Goal: Task Accomplishment & Management: Manage account settings

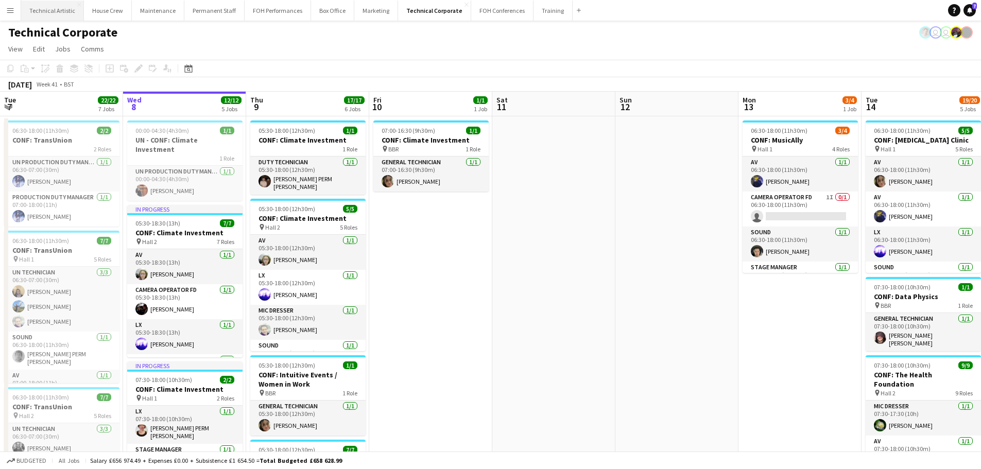
click at [55, 13] on button "Technical Artistic Close" at bounding box center [52, 11] width 63 height 20
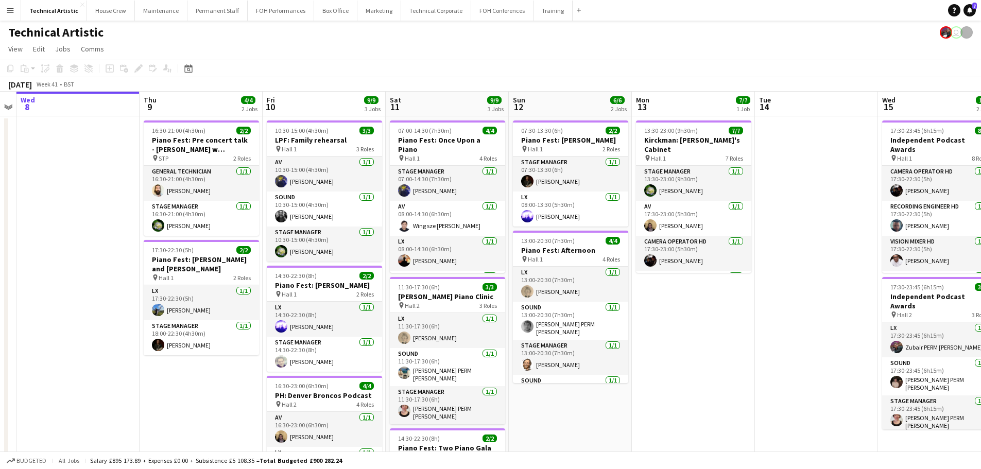
drag, startPoint x: 592, startPoint y: 187, endPoint x: 209, endPoint y: 163, distance: 384.4
click at [209, 163] on app-calendar-viewport "Sun 5 4/4 1 Job Mon 6 Tue 7 Wed 8 Thu 9 4/4 2 Jobs Fri 10 9/9 3 Jobs Sat 11 9/9…" at bounding box center [490, 330] width 981 height 477
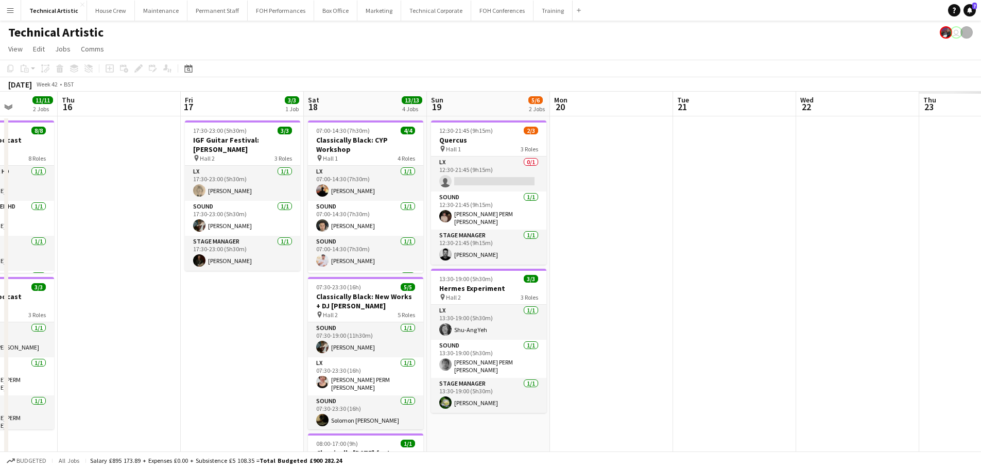
scroll to position [0, 301]
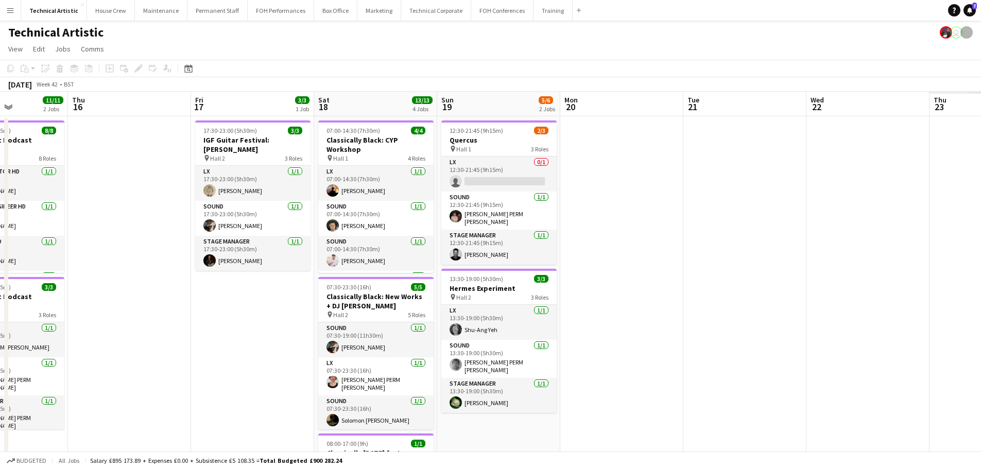
drag, startPoint x: 661, startPoint y: 200, endPoint x: 56, endPoint y: 161, distance: 606.3
click at [56, 161] on app-calendar-viewport "Mon 13 7/7 1 Job Tue 14 Wed 15 11/11 2 Jobs Thu 16 Fri 17 3/3 1 Job Sat 18 13/1…" at bounding box center [490, 391] width 981 height 599
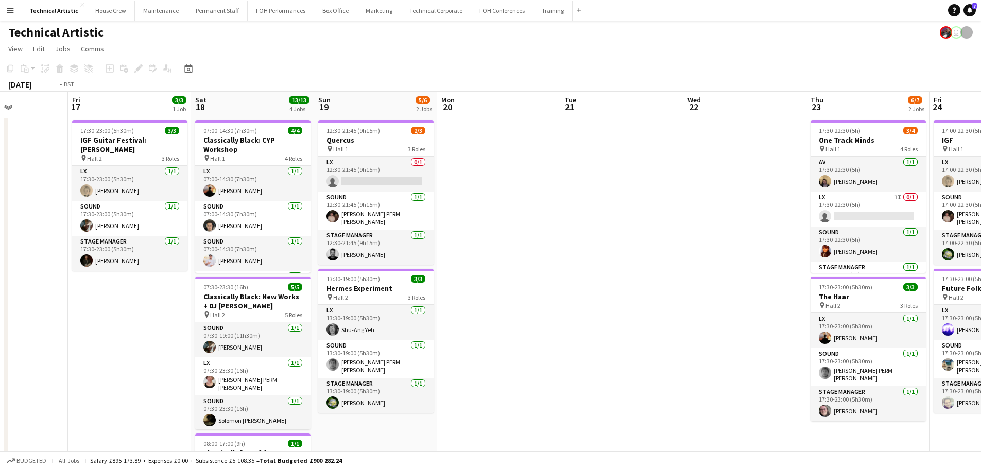
scroll to position [0, 366]
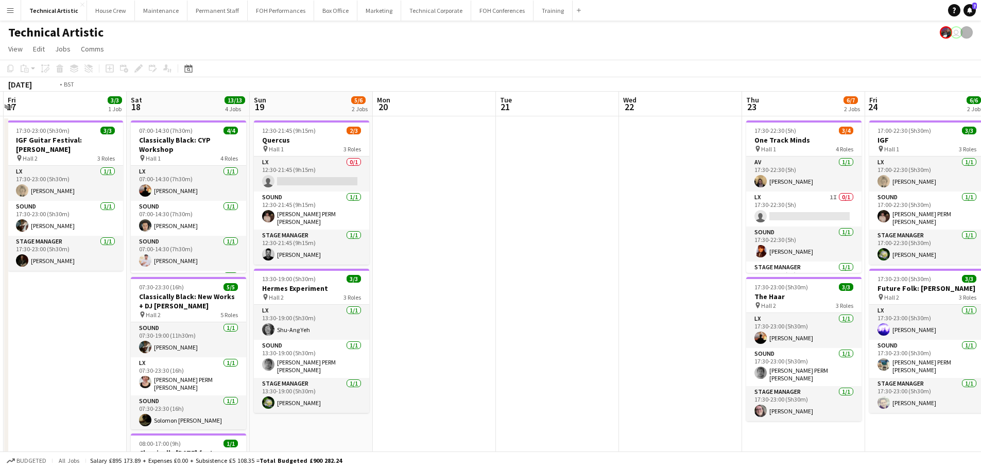
drag, startPoint x: 557, startPoint y: 208, endPoint x: 0, endPoint y: 181, distance: 557.3
click at [0, 181] on app-calendar-viewport "Tue 14 Wed 15 11/11 2 Jobs Thu 16 Fri 17 3/3 1 Job Sat 18 13/13 4 Jobs Sun 19 5…" at bounding box center [490, 391] width 981 height 599
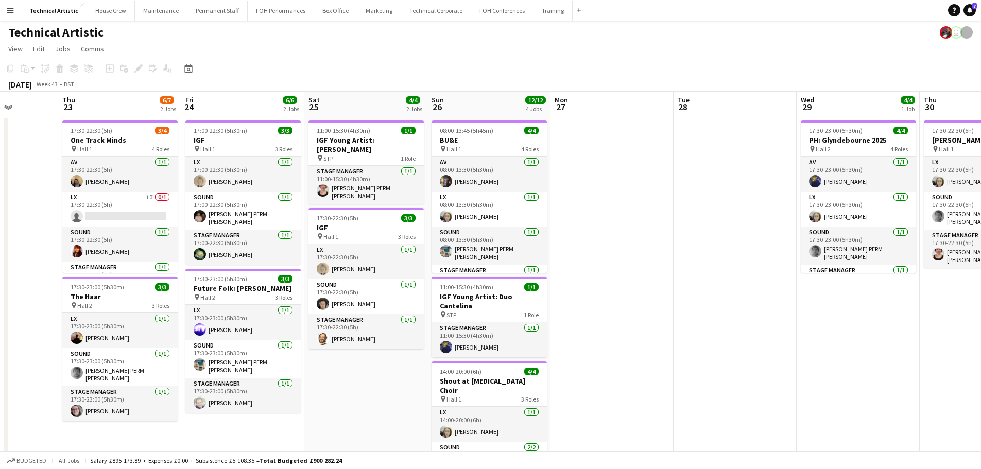
click at [86, 160] on app-calendar-viewport "Sat 18 13/13 4 Jobs Sun 19 5/6 2 Jobs Mon 20 Tue 21 Wed 22 Thu 23 6/7 2 Jobs Fr…" at bounding box center [490, 391] width 981 height 599
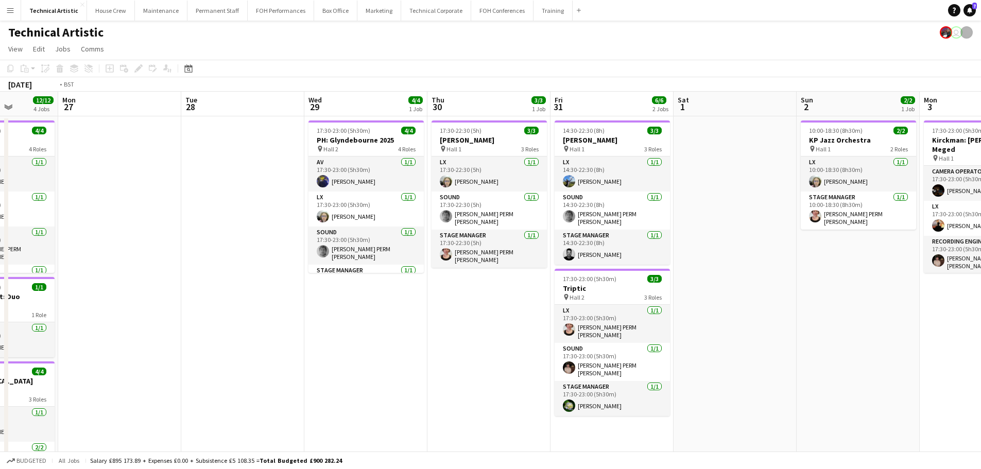
drag, startPoint x: 570, startPoint y: 195, endPoint x: 204, endPoint y: 151, distance: 368.3
click at [204, 151] on app-calendar-viewport "Fri 24 6/6 2 Jobs Sat 25 4/4 2 Jobs Sun 26 12/12 4 Jobs Mon 27 Tue 28 Wed 29 4/…" at bounding box center [490, 391] width 981 height 599
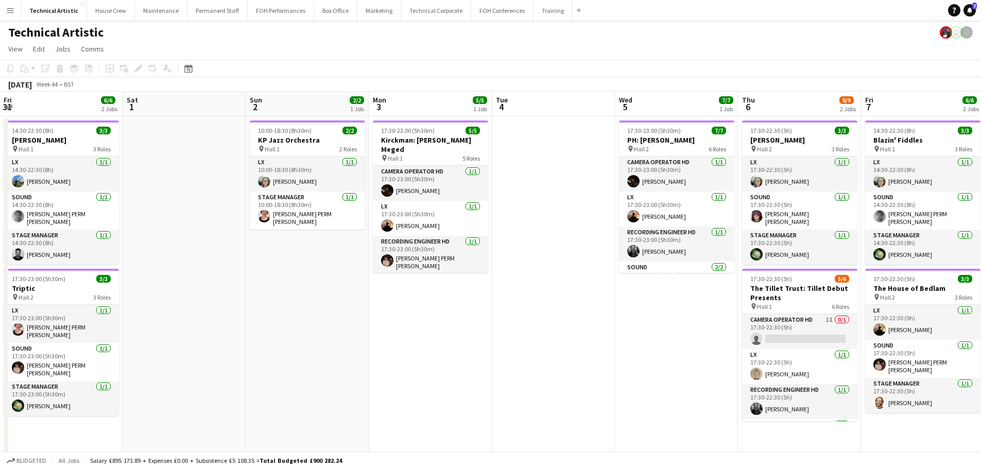
scroll to position [0, 371]
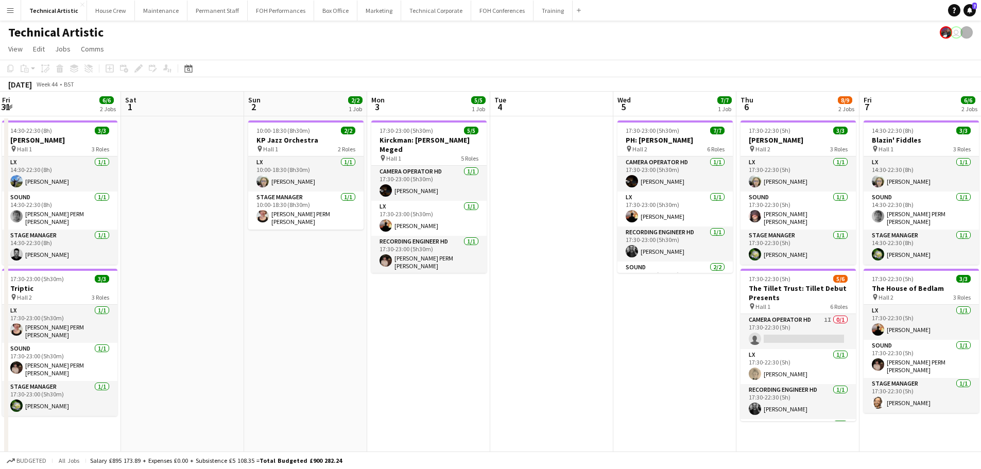
drag, startPoint x: 622, startPoint y: 187, endPoint x: 545, endPoint y: 182, distance: 76.9
click at [545, 182] on app-calendar-viewport "Tue 28 Wed 29 4/4 1 Job Thu 30 3/3 1 Job Fri 31 6/6 2 Jobs Sat 1 Sun 2 2/2 1 Jo…" at bounding box center [490, 391] width 981 height 599
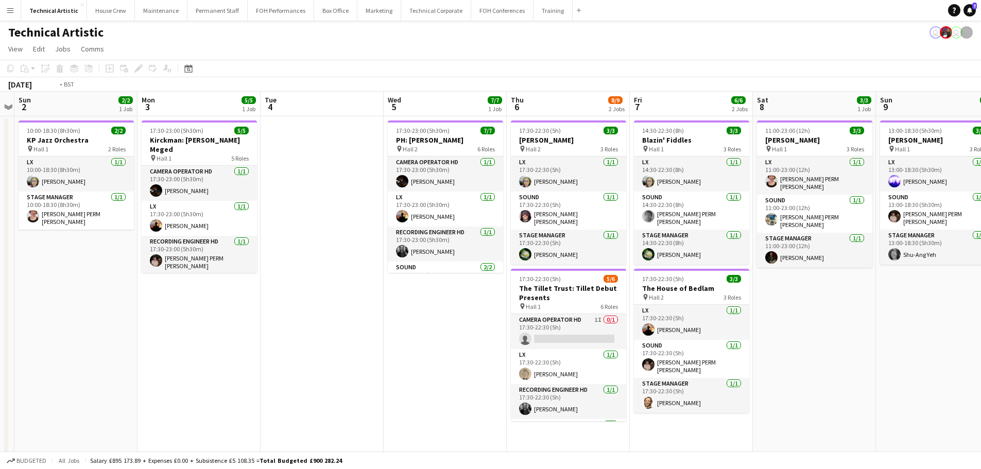
drag, startPoint x: 614, startPoint y: 262, endPoint x: 140, endPoint y: 252, distance: 473.9
click at [140, 252] on app-calendar-viewport "Wed 29 4/4 1 Job Thu 30 3/3 1 Job Fri 31 6/6 2 Jobs Sat 1 Sun 2 2/2 1 Job Mon 3…" at bounding box center [490, 391] width 981 height 599
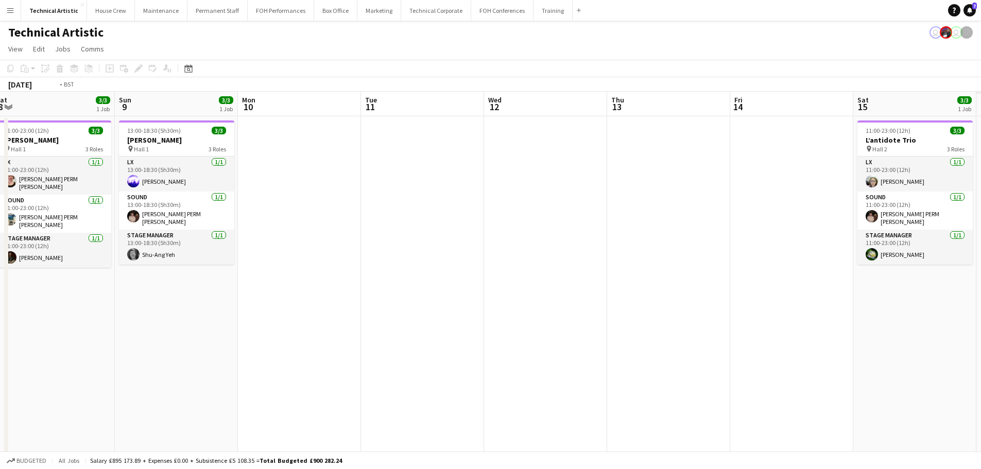
drag, startPoint x: 162, startPoint y: 190, endPoint x: 123, endPoint y: 173, distance: 42.2
click at [0, 179] on app-calendar-viewport "Thu 6 8/9 2 Jobs Fri 7 6/6 2 Jobs Sat 8 3/3 1 Job Sun 9 3/3 1 Job Mon 10 Tue 11…" at bounding box center [490, 391] width 981 height 599
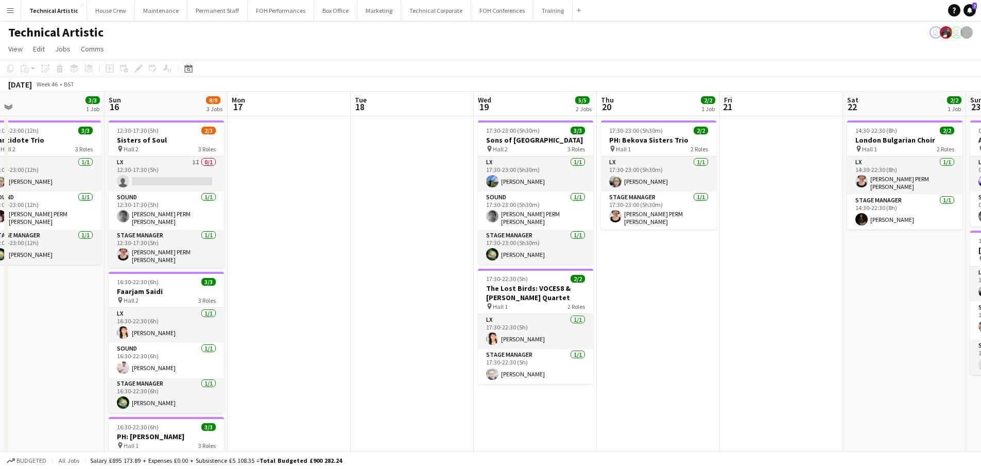
drag, startPoint x: 95, startPoint y: 231, endPoint x: 287, endPoint y: 230, distance: 192.1
click at [76, 229] on app-calendar-viewport "Thu 13 Fri 14 Sat 15 3/3 1 Job Sun 16 8/9 3 Jobs Mon 17 Tue 18 Wed 19 5/5 2 Job…" at bounding box center [490, 391] width 981 height 599
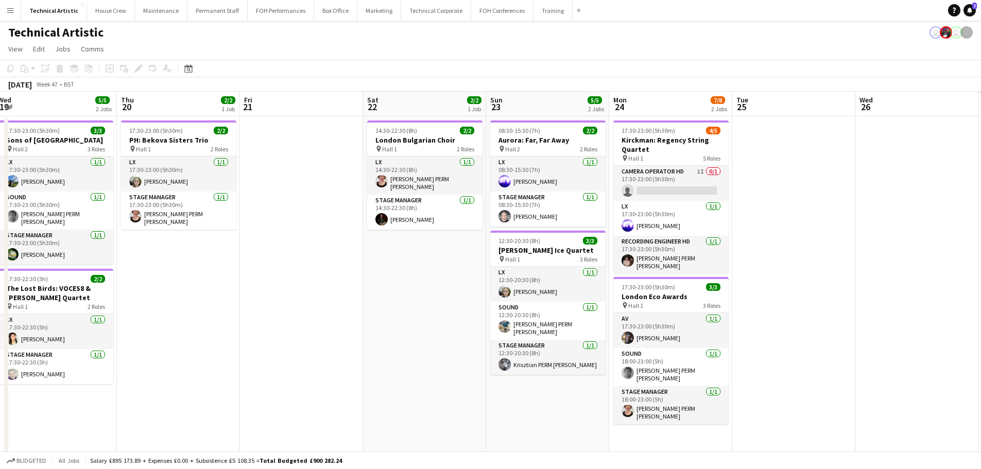
drag, startPoint x: 540, startPoint y: 271, endPoint x: 160, endPoint y: 254, distance: 380.4
click at [150, 255] on app-calendar-viewport "Sun 16 8/9 3 Jobs Mon 17 Tue 18 Wed 19 5/5 2 Jobs Thu 20 2/2 1 Job Fri 21 Sat 2…" at bounding box center [490, 391] width 981 height 599
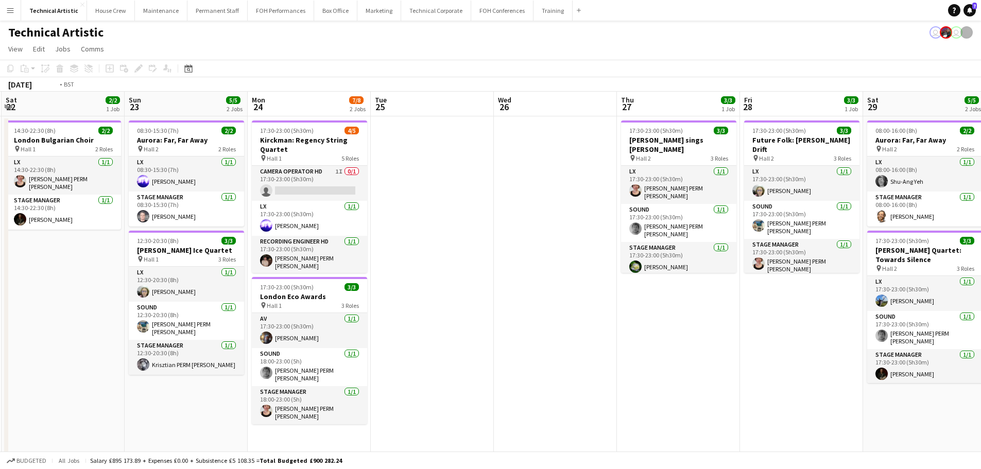
drag, startPoint x: 656, startPoint y: 284, endPoint x: 186, endPoint y: 287, distance: 469.1
click at [183, 287] on app-calendar-viewport "Wed 19 5/5 2 Jobs Thu 20 2/2 1 Job Fri 21 Sat 22 2/2 1 Job Sun 23 5/5 2 Jobs Mo…" at bounding box center [490, 391] width 981 height 599
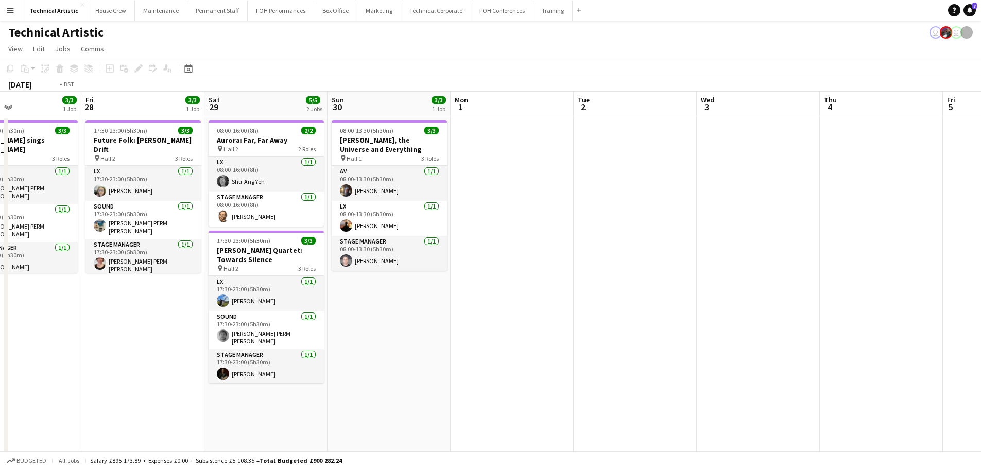
drag, startPoint x: 759, startPoint y: 286, endPoint x: 0, endPoint y: 222, distance: 761.2
click at [0, 222] on app-calendar-viewport "Mon 24 7/8 2 Jobs Tue 25 Wed 26 Thu 27 3/3 1 Job Fri 28 3/3 1 Job Sat 29 5/5 2 …" at bounding box center [490, 391] width 981 height 599
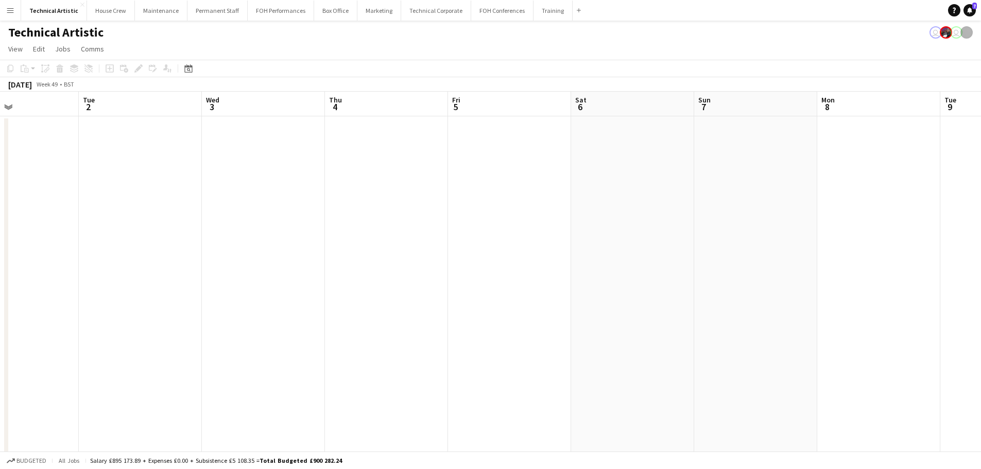
drag, startPoint x: 486, startPoint y: 254, endPoint x: 0, endPoint y: 209, distance: 487.7
click at [0, 209] on app-calendar-viewport "Sat 29 5/5 2 Jobs Sun 30 3/3 1 Job Mon 1 Tue 2 Wed 3 Thu 4 Fri 5 Sat 6 Sun 7 Mo…" at bounding box center [490, 391] width 981 height 599
drag, startPoint x: 592, startPoint y: 285, endPoint x: 337, endPoint y: 250, distance: 257.2
click at [193, 254] on app-calendar-viewport "Sat 6 Sun 7 Mon 8 Tue 9 Wed 10 Thu 11 Fri 12 Sat 13 Sun 14 Mon 15 Tue 16 Wed 17…" at bounding box center [490, 391] width 981 height 599
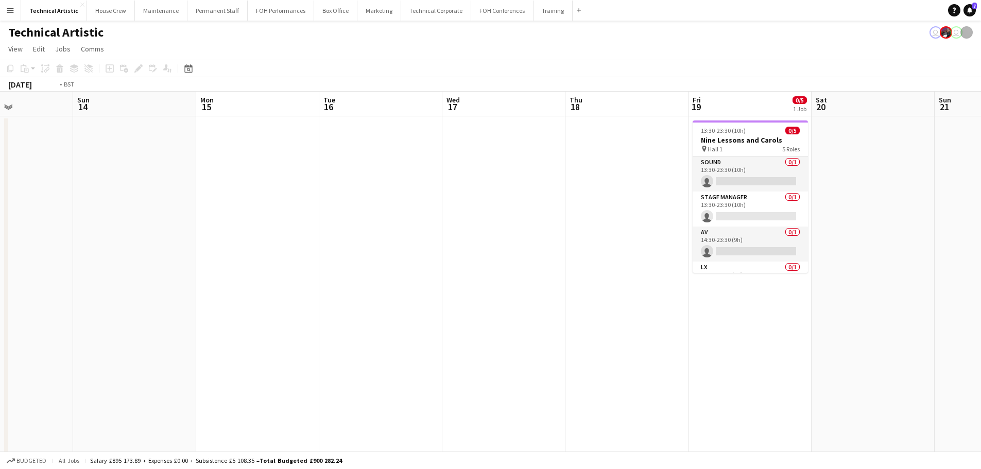
drag, startPoint x: 305, startPoint y: 252, endPoint x: 208, endPoint y: 248, distance: 96.9
click at [157, 251] on app-calendar-viewport "Thu 11 Fri 12 Sat 13 Sun 14 Mon 15 Tue 16 Wed 17 Thu 18 Fri 19 0/5 1 Job Sat 20…" at bounding box center [490, 391] width 981 height 599
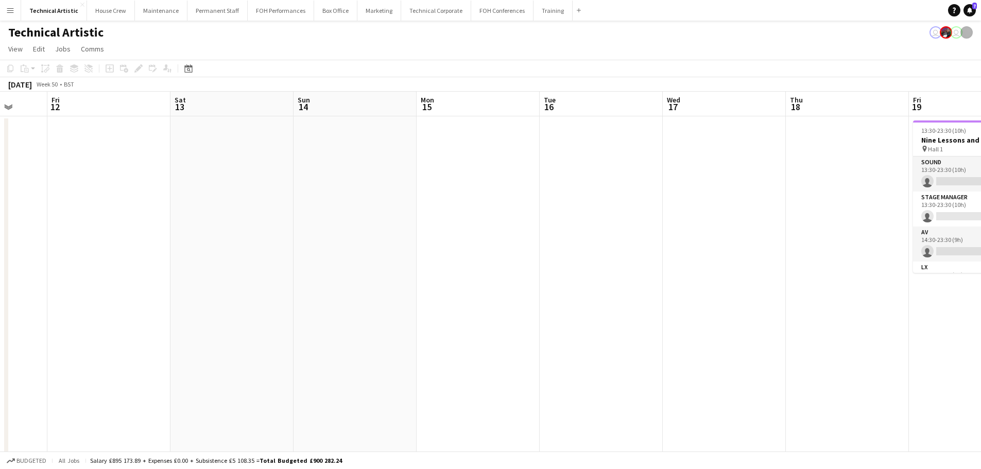
drag, startPoint x: 213, startPoint y: 249, endPoint x: 814, endPoint y: 233, distance: 601.7
click at [814, 233] on app-calendar-viewport "Tue 9 Wed 10 Thu 11 Fri 12 Sat 13 Sun 14 Mon 15 Tue 16 Wed 17 Thu 18 Fri 19 0/5…" at bounding box center [490, 391] width 981 height 599
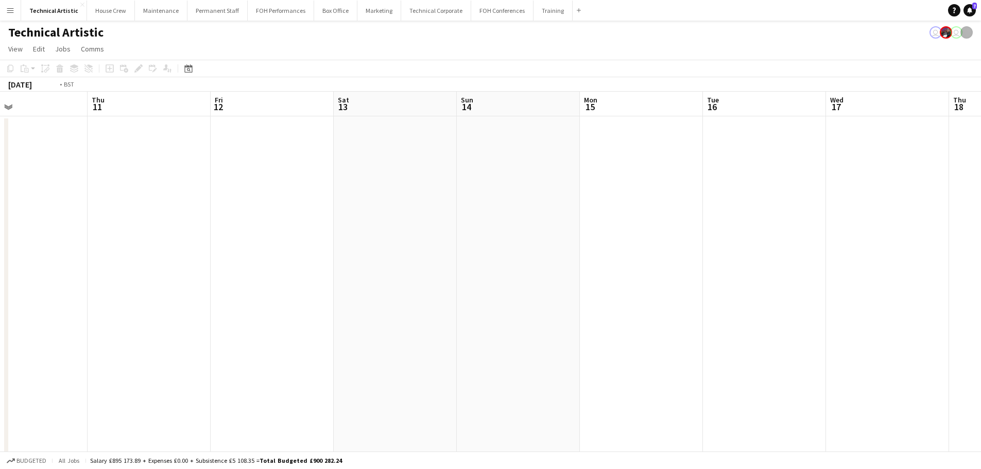
drag, startPoint x: 91, startPoint y: 232, endPoint x: 598, endPoint y: 229, distance: 507.2
click at [853, 206] on app-calendar-viewport "Tue 9 Wed 10 Thu 11 Fri 12 Sat 13 Sun 14 Mon 15 Tue 16 Wed 17 Thu 18 Fri 19 0/5…" at bounding box center [490, 391] width 981 height 599
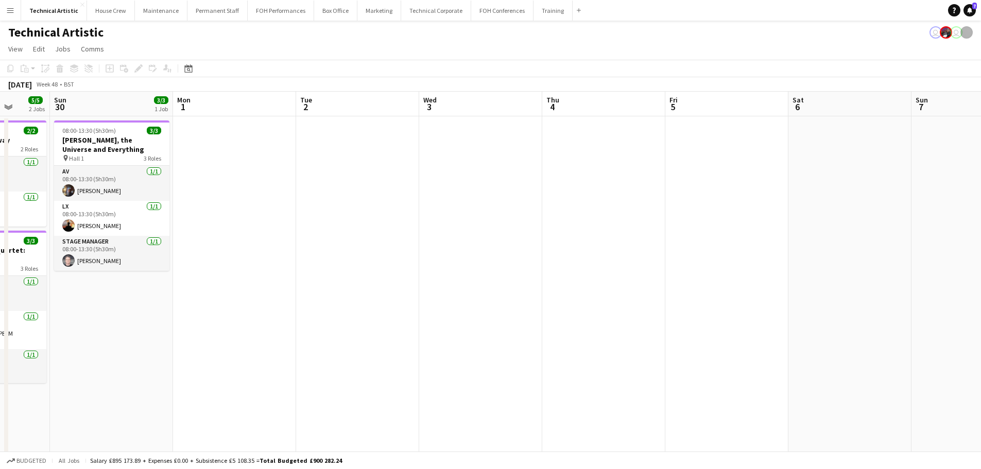
drag, startPoint x: 717, startPoint y: 220, endPoint x: 856, endPoint y: 223, distance: 138.6
click at [916, 222] on app-calendar-viewport "Fri 28 3/3 1 Job Sat 29 5/5 2 Jobs Sun 30 3/3 1 Job Mon 1 Tue 2 Wed 3 Thu 4 Fri…" at bounding box center [490, 391] width 981 height 599
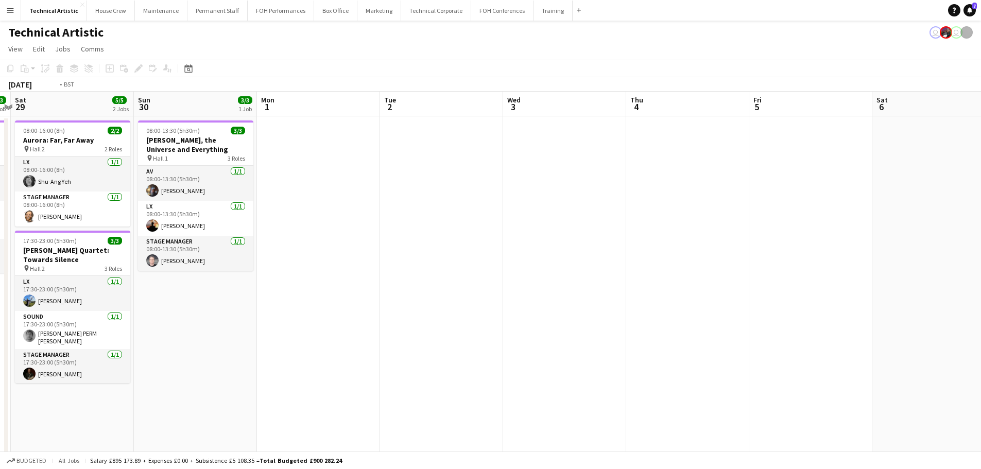
drag, startPoint x: 234, startPoint y: 240, endPoint x: 857, endPoint y: 163, distance: 628.4
click at [857, 163] on app-calendar-viewport "Thu 27 3/3 1 Job Fri 28 3/3 1 Job Sat 29 5/5 2 Jobs Sun 30 3/3 1 Job Mon 1 Tue …" at bounding box center [490, 391] width 981 height 599
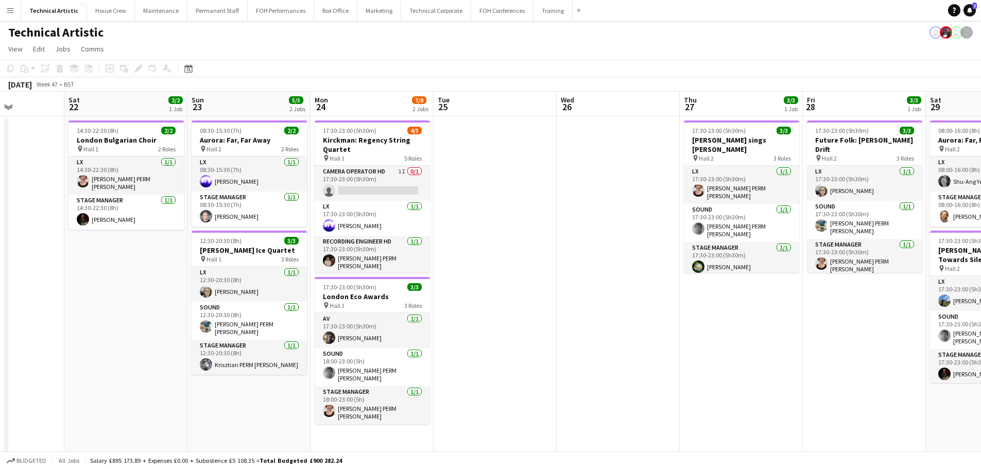
drag, startPoint x: 234, startPoint y: 203, endPoint x: 913, endPoint y: 194, distance: 678.8
click at [981, 192] on html "Menu Boards Boards Boards All jobs Status Workforce Workforce My Workforce Recr…" at bounding box center [490, 354] width 981 height 708
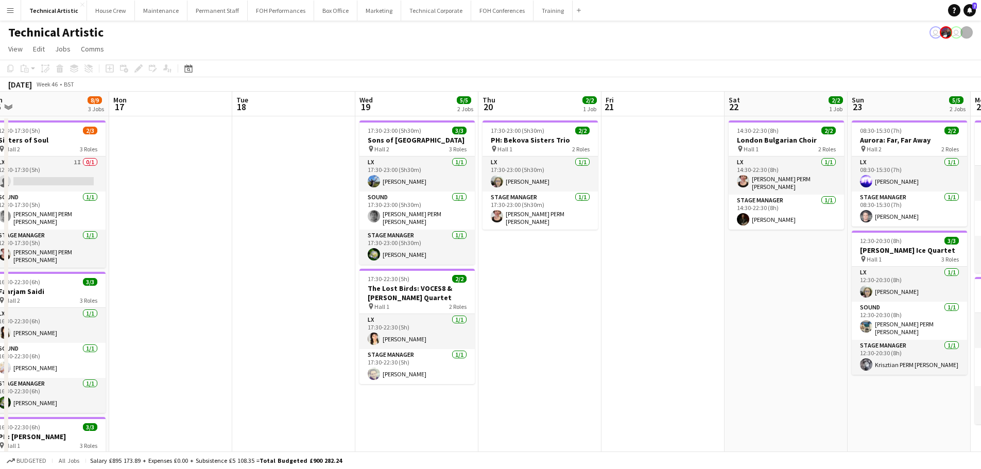
scroll to position [0, 213]
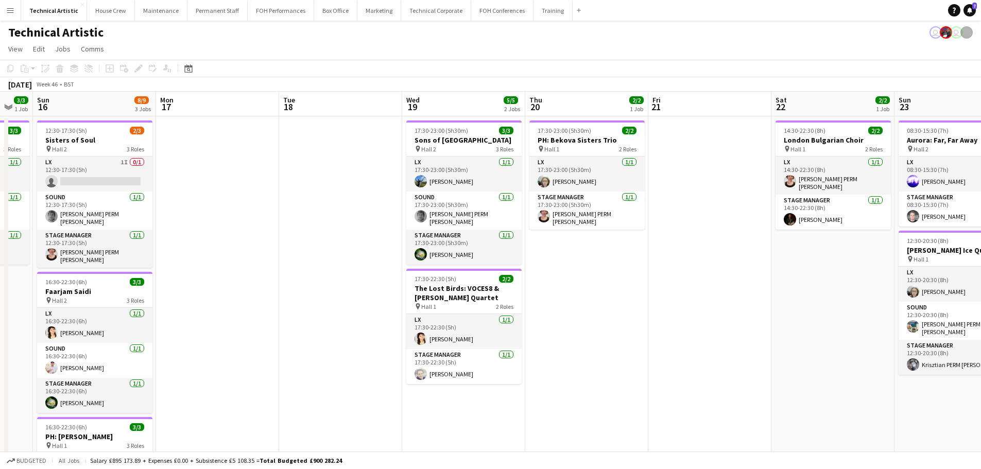
drag, startPoint x: 412, startPoint y: 226, endPoint x: 988, endPoint y: 174, distance: 578.0
click at [981, 174] on html "Menu Boards Boards Boards All jobs Status Workforce Workforce My Workforce Recr…" at bounding box center [490, 354] width 981 height 708
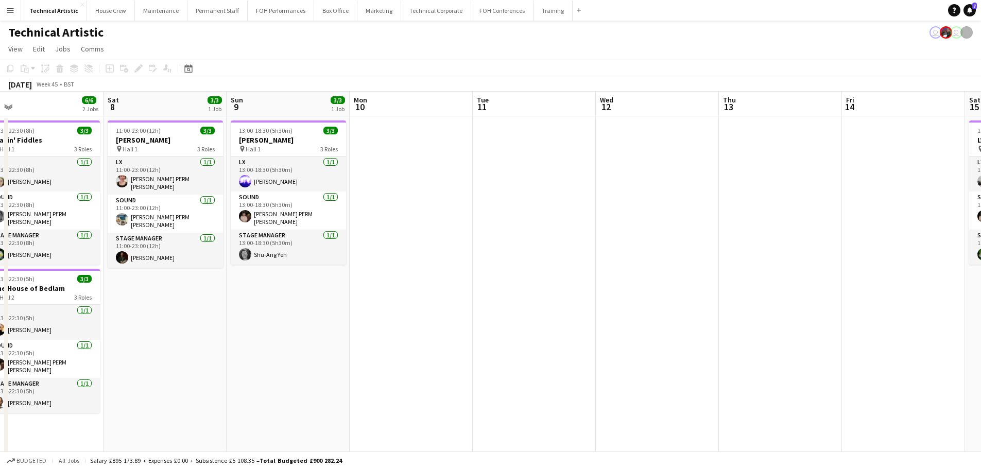
drag, startPoint x: 232, startPoint y: 251, endPoint x: 792, endPoint y: 209, distance: 561.8
click at [981, 223] on html "Menu Boards Boards Boards All jobs Status Workforce Workforce My Workforce Recr…" at bounding box center [490, 354] width 981 height 708
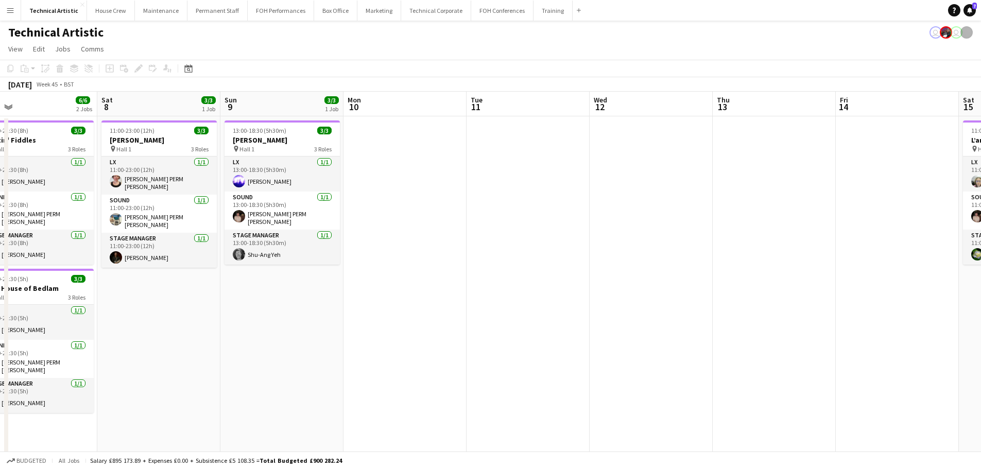
drag, startPoint x: 463, startPoint y: 233, endPoint x: 988, endPoint y: 190, distance: 527.0
click at [981, 190] on html "Menu Boards Boards Boards All jobs Status Workforce Workforce My Workforce Recr…" at bounding box center [490, 354] width 981 height 708
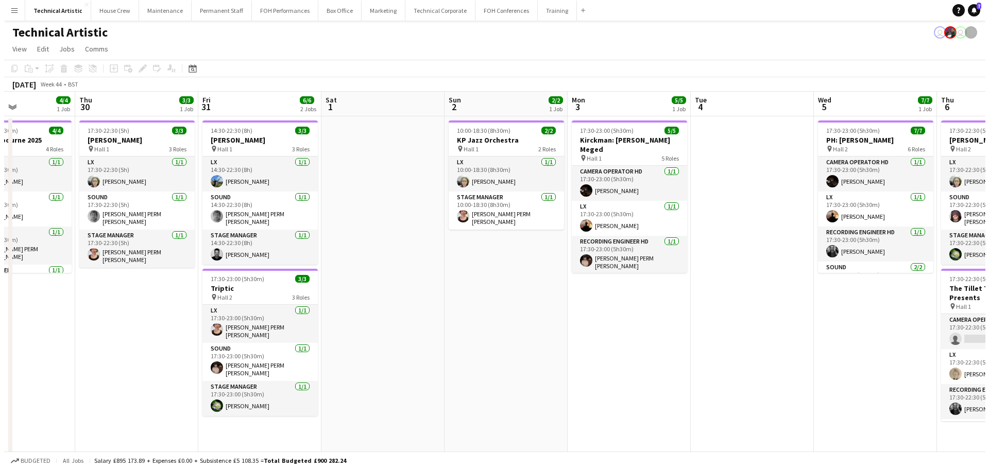
scroll to position [0, 329]
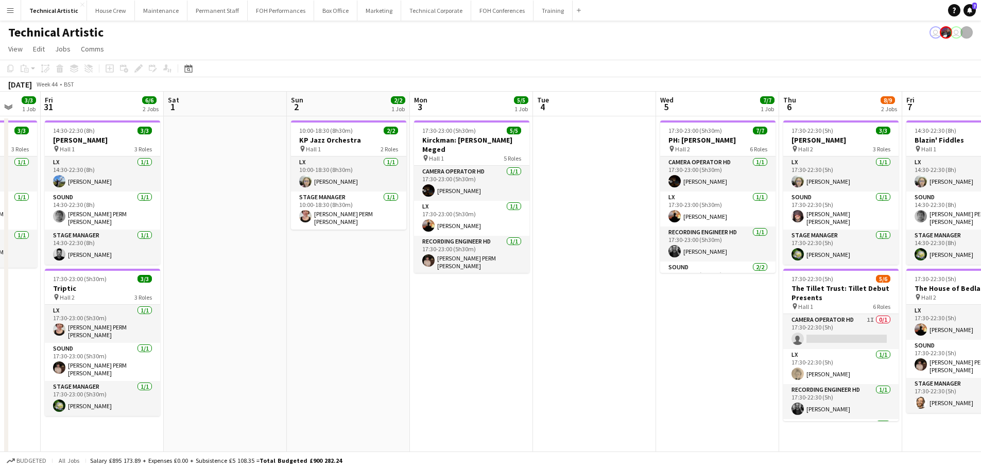
drag, startPoint x: 210, startPoint y: 207, endPoint x: 769, endPoint y: 132, distance: 563.8
click at [769, 132] on app-calendar-viewport "Tue 28 Wed 29 4/4 1 Job Thu 30 3/3 1 Job Fri 31 6/6 2 Jobs Sat 1 Sun 2 2/2 1 Jo…" at bounding box center [490, 391] width 981 height 599
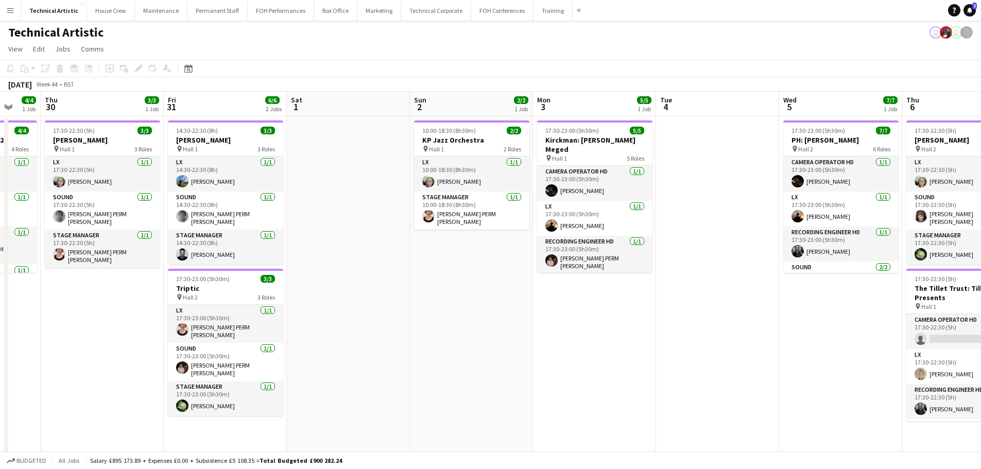
click at [384, 53] on app-page-menu "View Day view expanded Day view collapsed Month view Date picker Jump to [DATE]…" at bounding box center [490, 50] width 981 height 20
click at [448, 11] on button "Technical Corporate Close" at bounding box center [436, 11] width 70 height 20
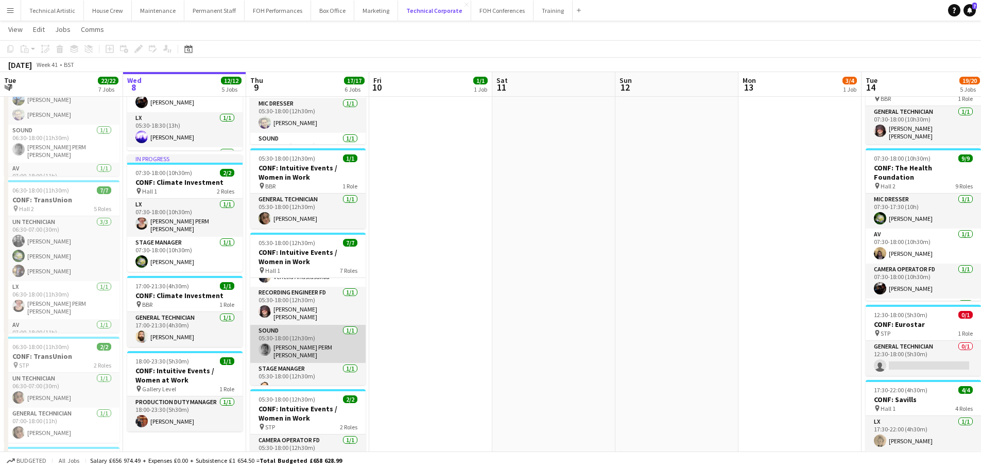
scroll to position [138, 0]
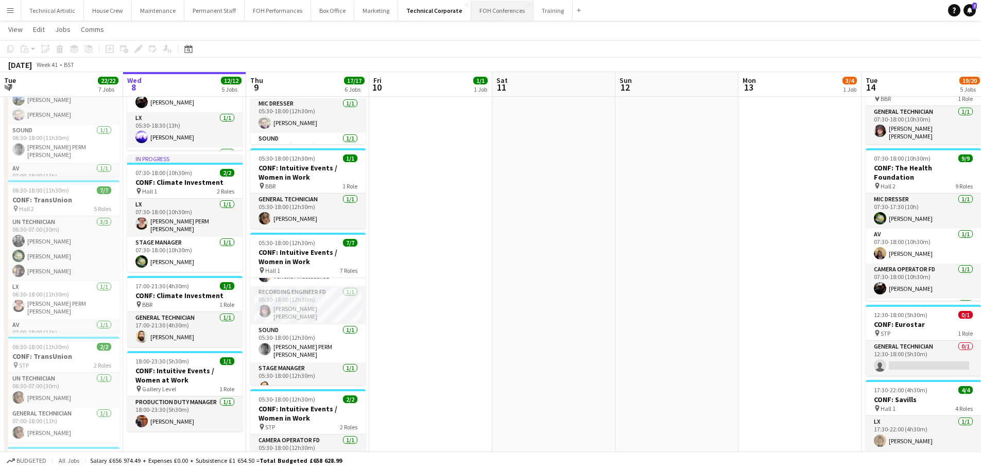
click at [471, 14] on button "FOH Conferences Close" at bounding box center [502, 11] width 62 height 20
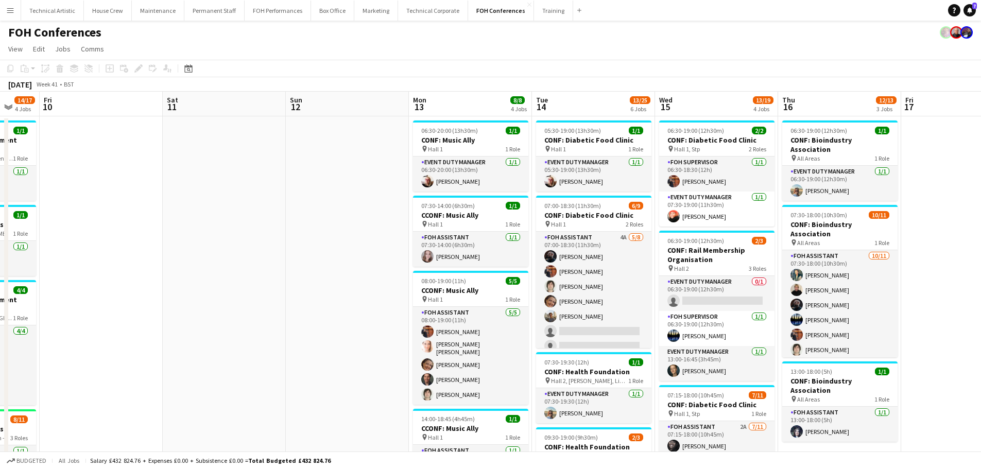
scroll to position [0, 334]
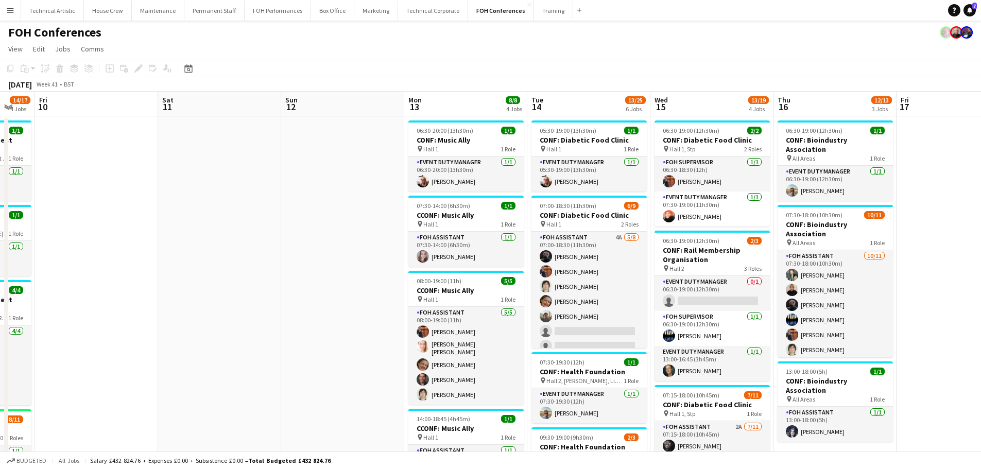
drag, startPoint x: 279, startPoint y: 232, endPoint x: 28, endPoint y: 227, distance: 250.8
click at [28, 227] on app-calendar-viewport "Tue 7 14/14 3 Jobs Wed 8 14/15 4 Jobs Thu 9 14/17 4 Jobs Fri 10 Sat 11 Sun 12 M…" at bounding box center [490, 452] width 981 height 720
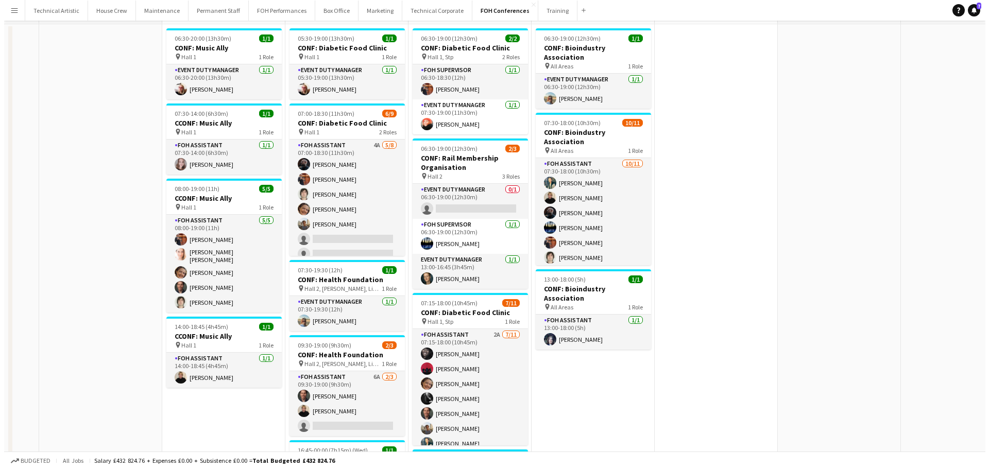
scroll to position [0, 0]
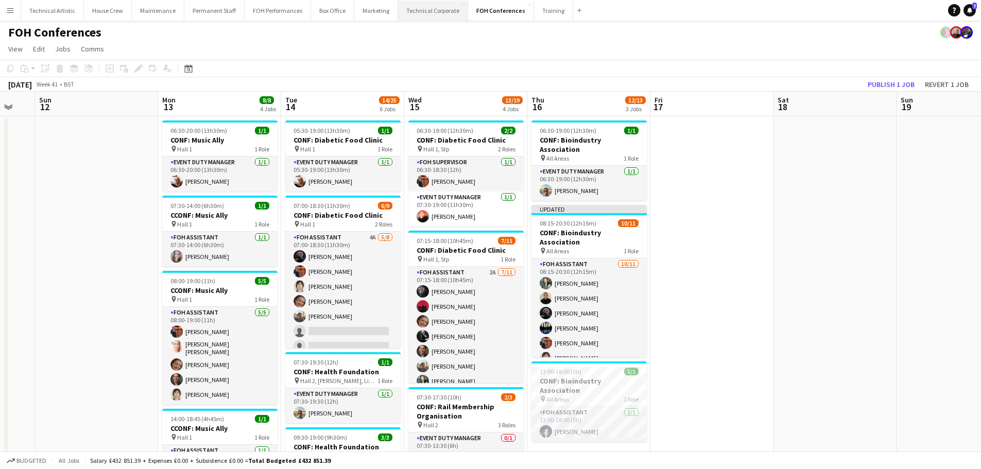
click at [424, 7] on button "Technical Corporate Close" at bounding box center [433, 11] width 70 height 20
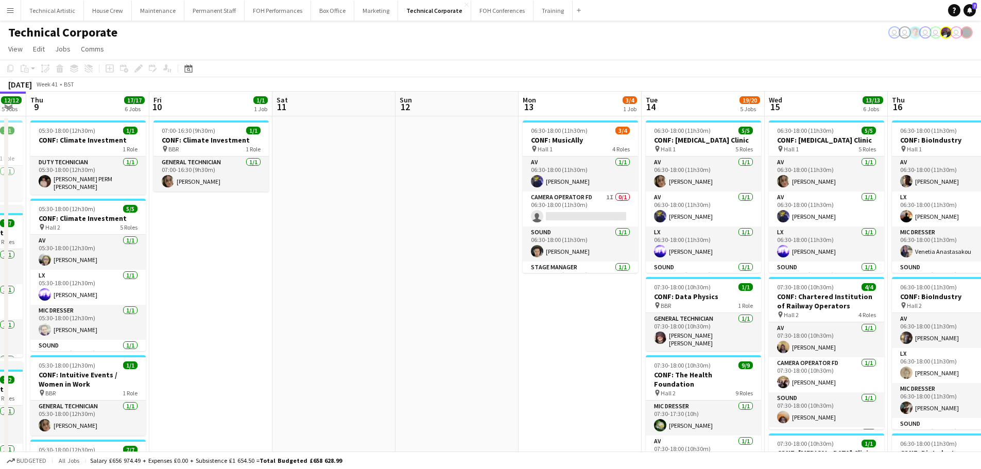
scroll to position [0, 267]
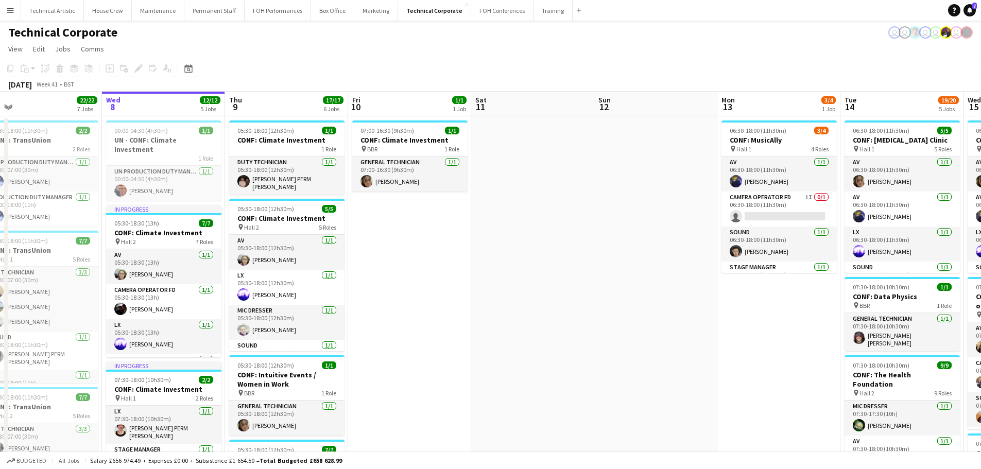
drag, startPoint x: 535, startPoint y: 208, endPoint x: 205, endPoint y: 194, distance: 329.9
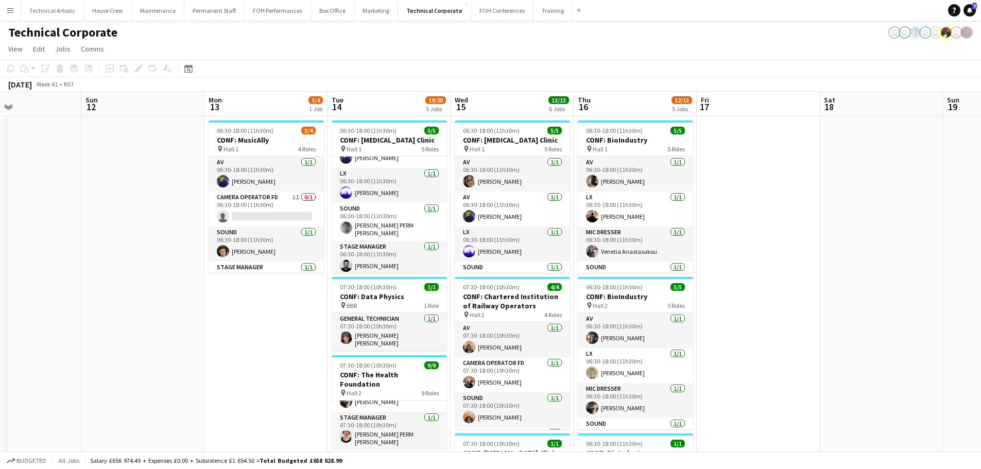
scroll to position [0, 314]
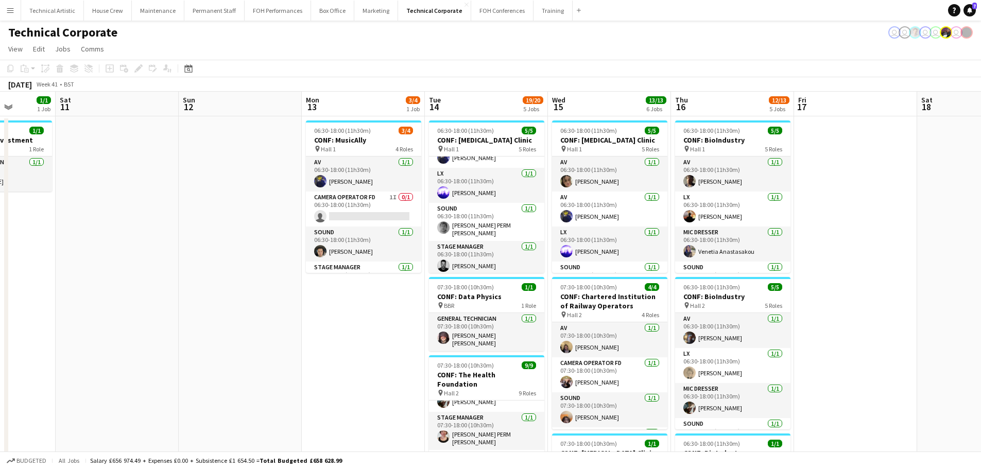
drag, startPoint x: 297, startPoint y: 272, endPoint x: 262, endPoint y: 253, distance: 39.9
click at [373, 209] on app-card-role "Camera Operator FD 1I 0/1 06:30-18:00 (11h30m) single-neutral-actions" at bounding box center [363, 209] width 115 height 35
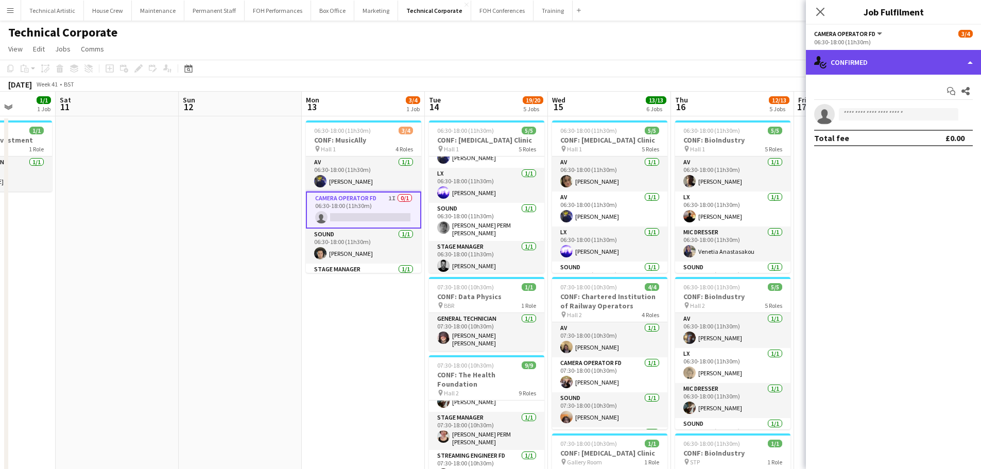
click at [940, 63] on div "single-neutral-actions-check-2 Confirmed" at bounding box center [893, 62] width 175 height 25
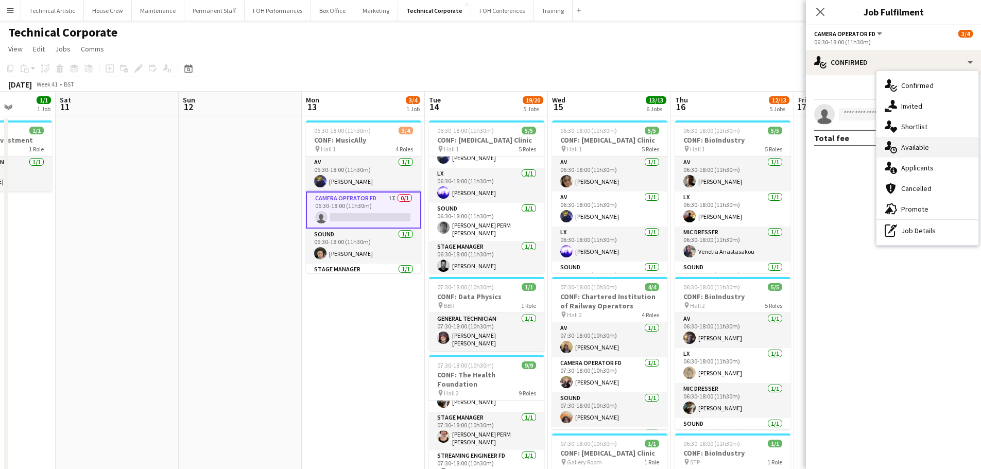
click at [922, 146] on span "Available" at bounding box center [915, 147] width 28 height 9
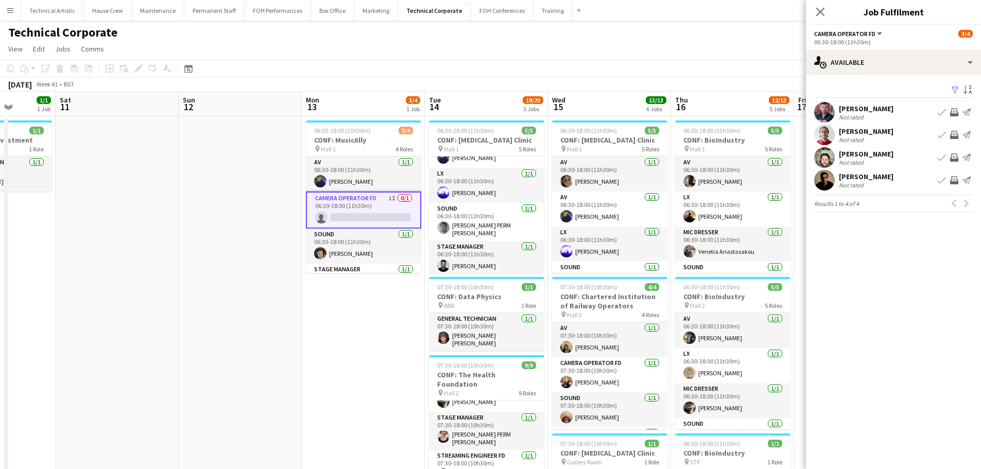
click at [865, 85] on div "Filter Sort asc" at bounding box center [893, 90] width 159 height 15
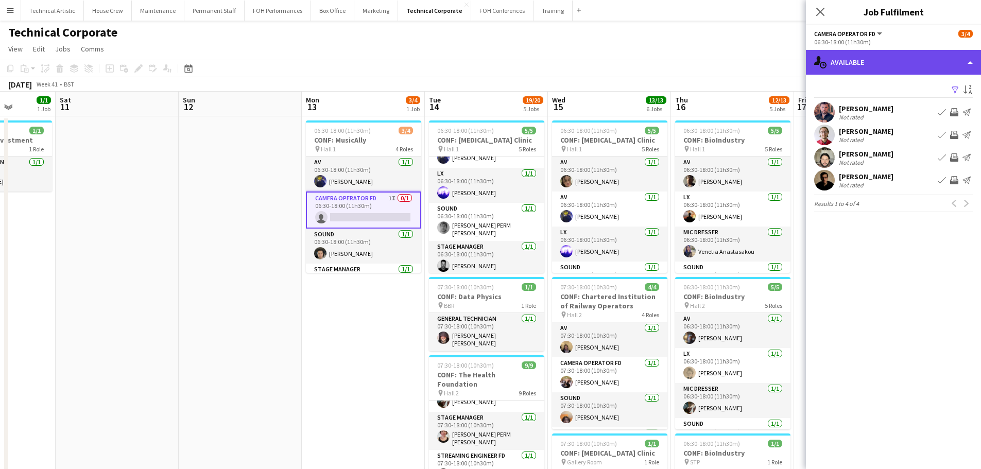
click at [902, 67] on div "single-neutral-actions-upload Available" at bounding box center [893, 62] width 175 height 25
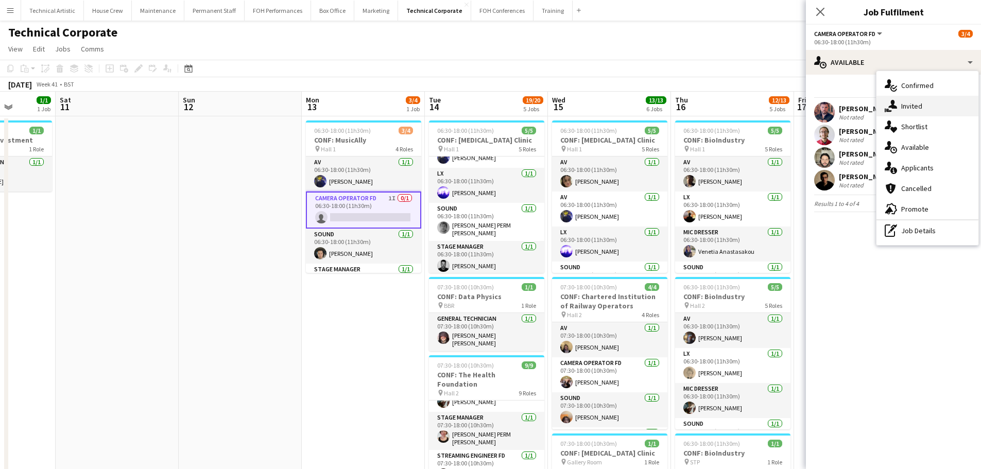
click at [916, 107] on span "Invited" at bounding box center [911, 105] width 21 height 9
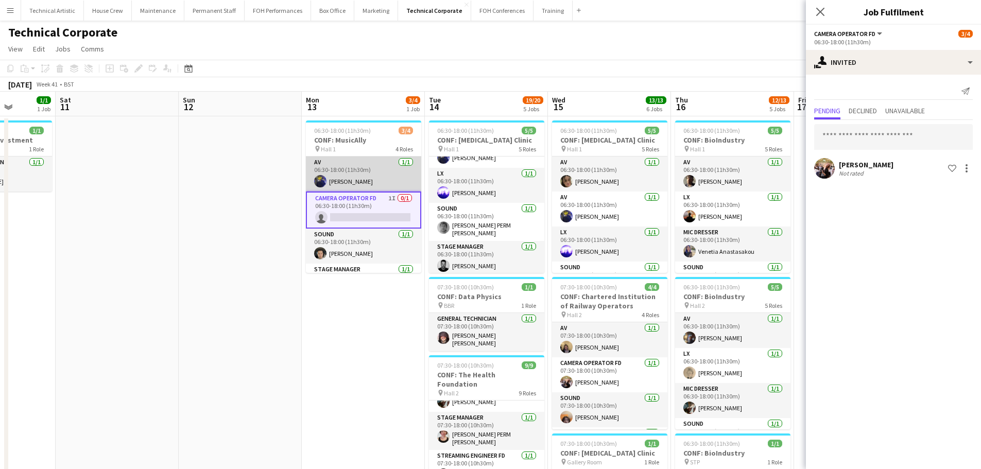
click at [345, 176] on app-card-role "AV 1/1 06:30-18:00 (11h30m) Christopher Miller" at bounding box center [363, 174] width 115 height 35
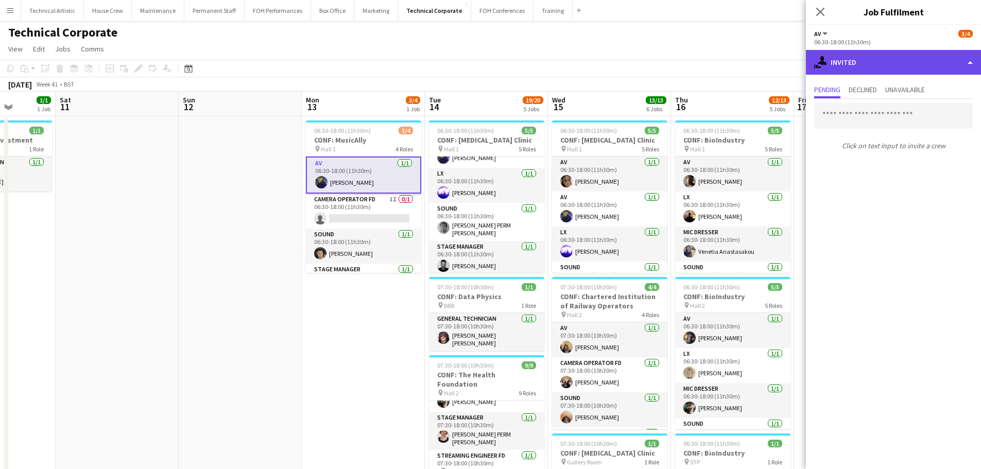
click at [918, 67] on div "single-neutral-actions-share-1 Invited" at bounding box center [893, 62] width 175 height 25
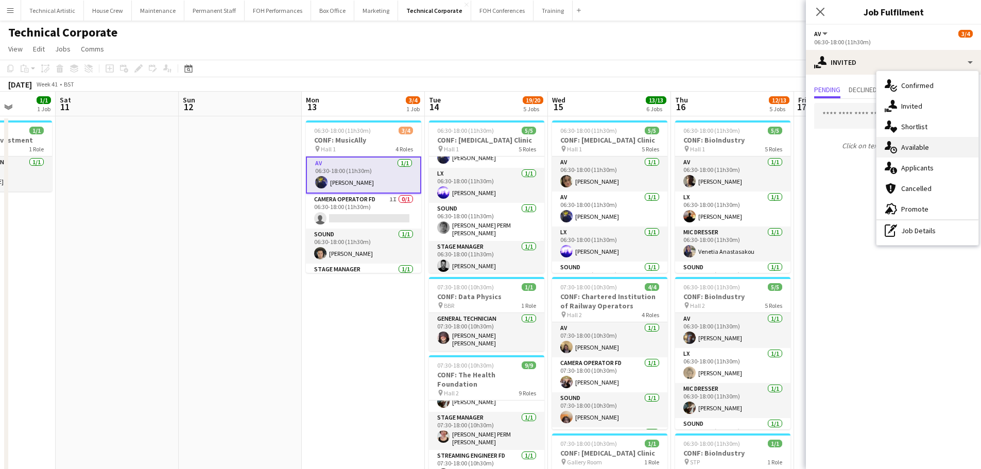
click at [917, 150] on span "Available" at bounding box center [915, 147] width 28 height 9
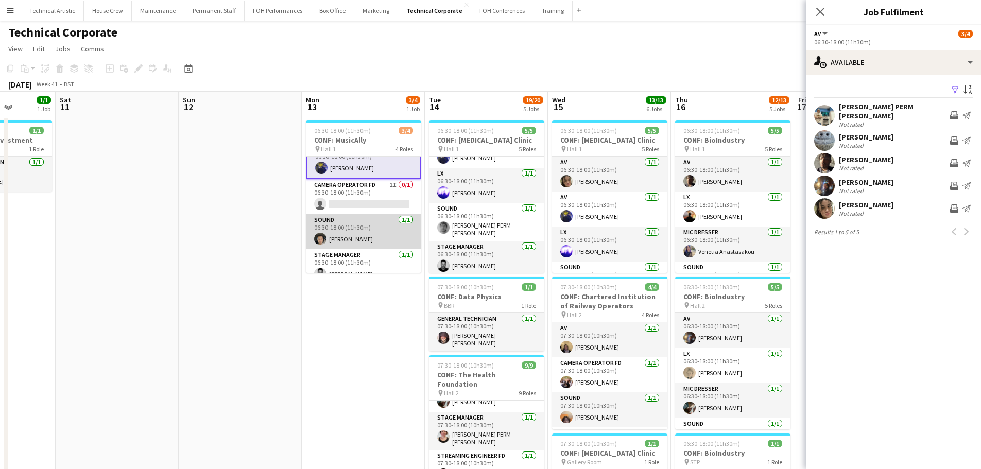
scroll to position [26, 0]
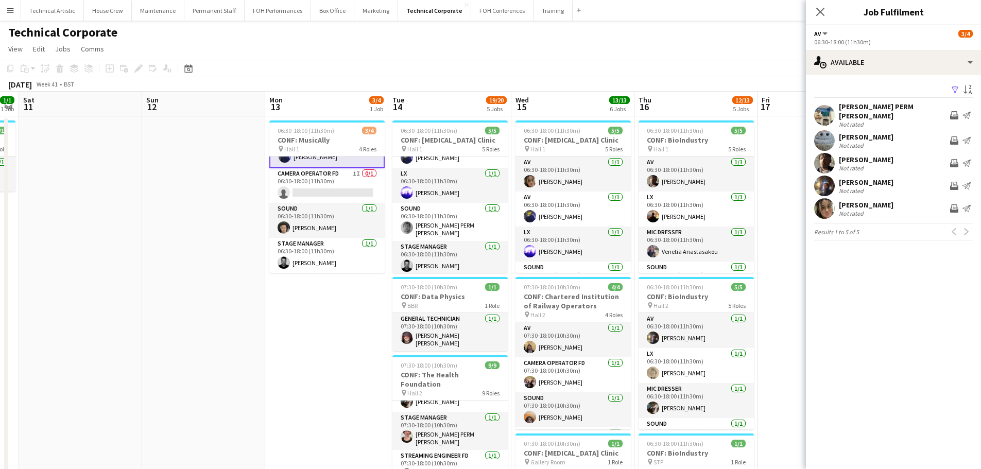
drag, startPoint x: 378, startPoint y: 309, endPoint x: 216, endPoint y: 333, distance: 163.5
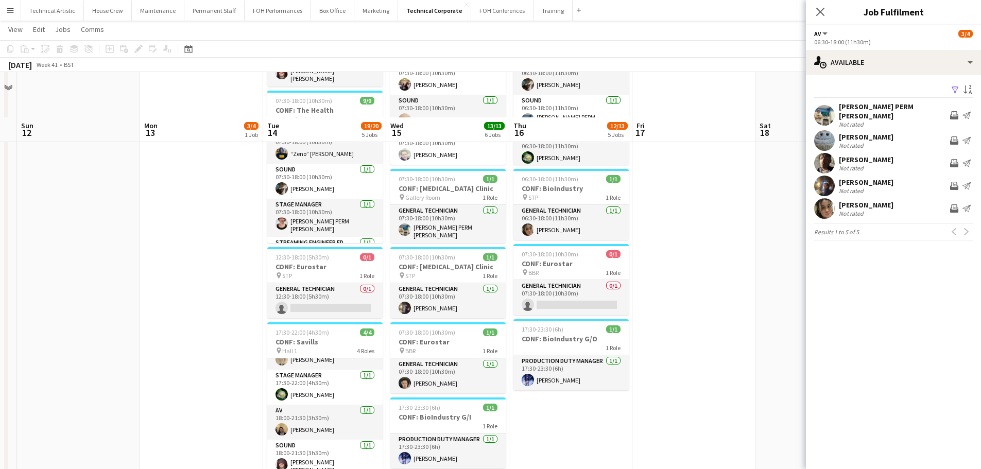
scroll to position [206, 0]
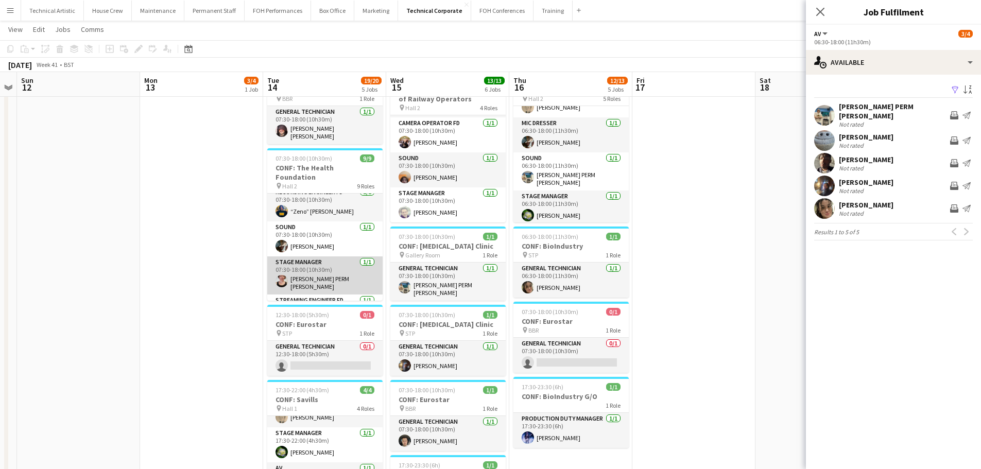
click at [288, 263] on app-card-role "Stage Manager 1/1 07:30-18:00 (10h30m) Marie PERM Kearney" at bounding box center [324, 275] width 115 height 38
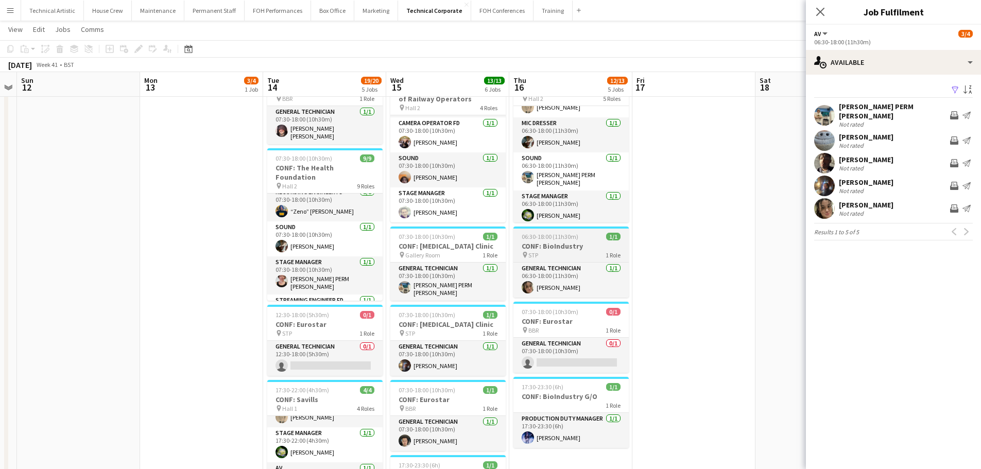
scroll to position [24, 0]
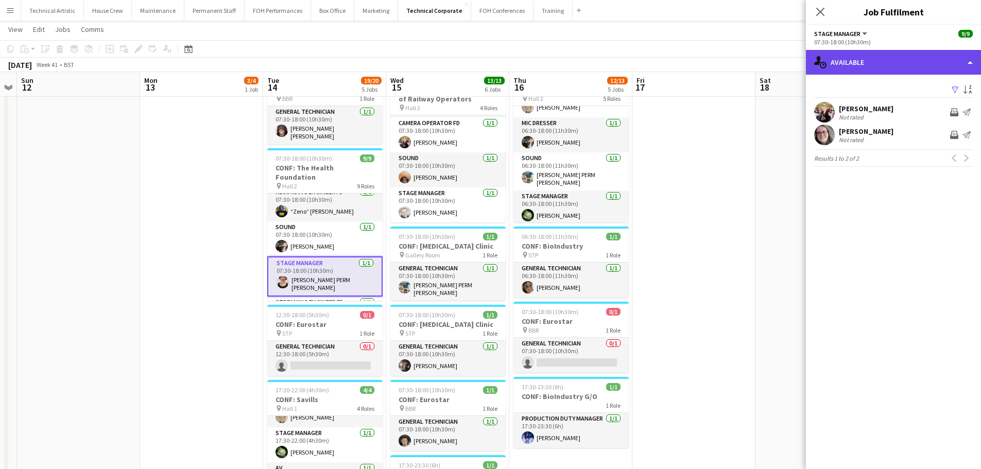
click at [881, 70] on div "single-neutral-actions-upload Available" at bounding box center [893, 62] width 175 height 25
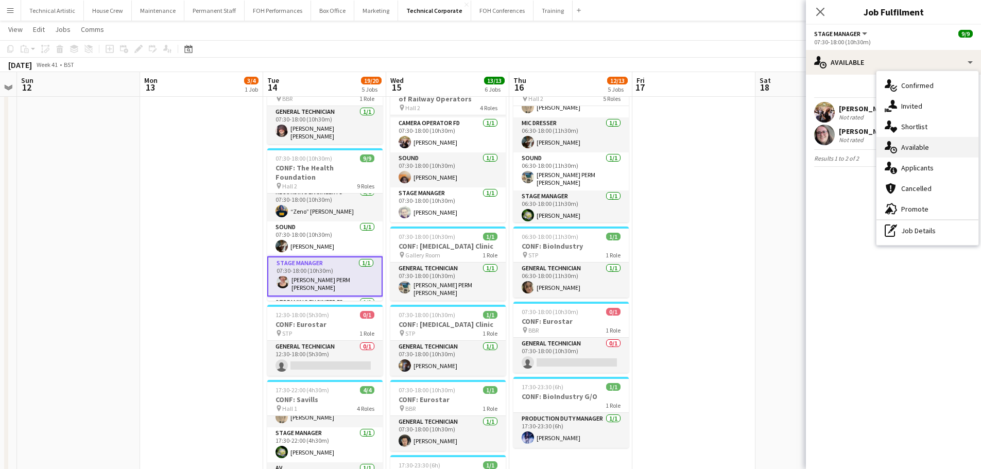
click at [896, 145] on icon "single-neutral-actions-upload" at bounding box center [891, 147] width 12 height 12
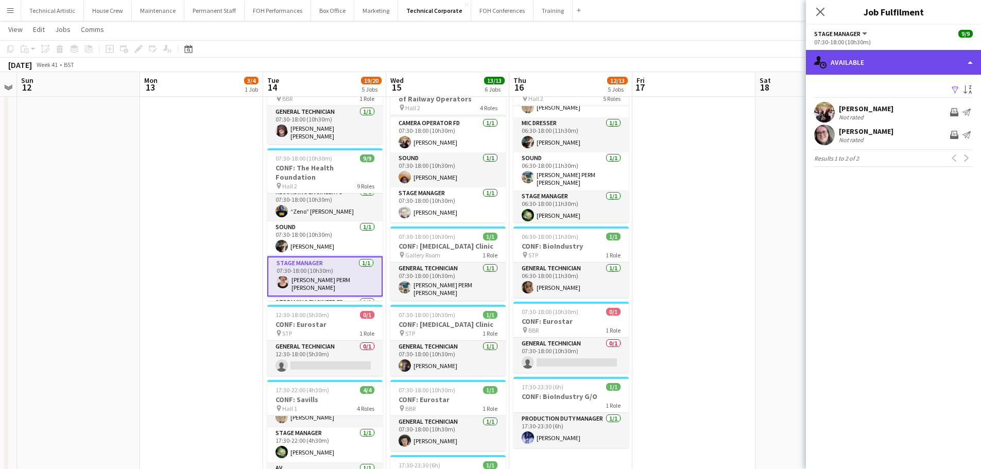
click at [876, 67] on div "single-neutral-actions-upload Available" at bounding box center [893, 62] width 175 height 25
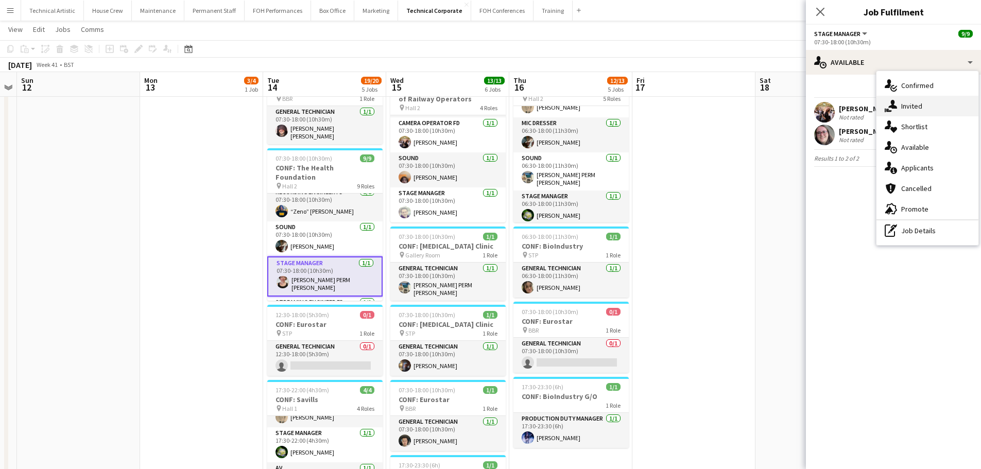
click at [892, 97] on div "single-neutral-actions-share-1 Invited" at bounding box center [927, 106] width 102 height 21
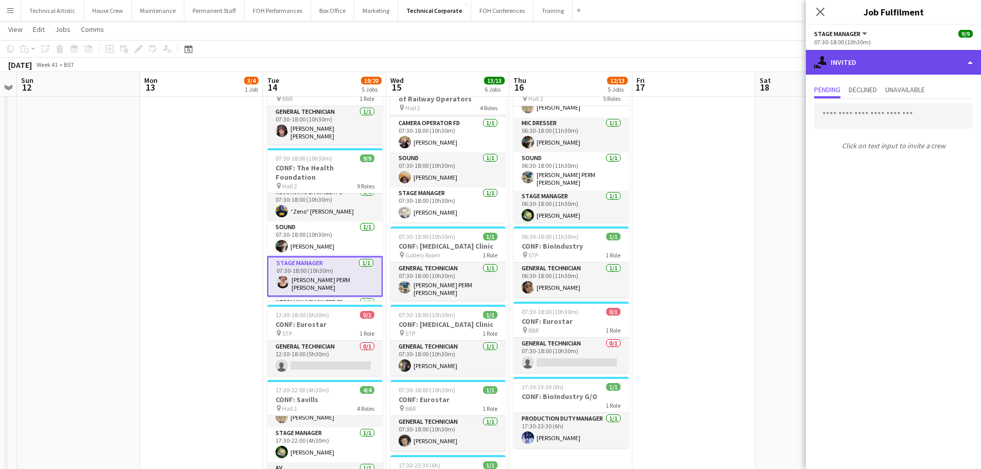
click at [865, 70] on div "single-neutral-actions-share-1 Invited" at bounding box center [893, 62] width 175 height 25
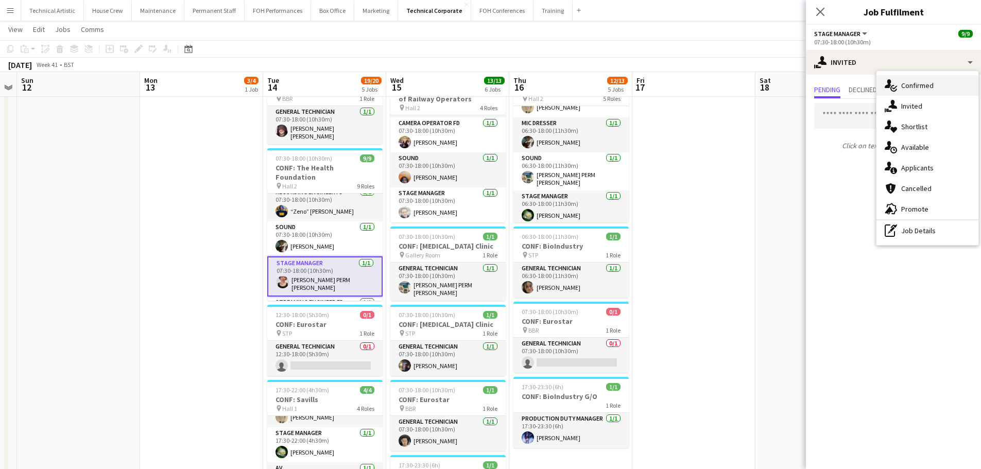
click at [899, 83] on div "single-neutral-actions-check-2 Confirmed" at bounding box center [927, 85] width 102 height 21
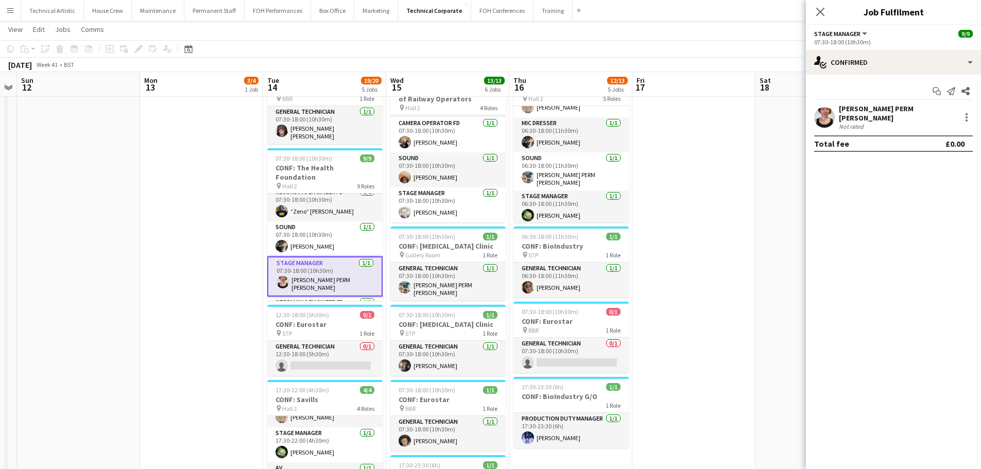
click at [866, 109] on div "[PERSON_NAME] PERM [PERSON_NAME]" at bounding box center [897, 113] width 117 height 19
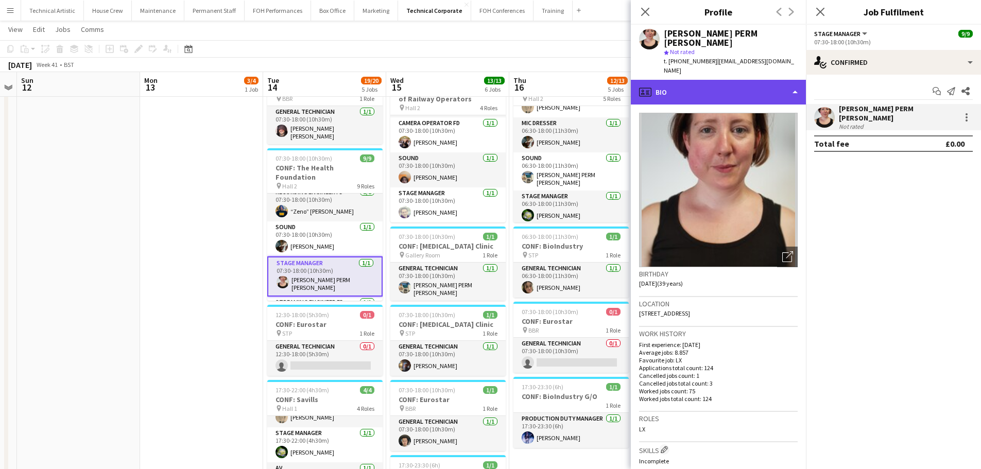
click at [711, 80] on div "profile Bio" at bounding box center [718, 92] width 175 height 25
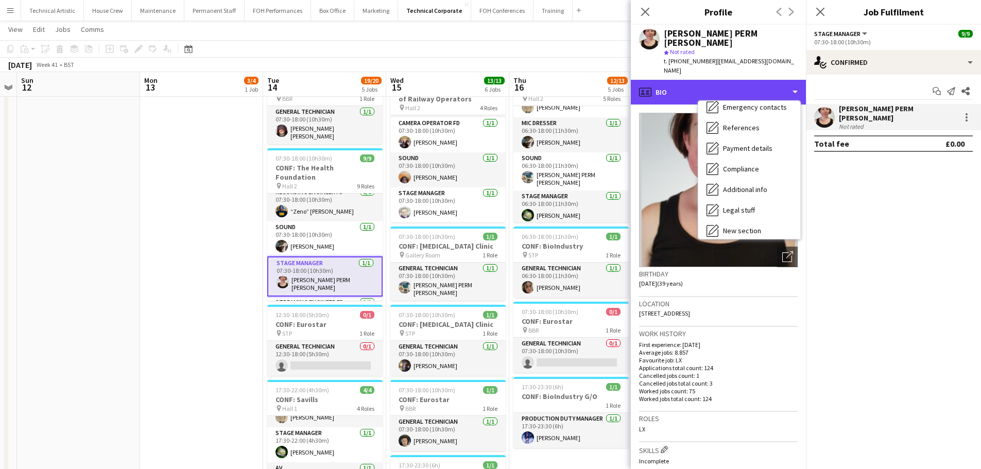
scroll to position [138, 0]
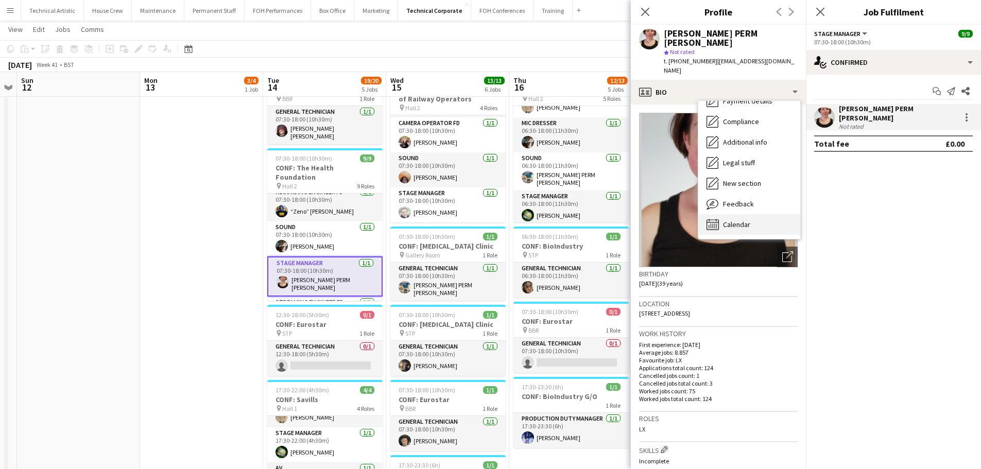
click at [763, 214] on div "Calendar Calendar" at bounding box center [749, 224] width 102 height 21
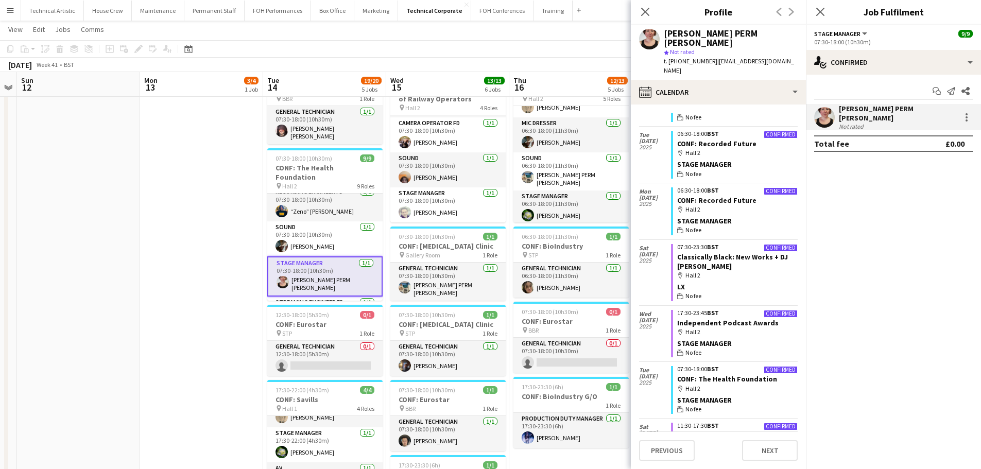
scroll to position [1501, 0]
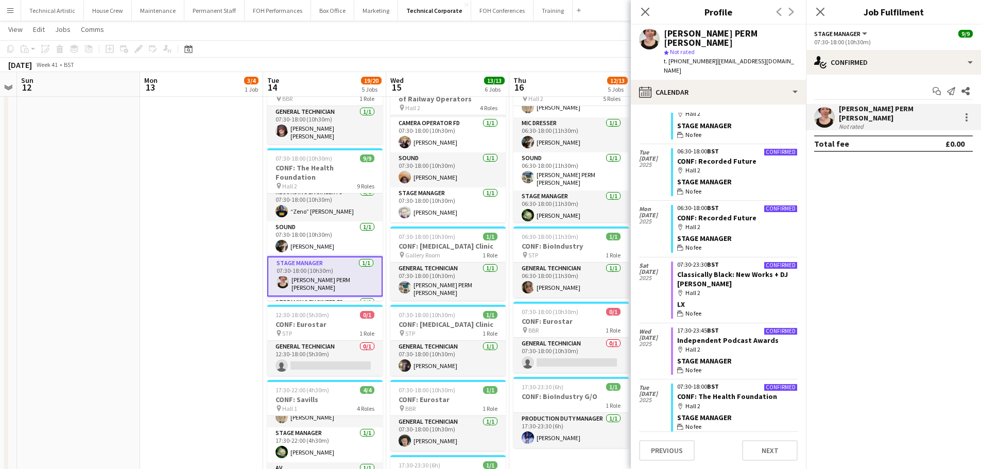
click at [153, 220] on app-date-cell "06:30-18:00 (11h30m) 3/4 CONF: MusicAlly pin Hall 1 4 Roles AV 1/1 06:30-18:00 …" at bounding box center [201, 323] width 123 height 828
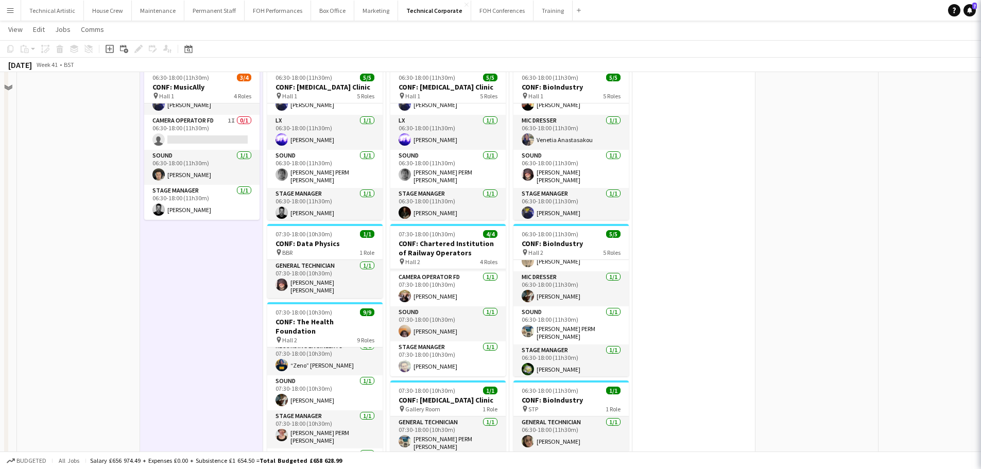
scroll to position [0, 0]
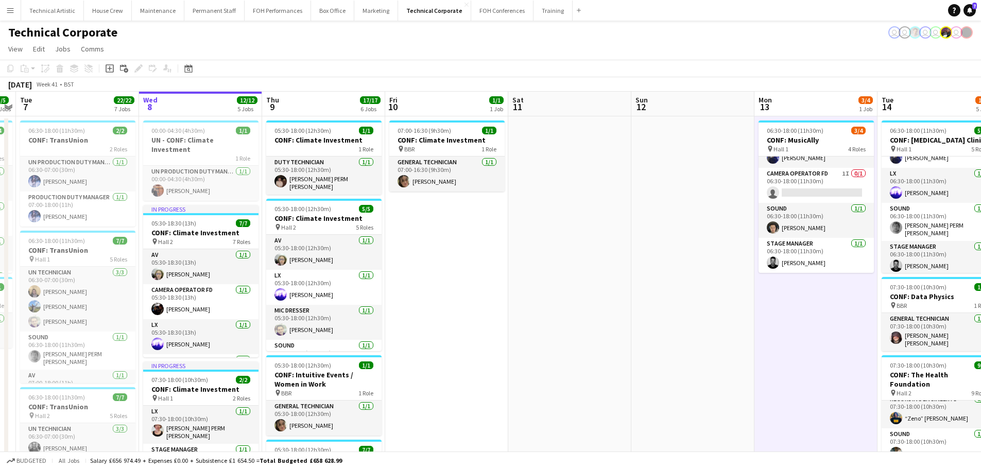
drag, startPoint x: 91, startPoint y: 237, endPoint x: 700, endPoint y: 145, distance: 616.2
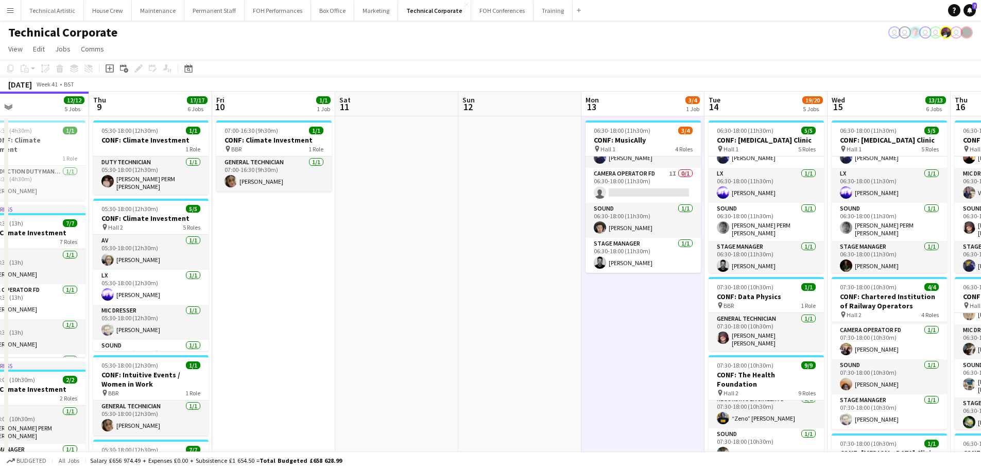
drag, startPoint x: 298, startPoint y: 259, endPoint x: 0, endPoint y: 251, distance: 298.3
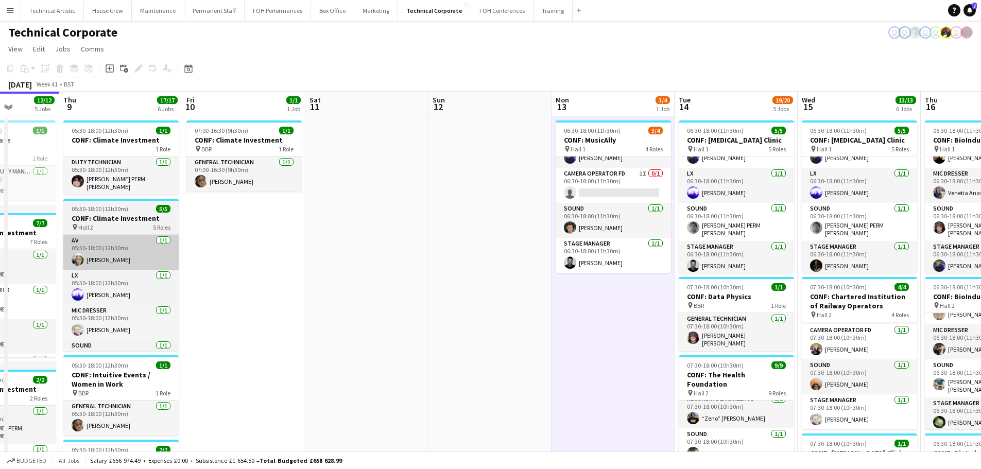
drag, startPoint x: 236, startPoint y: 326, endPoint x: 361, endPoint y: 233, distance: 155.6
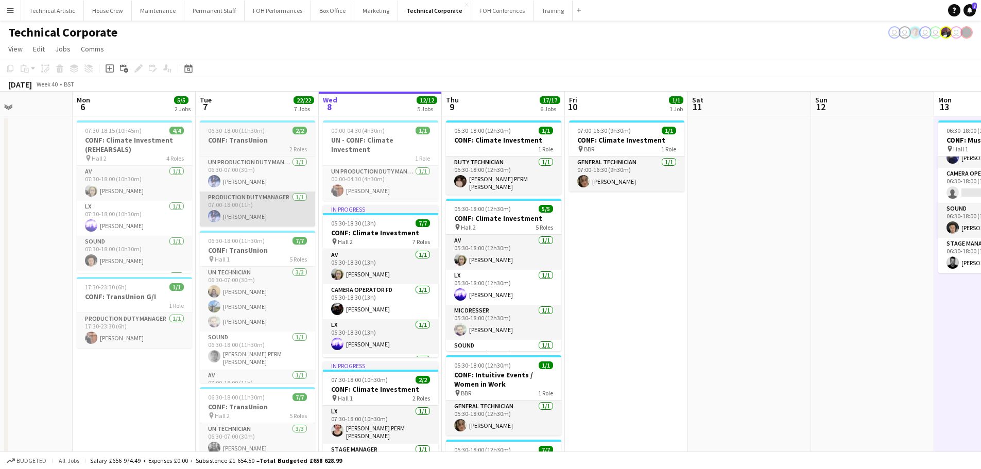
drag, startPoint x: 207, startPoint y: 265, endPoint x: 619, endPoint y: 193, distance: 418.1
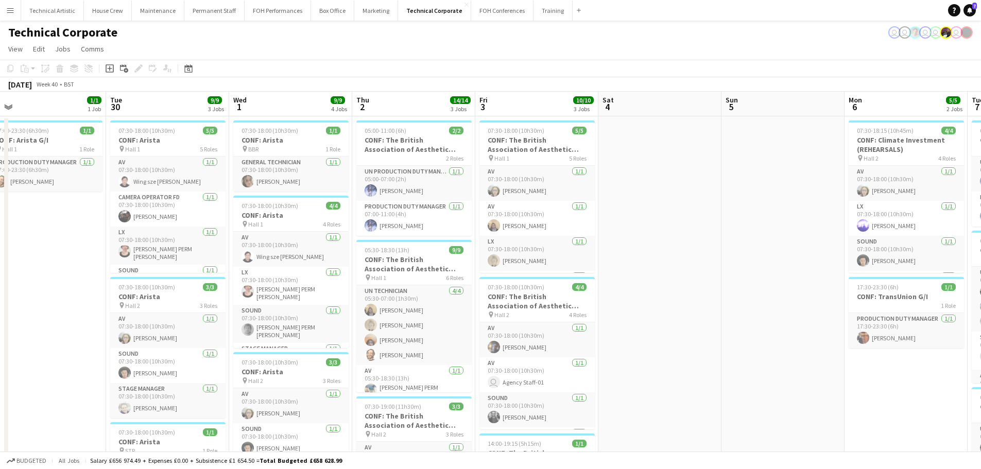
drag, startPoint x: 329, startPoint y: 273, endPoint x: 648, endPoint y: 212, distance: 325.2
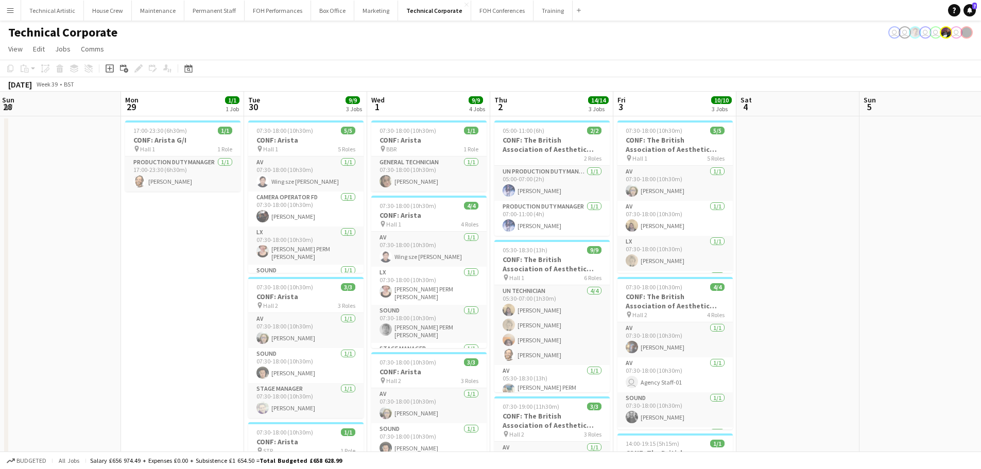
scroll to position [0, 239]
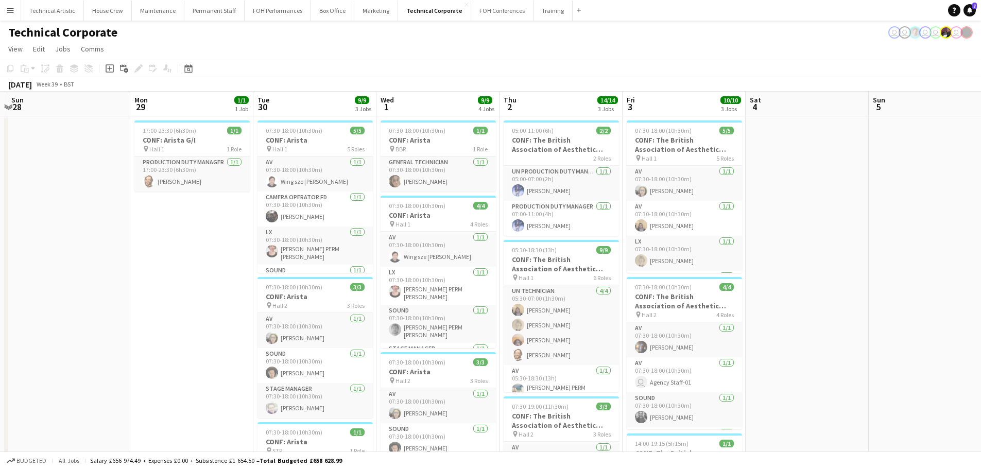
drag, startPoint x: 366, startPoint y: 237, endPoint x: 375, endPoint y: 234, distance: 9.9
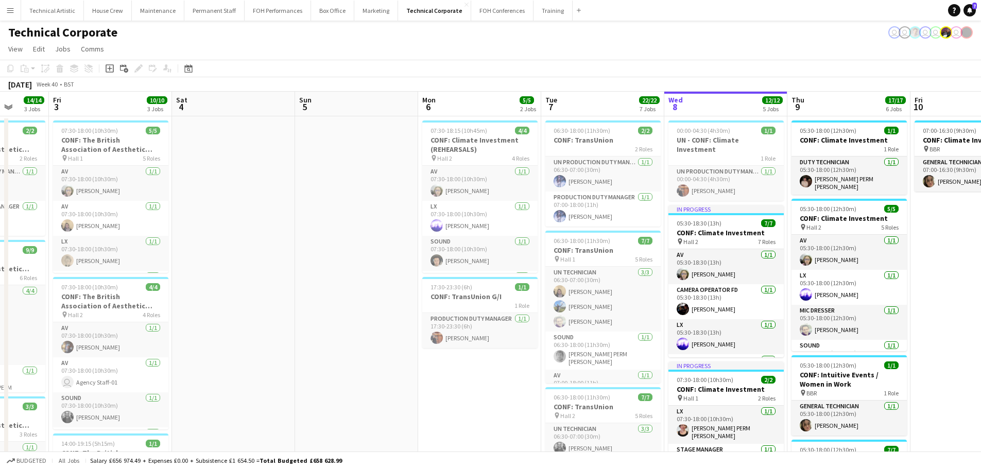
drag, startPoint x: 752, startPoint y: 213, endPoint x: 55, endPoint y: 302, distance: 702.9
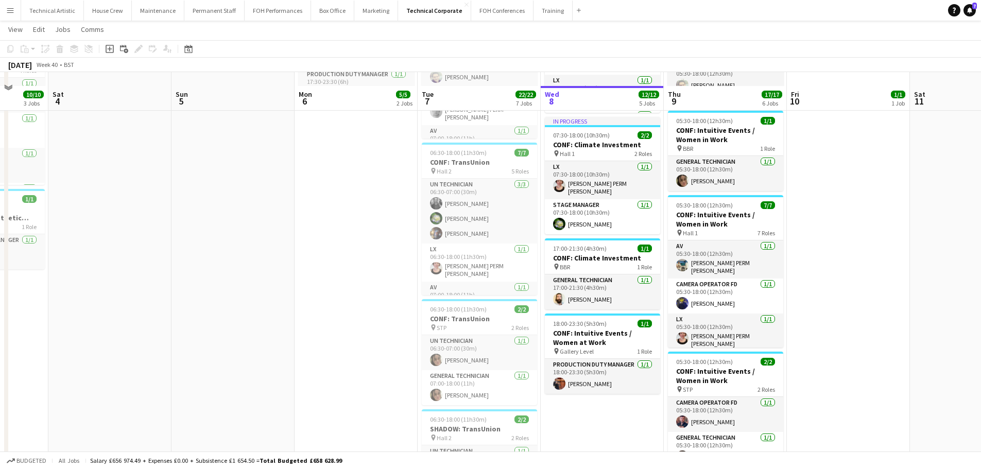
scroll to position [257, 0]
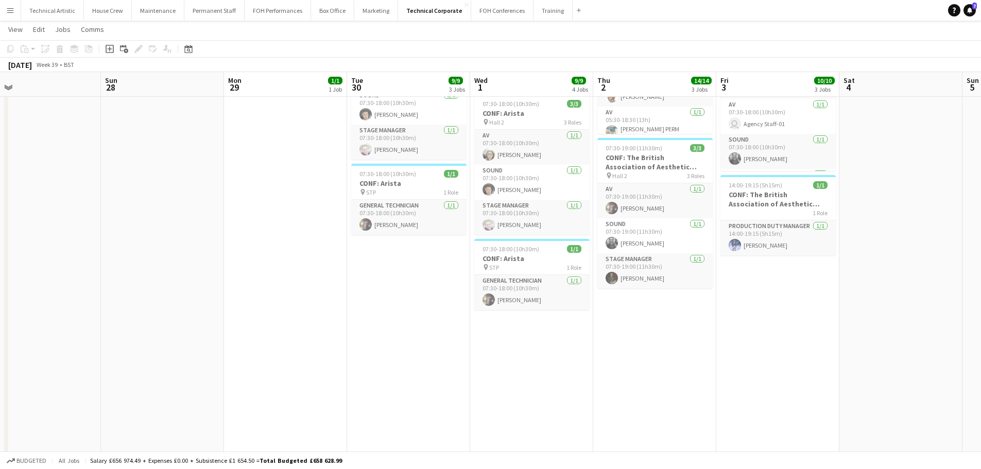
drag, startPoint x: 129, startPoint y: 243, endPoint x: 635, endPoint y: 380, distance: 524.5
click at [750, 243] on app-calendar-viewport "Fri 26 Sat 27 Sun 28 Mon 29 1/1 1 Job Tue 30 9/9 3 Jobs Wed 1 9/9 4 Jobs Thu 2 …" at bounding box center [490, 234] width 981 height 903
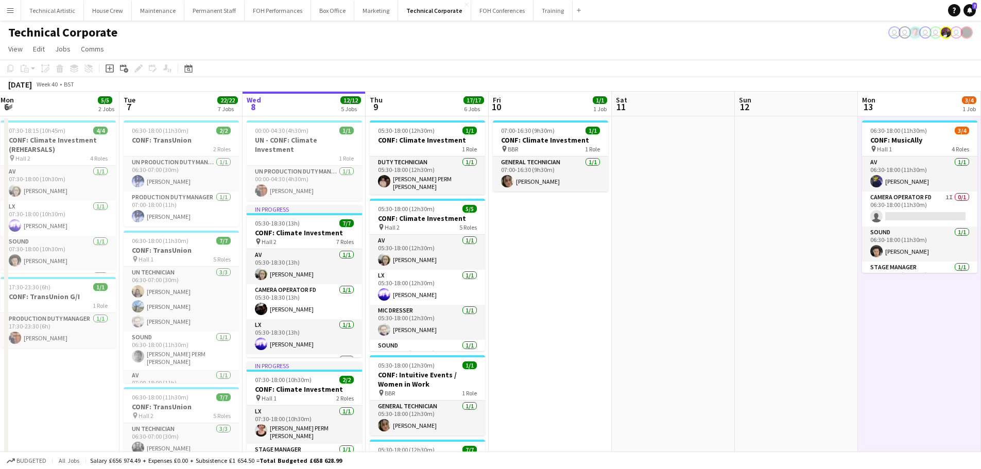
scroll to position [0, 346]
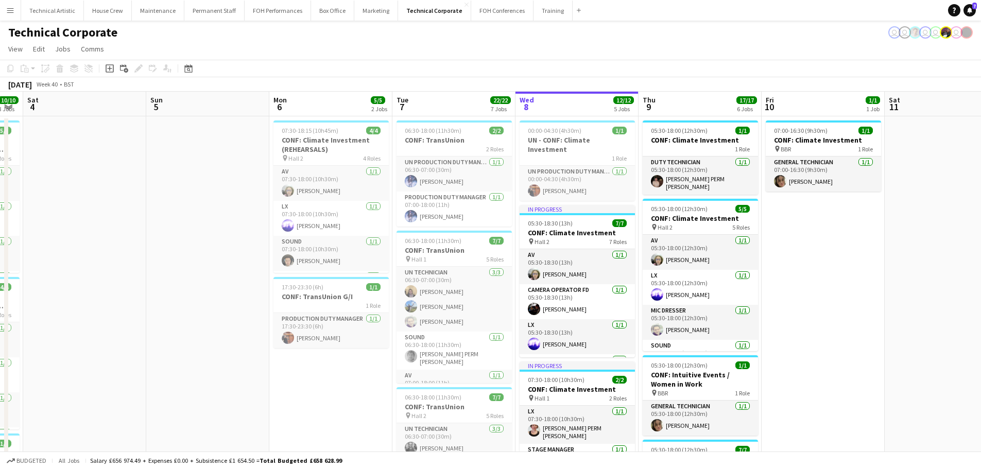
drag, startPoint x: 675, startPoint y: 323, endPoint x: 0, endPoint y: 235, distance: 680.8
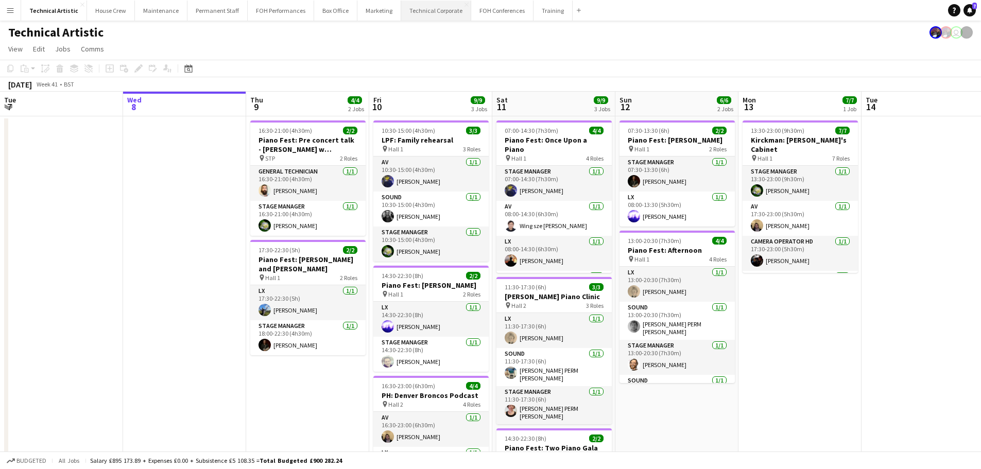
click at [422, 9] on button "Technical Corporate Close" at bounding box center [436, 11] width 70 height 20
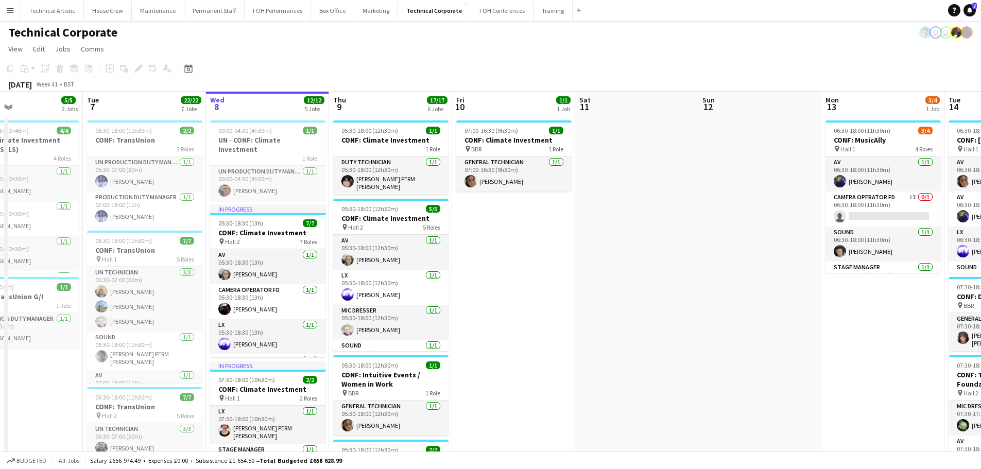
scroll to position [0, 410]
drag, startPoint x: 401, startPoint y: 327, endPoint x: 483, endPoint y: 336, distance: 82.4
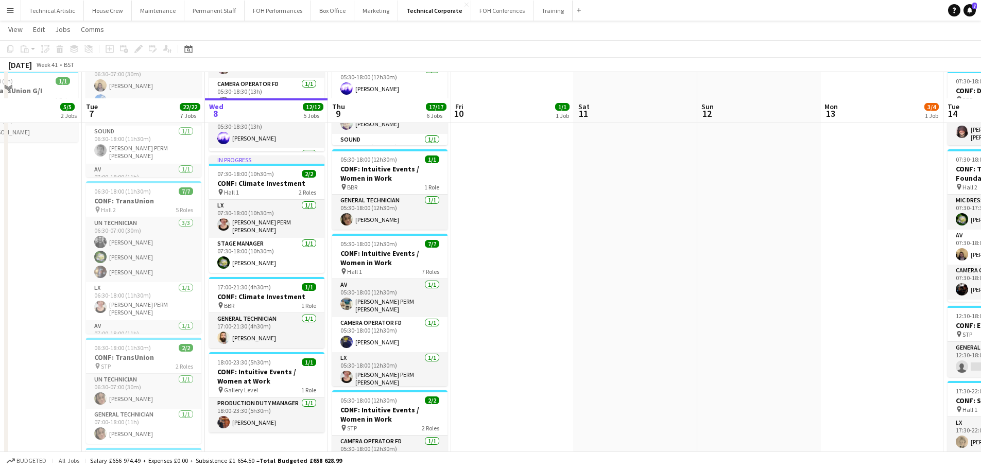
scroll to position [257, 0]
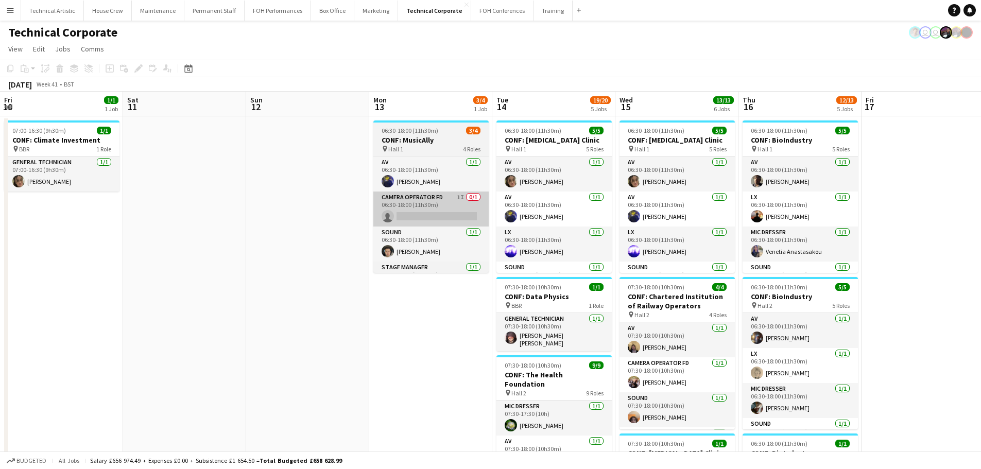
drag, startPoint x: 594, startPoint y: 190, endPoint x: 337, endPoint y: 216, distance: 258.3
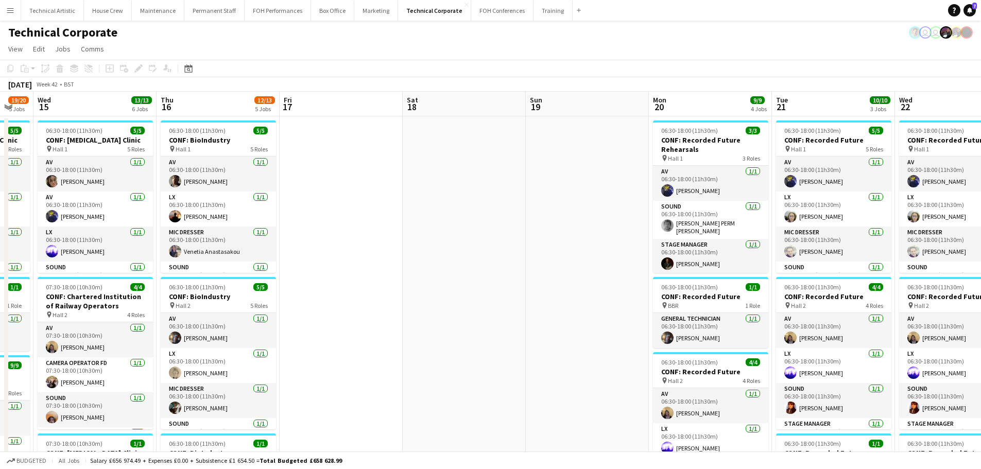
drag, startPoint x: 697, startPoint y: 240, endPoint x: 365, endPoint y: 244, distance: 332.2
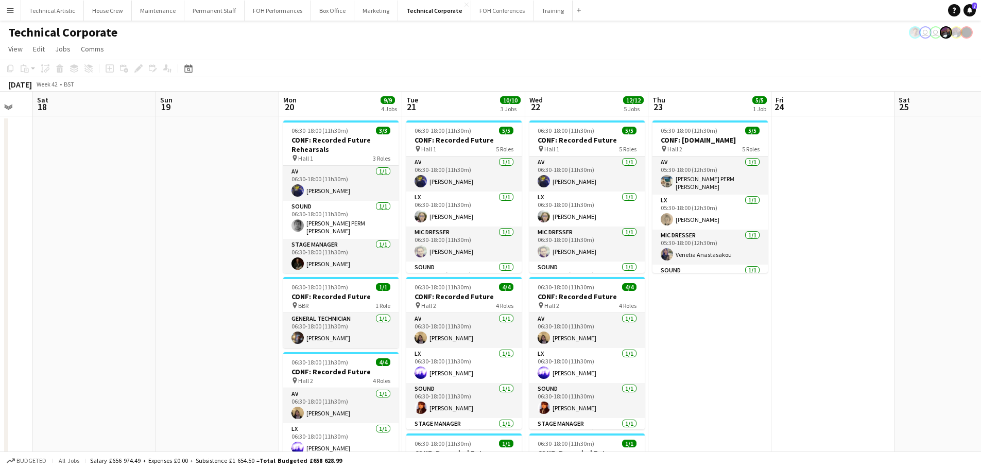
scroll to position [0, 412]
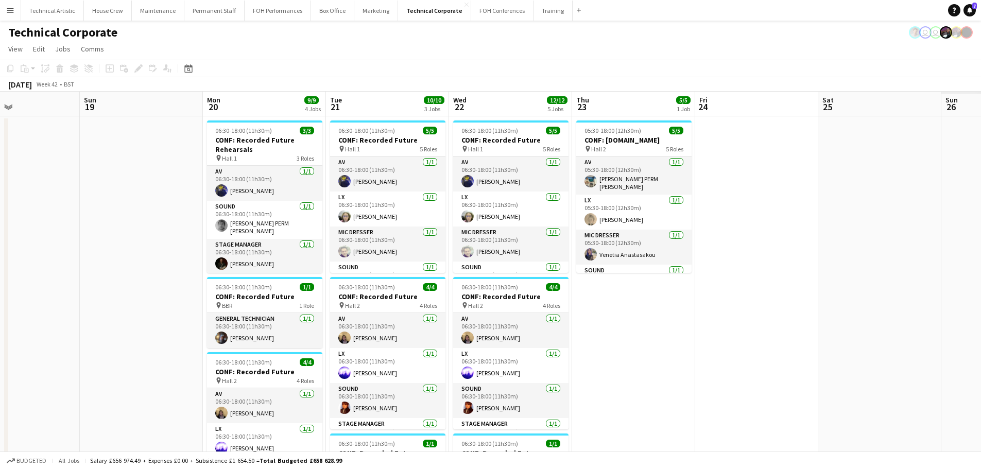
drag, startPoint x: 610, startPoint y: 205, endPoint x: 165, endPoint y: 203, distance: 445.4
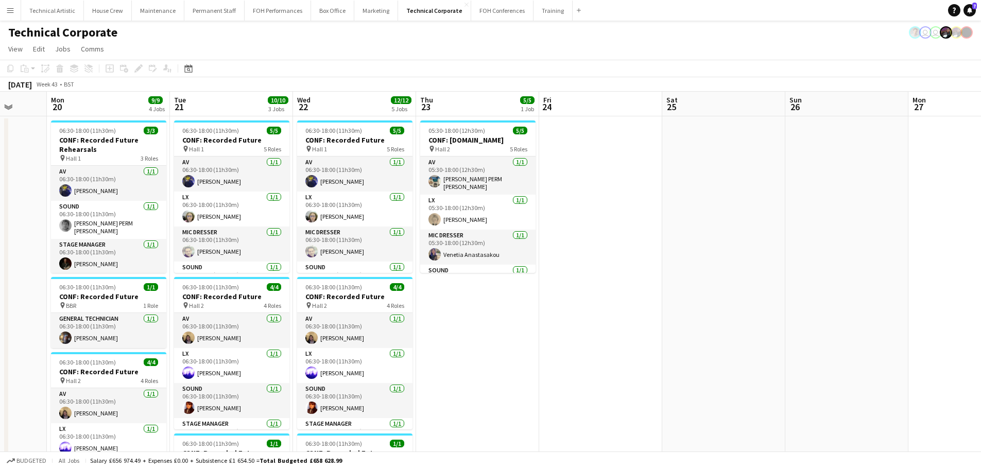
drag, startPoint x: 278, startPoint y: 198, endPoint x: 336, endPoint y: 190, distance: 58.7
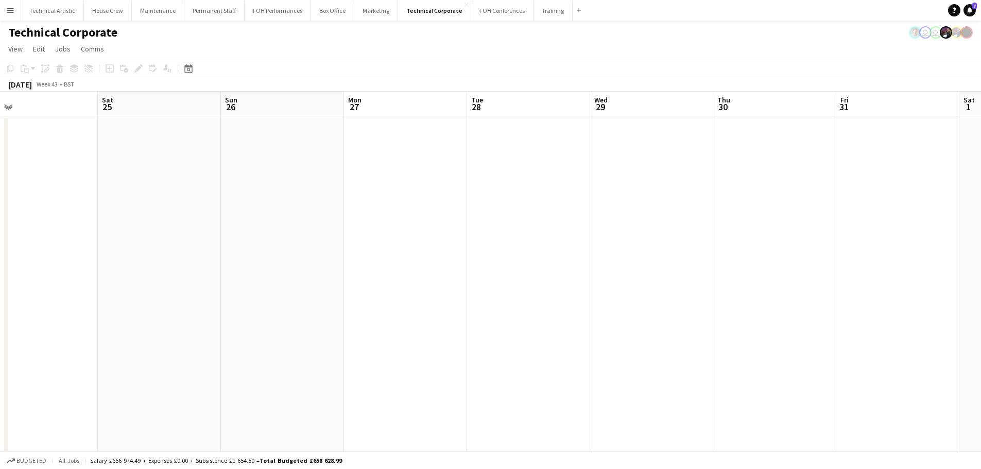
drag, startPoint x: 637, startPoint y: 232, endPoint x: 36, endPoint y: 212, distance: 601.8
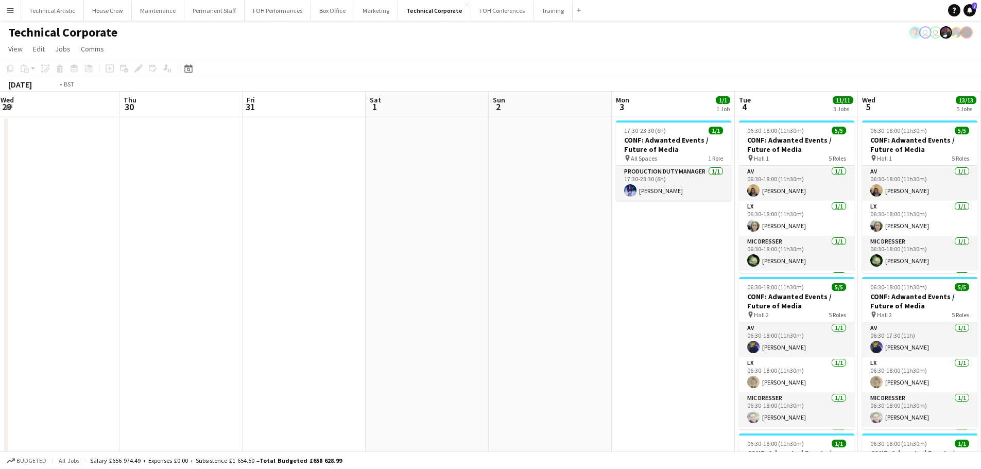
drag, startPoint x: 711, startPoint y: 221, endPoint x: 36, endPoint y: 177, distance: 676.6
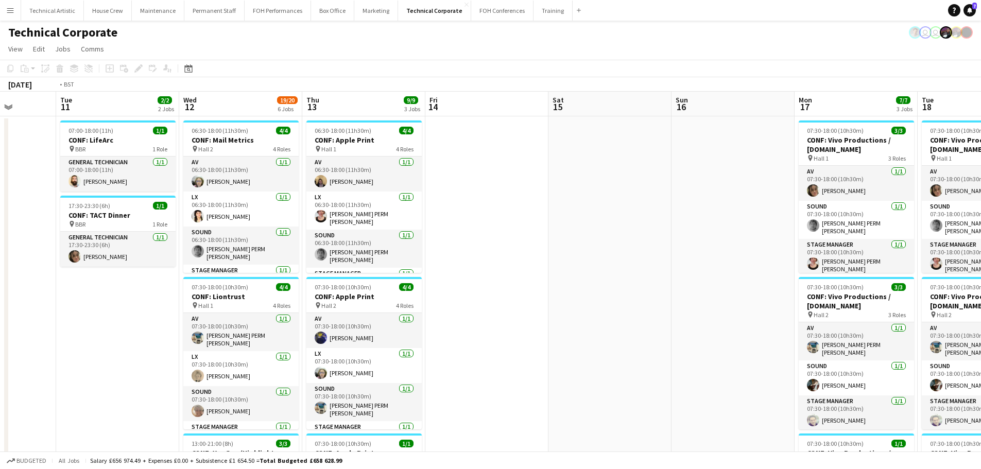
drag, startPoint x: 303, startPoint y: 220, endPoint x: 29, endPoint y: 208, distance: 273.7
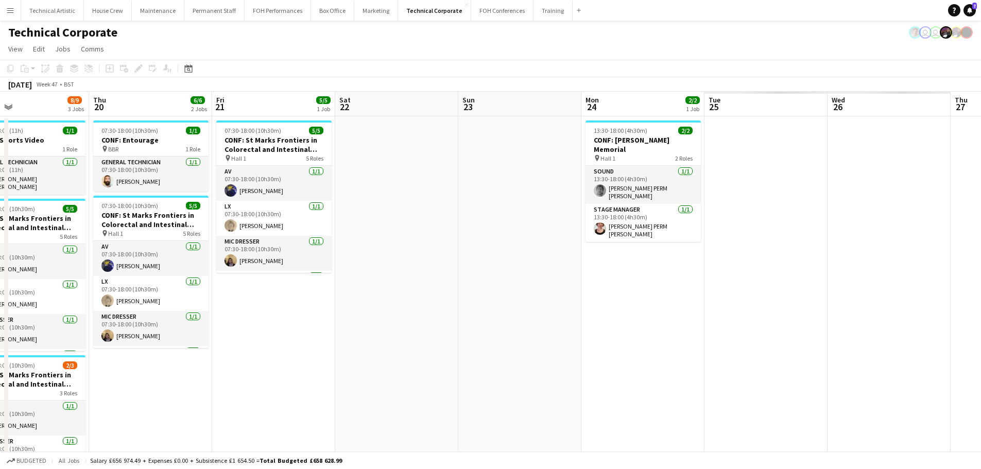
drag, startPoint x: 687, startPoint y: 214, endPoint x: 144, endPoint y: 181, distance: 543.7
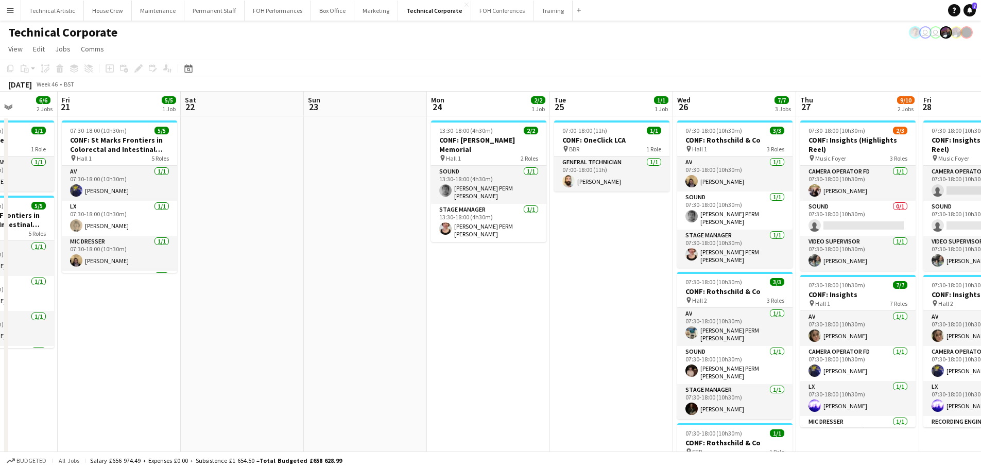
drag, startPoint x: 655, startPoint y: 232, endPoint x: 302, endPoint y: 222, distance: 352.9
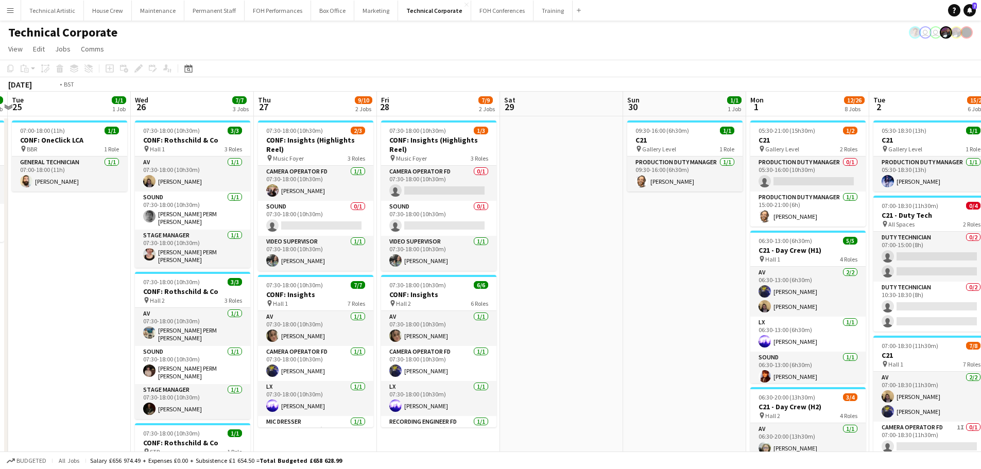
drag, startPoint x: 676, startPoint y: 230, endPoint x: 231, endPoint y: 202, distance: 445.8
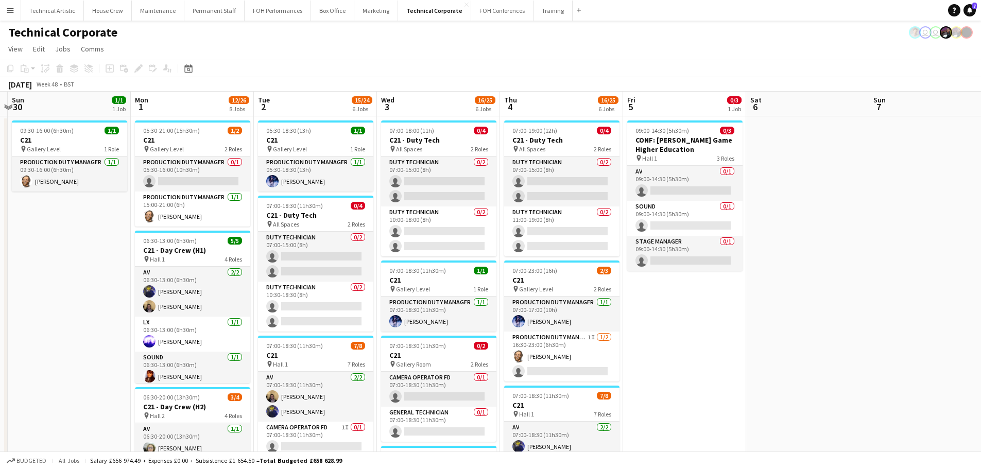
scroll to position [0, 356]
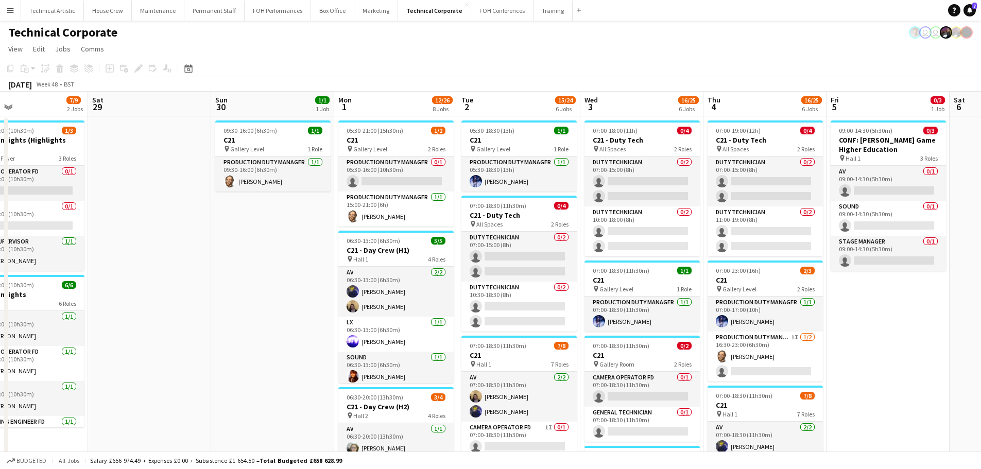
drag, startPoint x: 251, startPoint y: 329, endPoint x: 219, endPoint y: 327, distance: 32.0
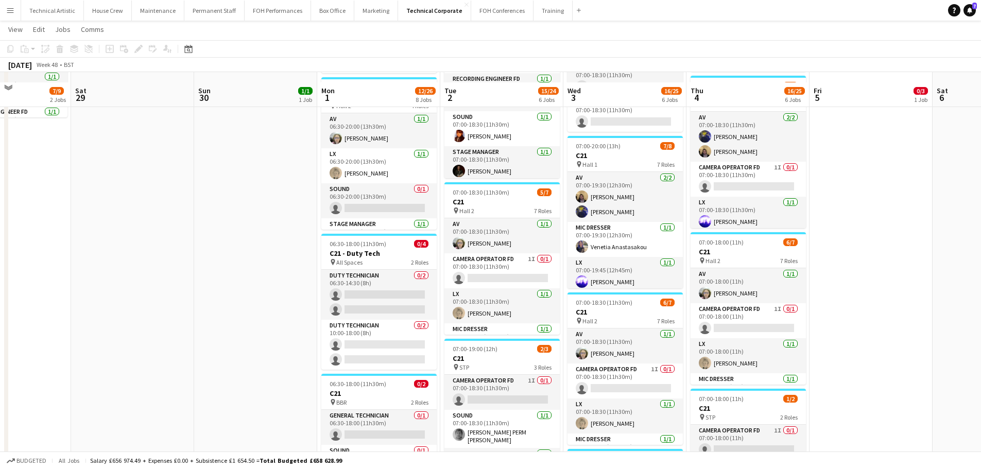
scroll to position [515, 0]
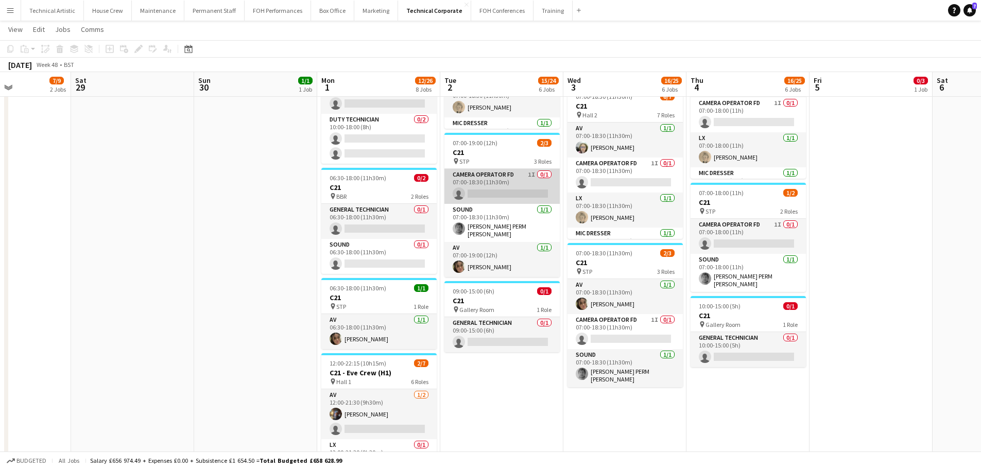
click at [481, 198] on app-card-role "Camera Operator FD 1I 0/1 07:00-18:30 (11h30m) single-neutral-actions" at bounding box center [501, 186] width 115 height 35
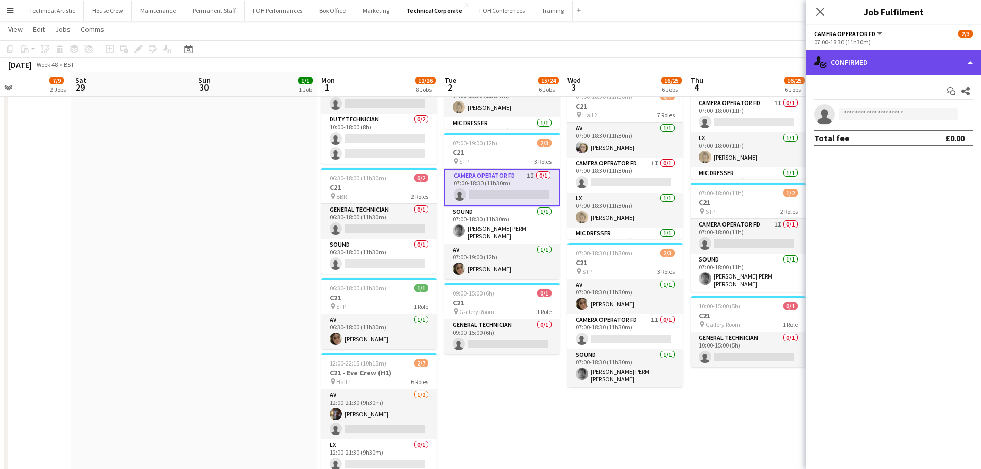
click at [900, 63] on div "single-neutral-actions-check-2 Confirmed" at bounding box center [893, 62] width 175 height 25
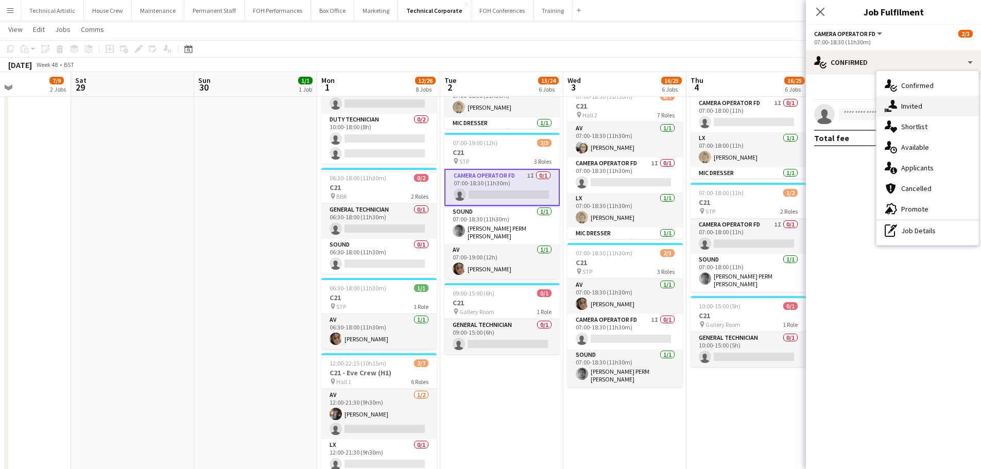
click at [908, 100] on div "single-neutral-actions-share-1 Invited" at bounding box center [927, 106] width 102 height 21
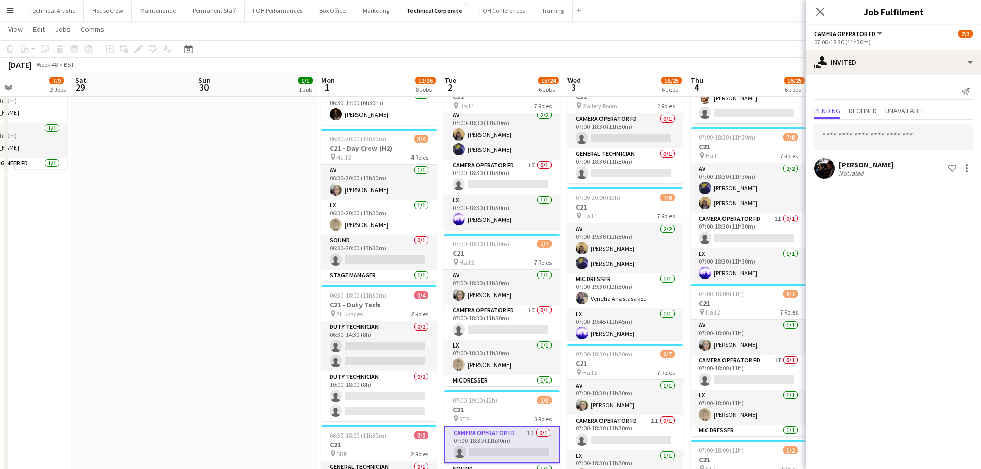
scroll to position [0, 0]
click at [515, 176] on app-card-role "Camera Operator FD 1I 0/1 07:00-18:30 (11h30m) single-neutral-actions" at bounding box center [501, 180] width 115 height 35
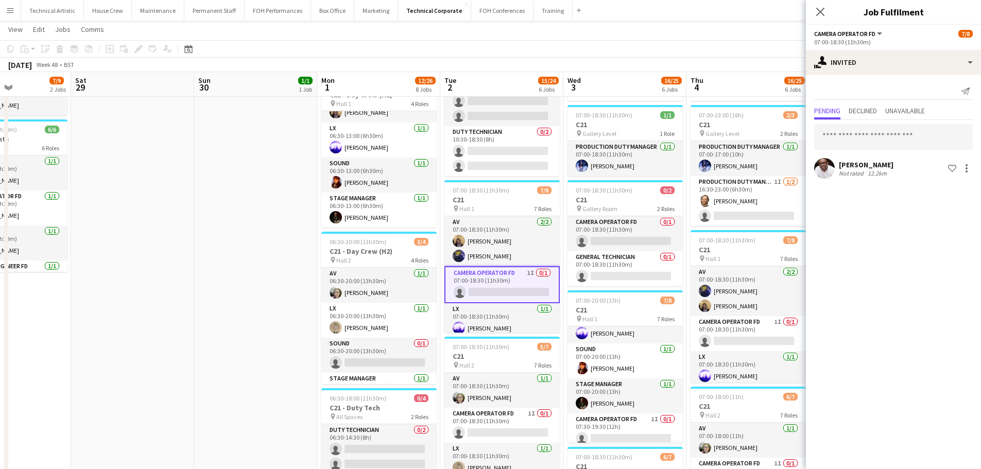
scroll to position [144, 0]
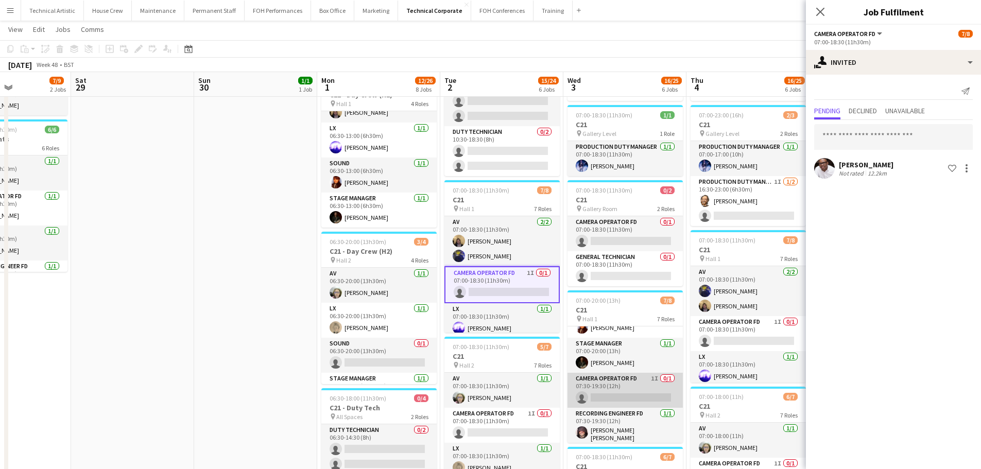
click at [637, 381] on app-card-role "Camera Operator FD 1I 0/1 07:30-19:30 (12h) single-neutral-actions" at bounding box center [624, 390] width 115 height 35
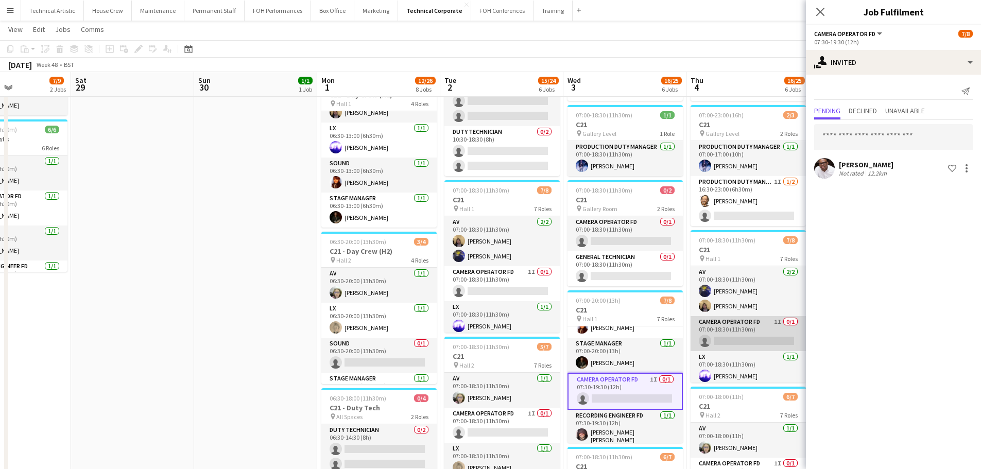
click at [733, 330] on app-card-role "Camera Operator FD 1I 0/1 07:00-18:30 (11h30m) single-neutral-actions" at bounding box center [748, 333] width 115 height 35
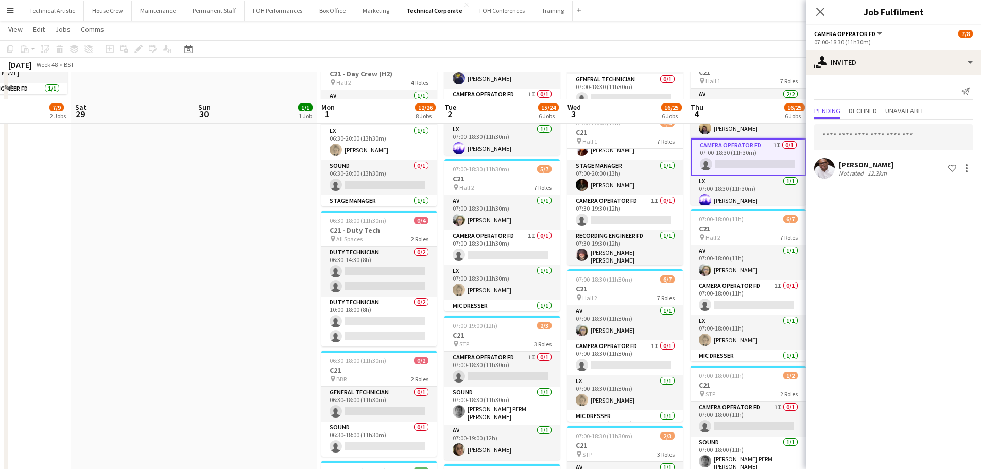
scroll to position [360, 0]
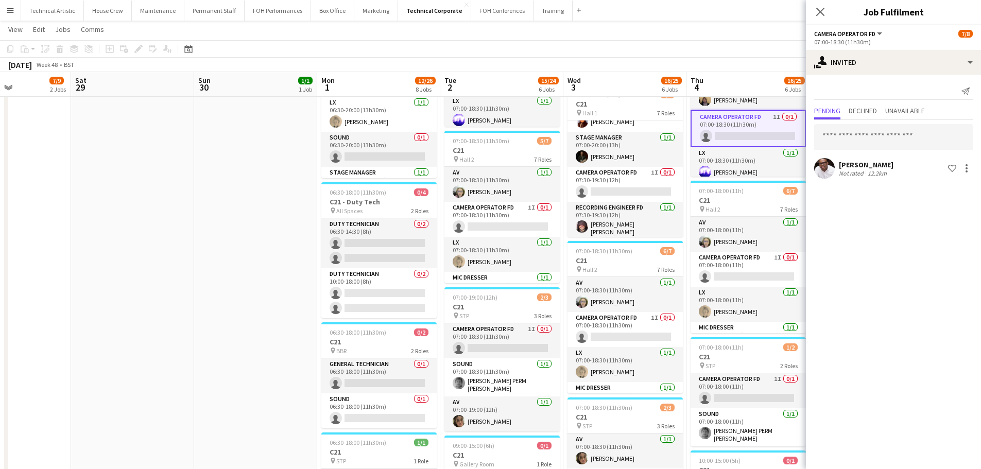
click at [462, 53] on app-toolbar "Copy Paste Paste Ctrl+V Paste with crew Ctrl+Shift+V Paste linked Job Delete Gr…" at bounding box center [490, 49] width 981 height 18
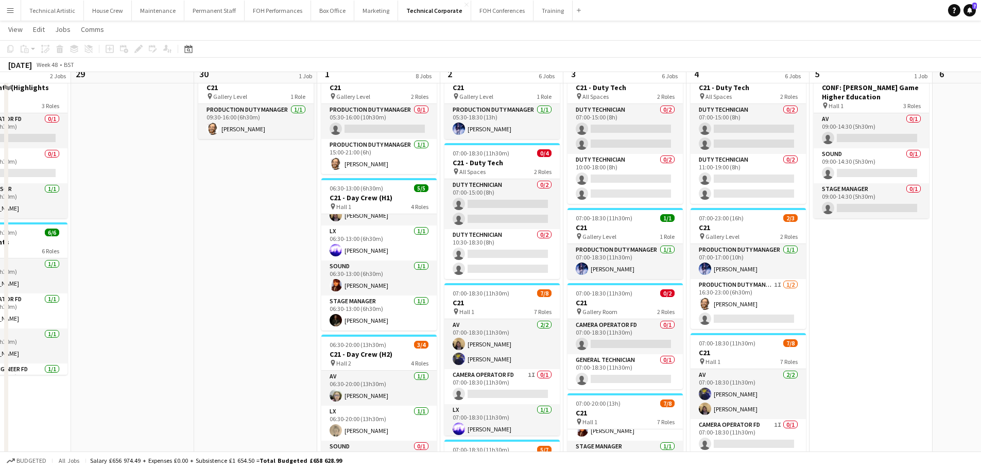
scroll to position [0, 0]
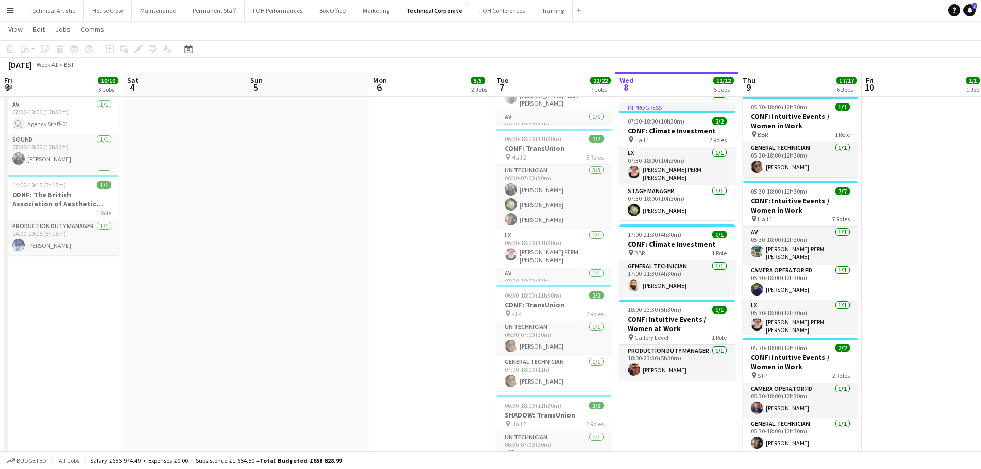
scroll to position [0, 410]
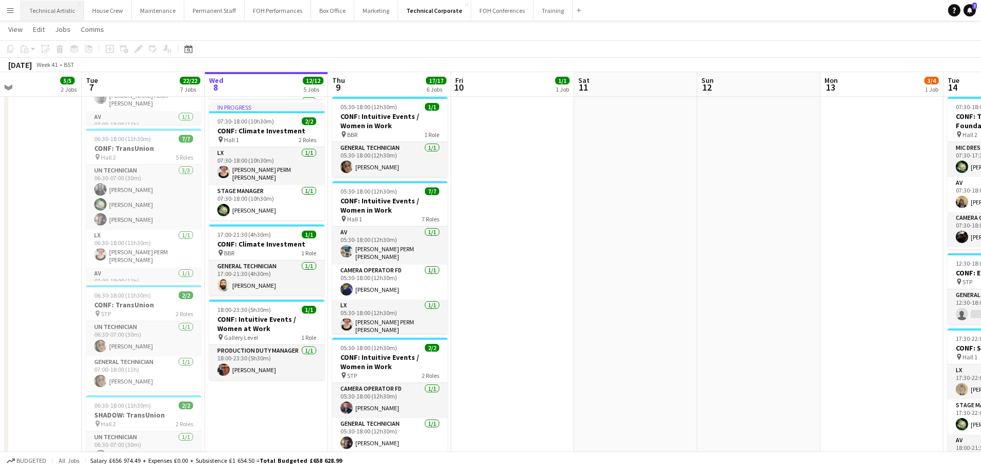
click at [55, 12] on button "Technical Artistic Close" at bounding box center [52, 11] width 63 height 20
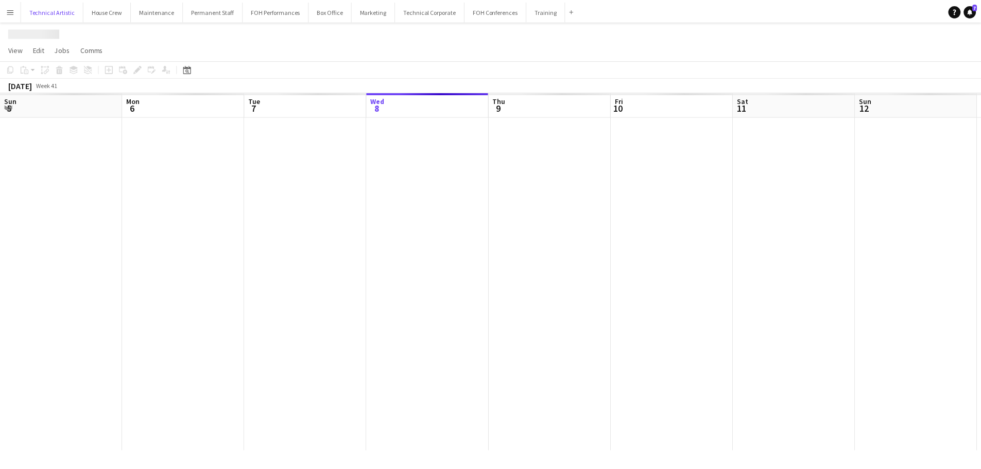
scroll to position [0, 246]
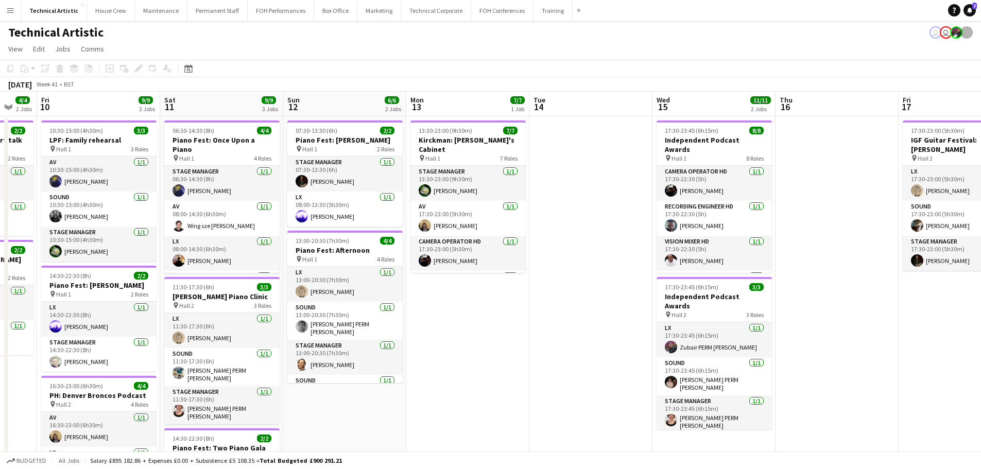
drag, startPoint x: 651, startPoint y: 242, endPoint x: 291, endPoint y: 223, distance: 360.4
click at [291, 223] on app-calendar-viewport "Tue 7 Wed 8 Thu 9 4/4 2 Jobs Fri 10 9/9 3 Jobs Sat 11 9/9 3 Jobs Sun 12 6/6 2 J…" at bounding box center [490, 391] width 981 height 599
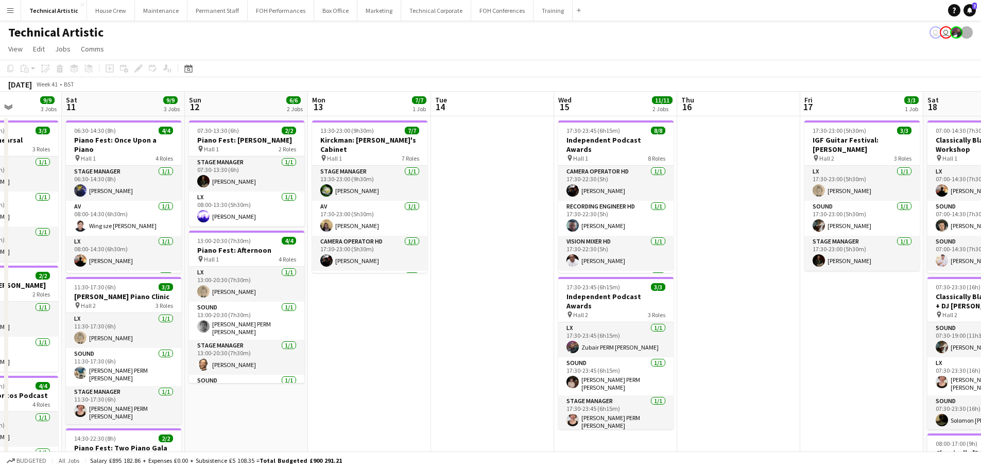
drag, startPoint x: 458, startPoint y: 246, endPoint x: 348, endPoint y: 252, distance: 110.9
click at [348, 252] on app-calendar-viewport "Wed 8 Thu 9 4/4 2 Jobs Fri 10 9/9 3 Jobs Sat 11 9/9 3 Jobs Sun 12 6/6 2 Jobs Mo…" at bounding box center [490, 391] width 981 height 599
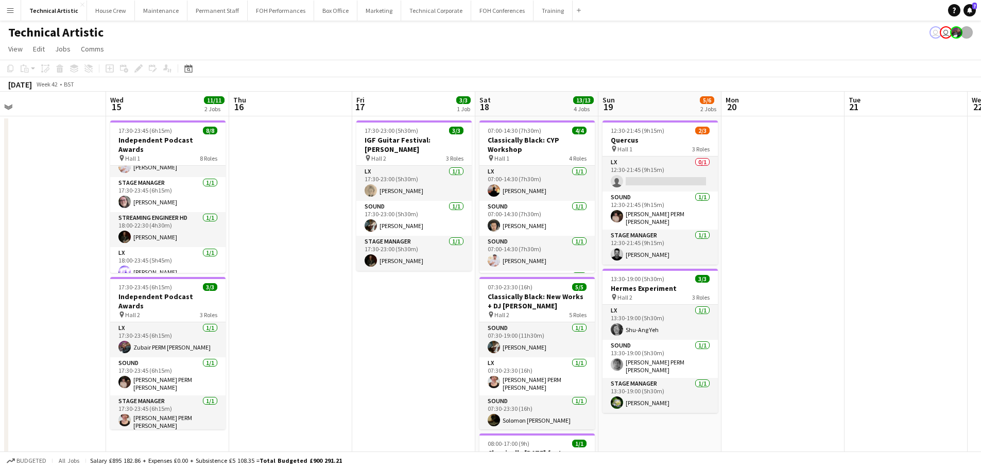
scroll to position [0, 397]
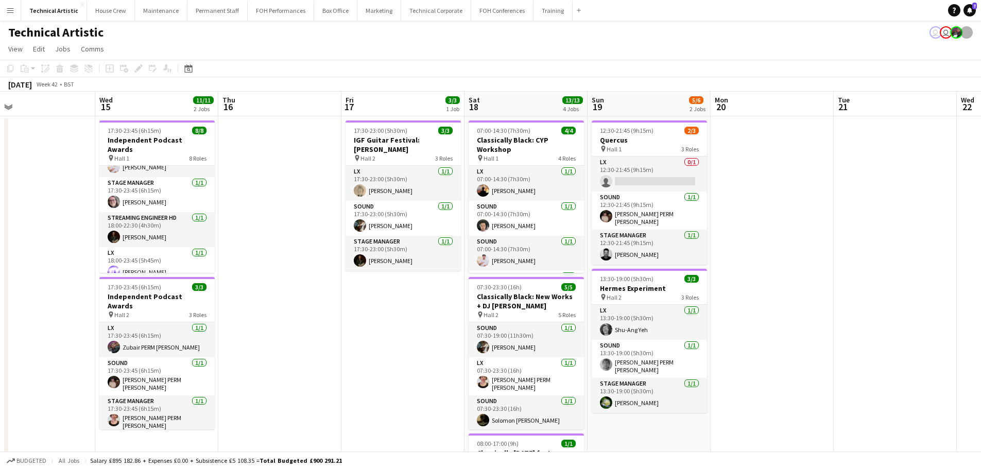
drag, startPoint x: 566, startPoint y: 244, endPoint x: 288, endPoint y: 268, distance: 279.6
click at [288, 268] on app-calendar-viewport "Sat 11 9/9 3 Jobs Sun 12 6/6 2 Jobs Mon 13 7/7 1 Job Tue 14 Wed 15 11/11 2 Jobs…" at bounding box center [490, 391] width 981 height 599
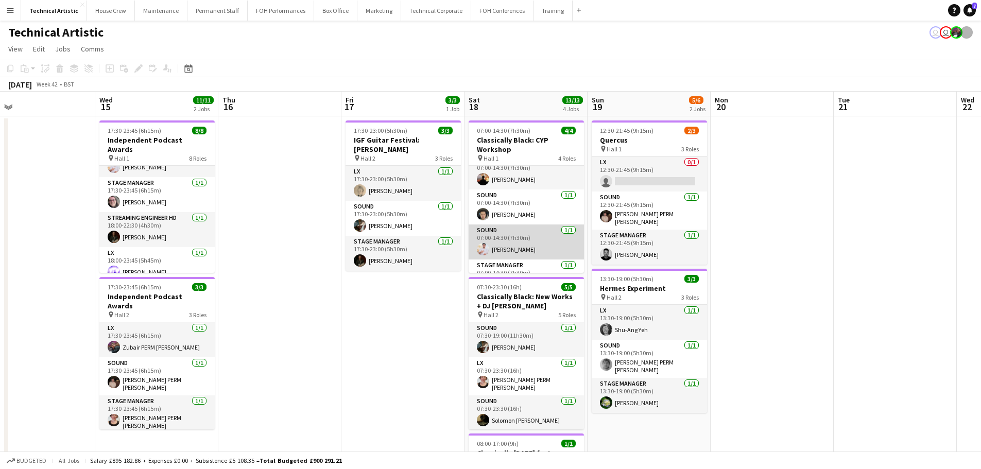
scroll to position [0, 0]
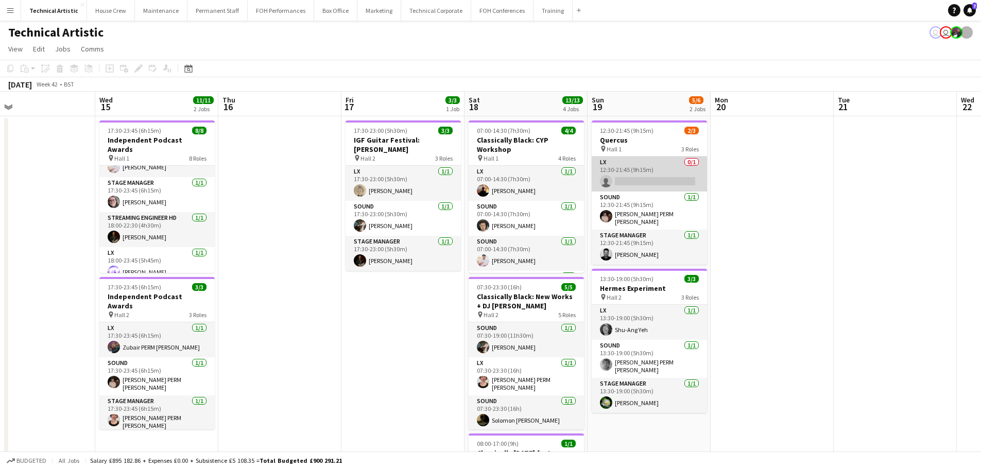
click at [686, 176] on app-card-role "LX 0/1 12:30-21:45 (9h15m) single-neutral-actions" at bounding box center [649, 174] width 115 height 35
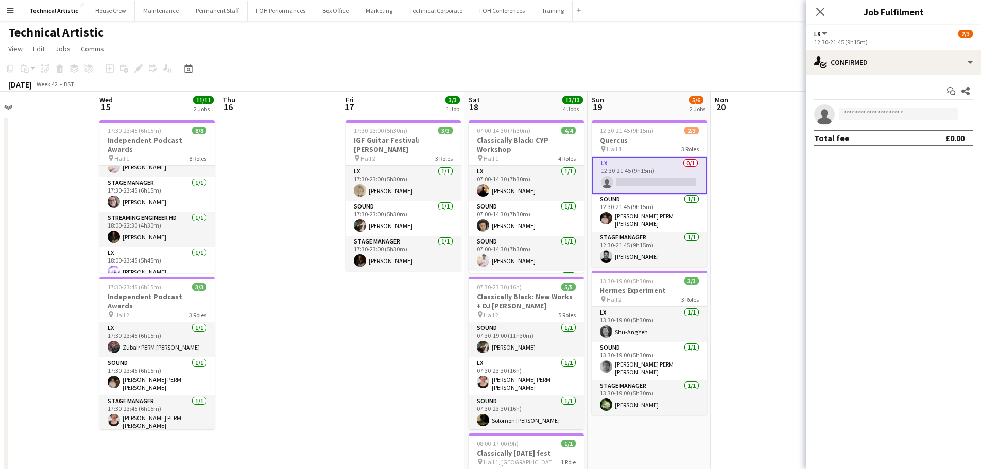
click at [842, 79] on div "Start chat Share single-neutral-actions Total fee £0.00" at bounding box center [893, 115] width 175 height 80
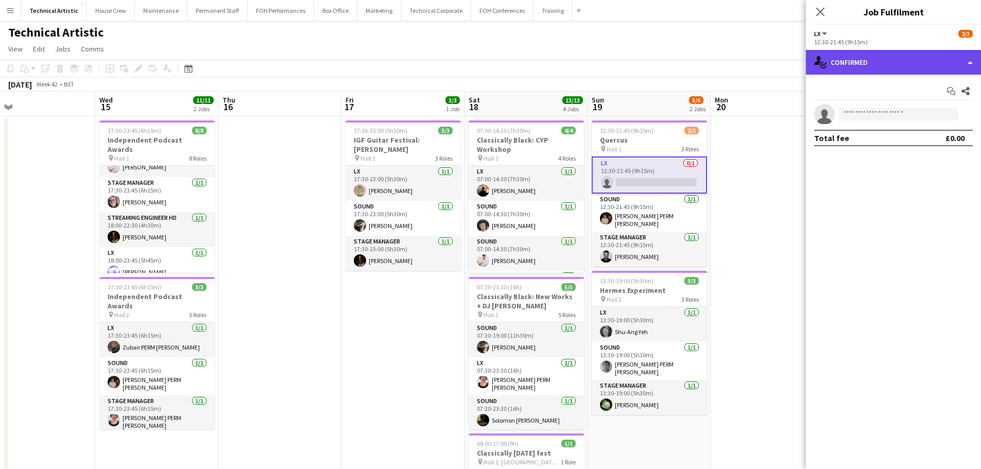
click at [851, 69] on div "single-neutral-actions-check-2 Confirmed" at bounding box center [893, 62] width 175 height 25
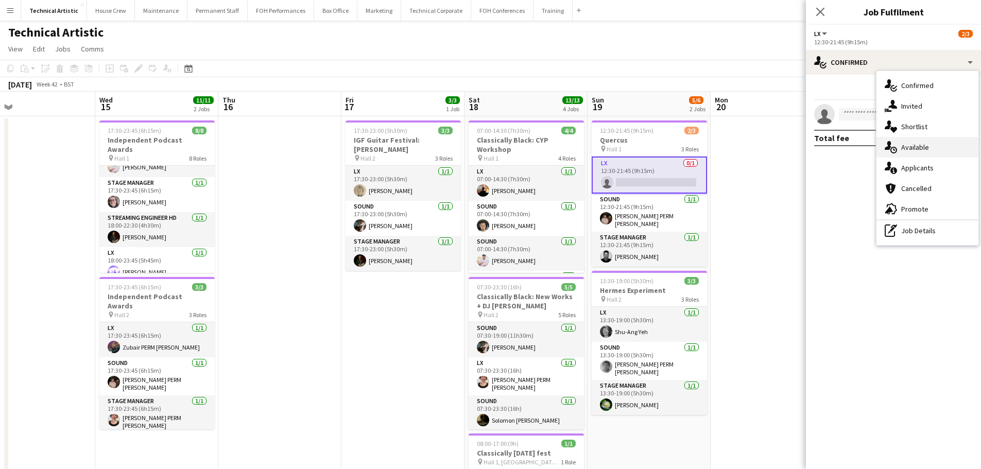
click at [890, 148] on icon at bounding box center [888, 145] width 7 height 9
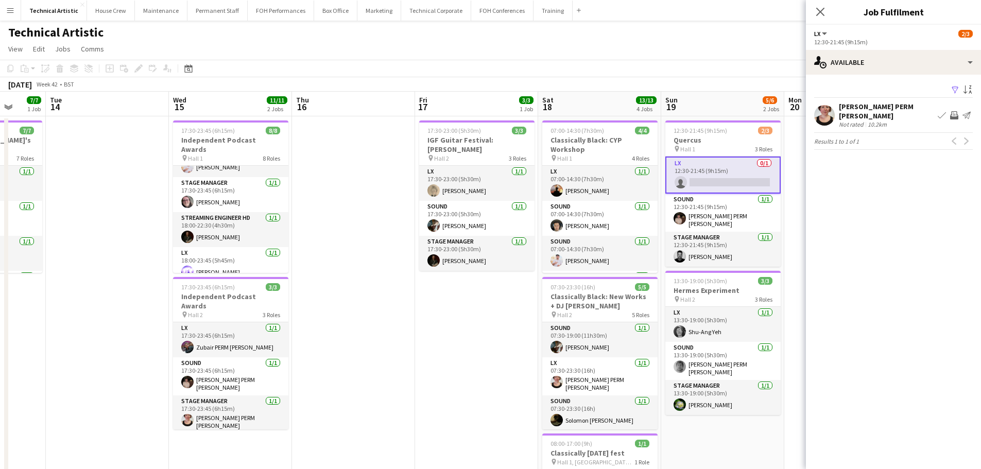
scroll to position [0, 249]
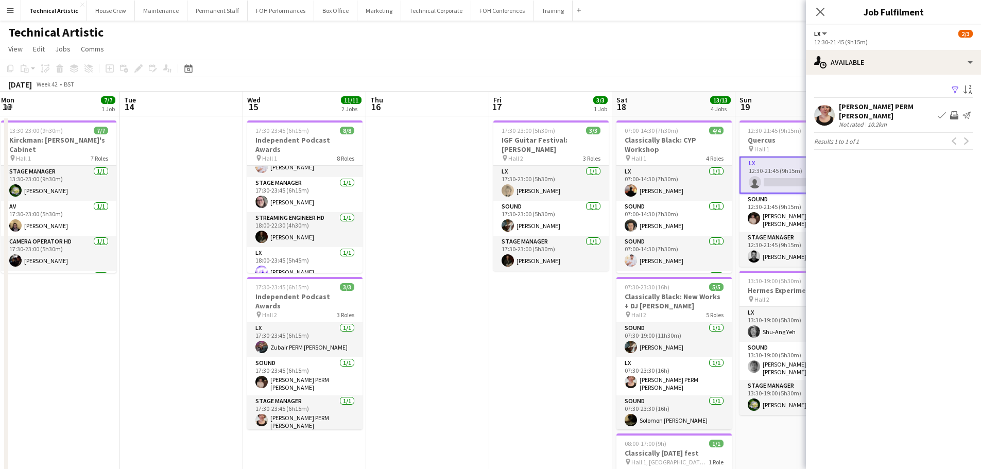
drag, startPoint x: 316, startPoint y: 279, endPoint x: 467, endPoint y: 239, distance: 155.6
click at [456, 244] on app-calendar-viewport "Sat 11 9/9 3 Jobs Sun 12 6/6 2 Jobs Mon 13 7/7 1 Job Tue 14 Wed 15 11/11 2 Jobs…" at bounding box center [490, 391] width 981 height 599
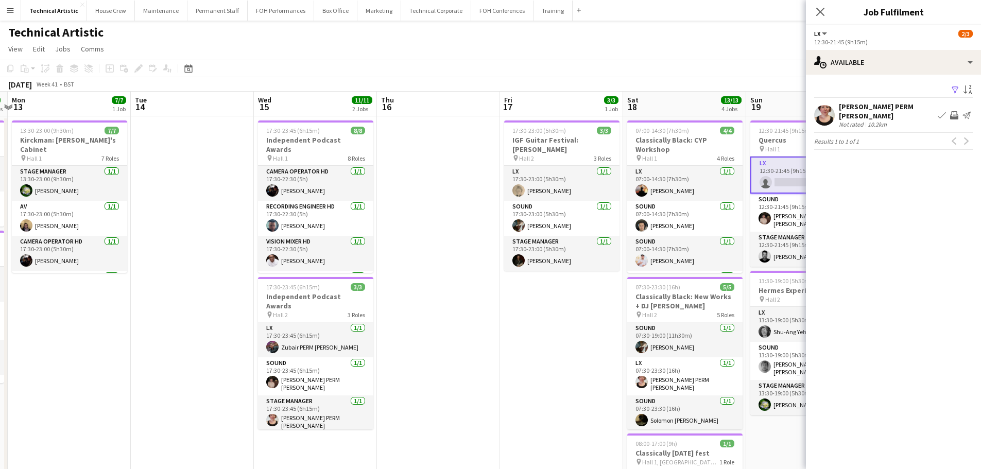
scroll to position [0, 208]
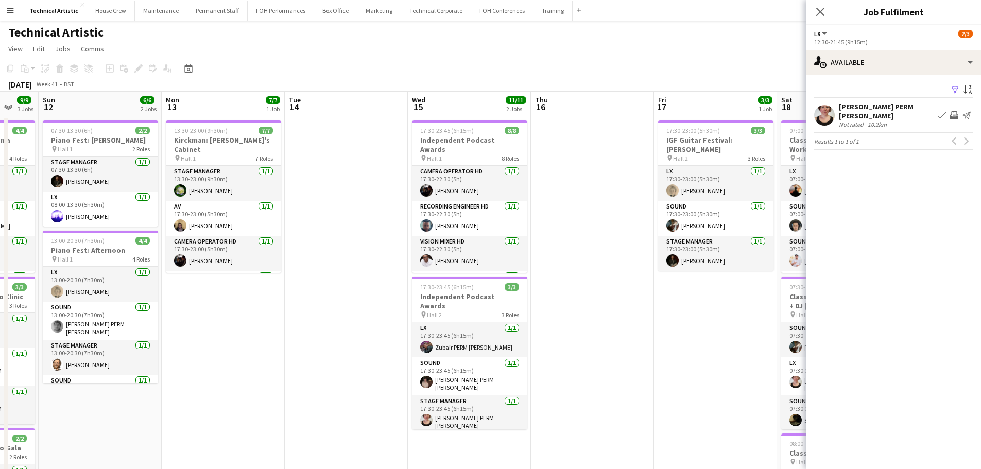
drag, startPoint x: 206, startPoint y: 324, endPoint x: 371, endPoint y: 279, distance: 170.8
click at [371, 279] on app-calendar-viewport "Fri 10 9/9 3 Jobs Sat 11 9/9 3 Jobs Sun 12 6/6 2 Jobs Mon 13 7/7 1 Job Tue 14 W…" at bounding box center [490, 391] width 981 height 599
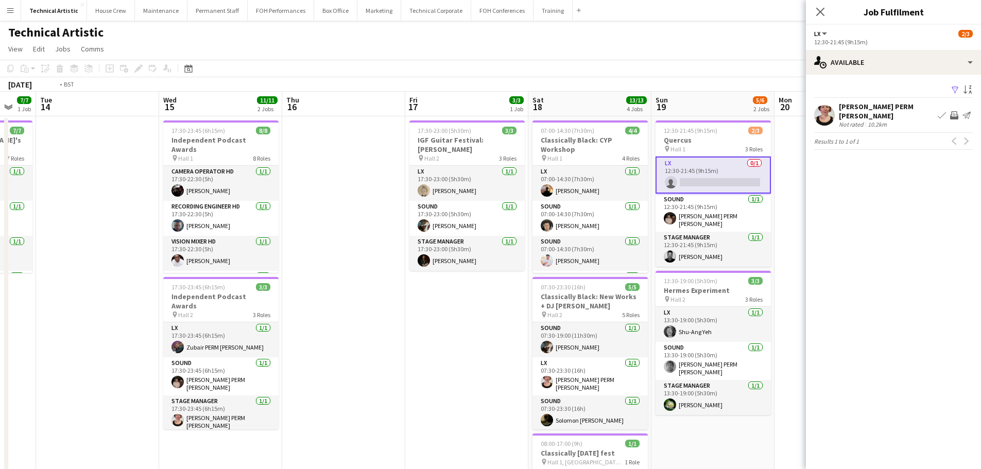
scroll to position [0, 318]
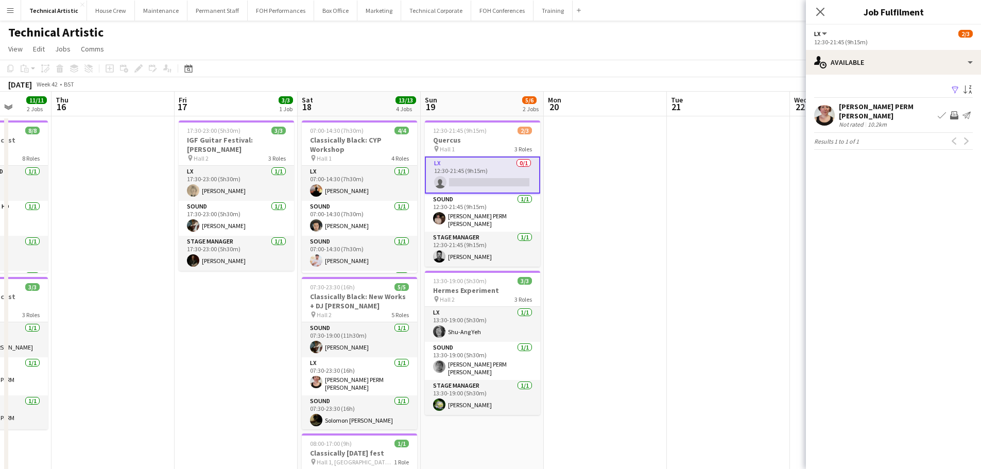
drag, startPoint x: 512, startPoint y: 200, endPoint x: 93, endPoint y: 237, distance: 421.3
click at [93, 237] on app-calendar-viewport "Mon 13 7/7 1 Job Tue 14 Wed 15 11/11 2 Jobs Thu 16 Fri 17 3/3 1 Job Sat 18 13/1…" at bounding box center [490, 391] width 981 height 599
click at [470, 192] on app-card-role "LX 0/1 12:30-21:45 (9h15m) single-neutral-actions" at bounding box center [482, 175] width 115 height 37
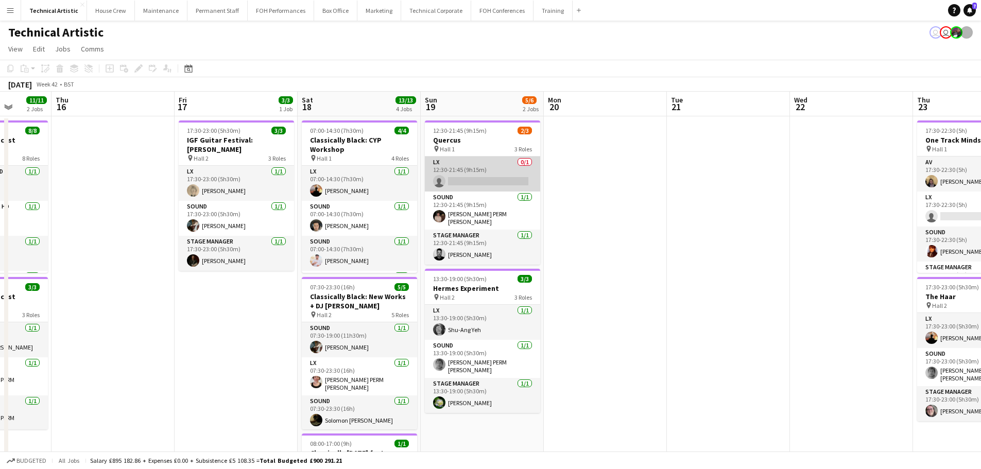
click at [475, 187] on app-card-role "LX 0/1 12:30-21:45 (9h15m) single-neutral-actions" at bounding box center [482, 174] width 115 height 35
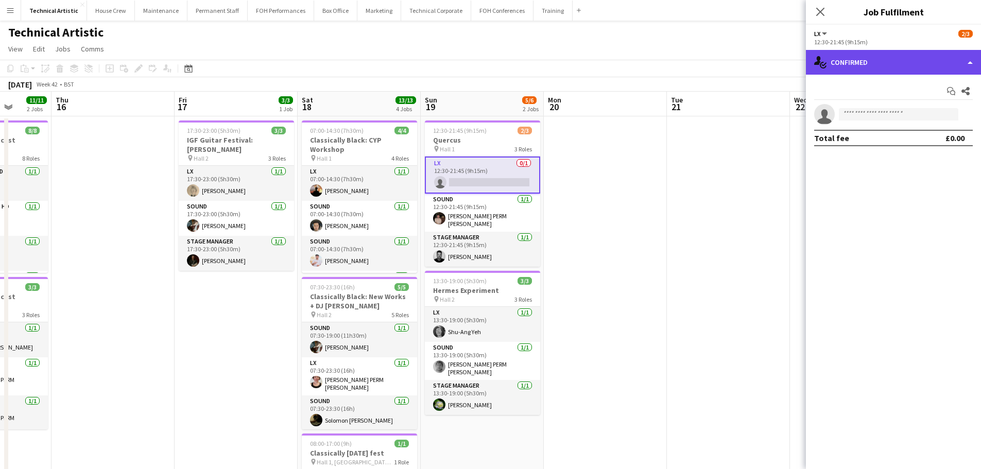
click at [913, 53] on div "single-neutral-actions-check-2 Confirmed" at bounding box center [893, 62] width 175 height 25
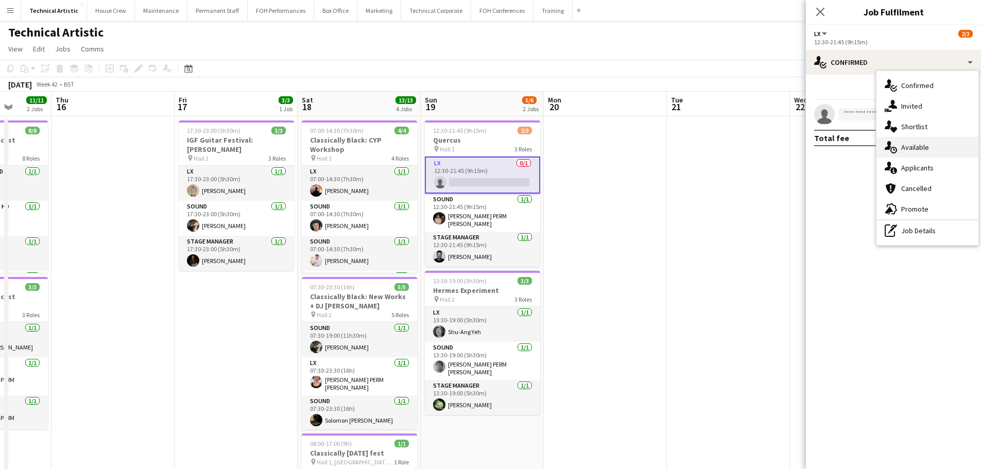
click at [918, 152] on span "Available" at bounding box center [915, 147] width 28 height 9
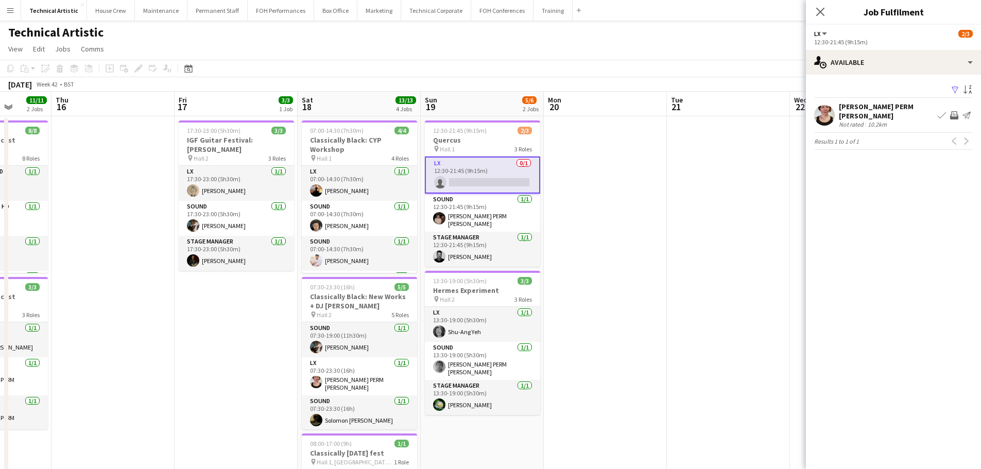
click at [867, 41] on div "12:30-21:45 (9h15m)" at bounding box center [893, 42] width 159 height 8
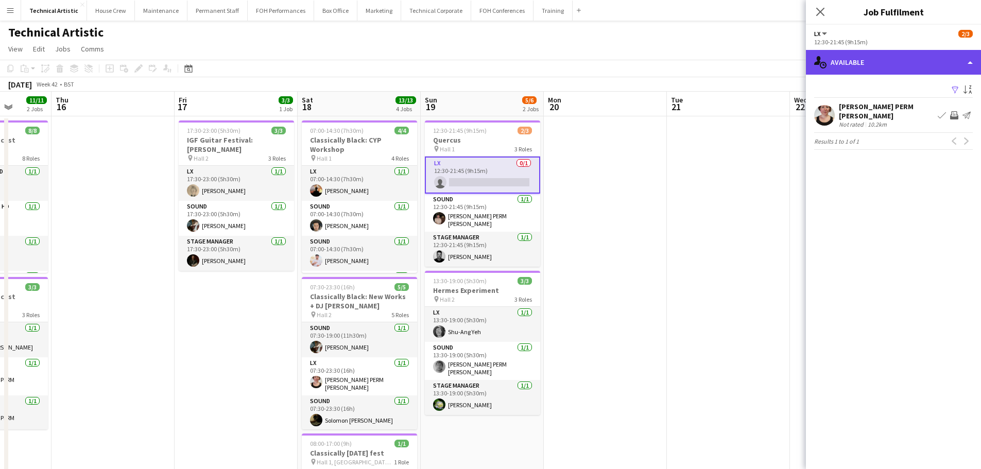
click at [869, 63] on div "single-neutral-actions-upload Available" at bounding box center [893, 62] width 175 height 25
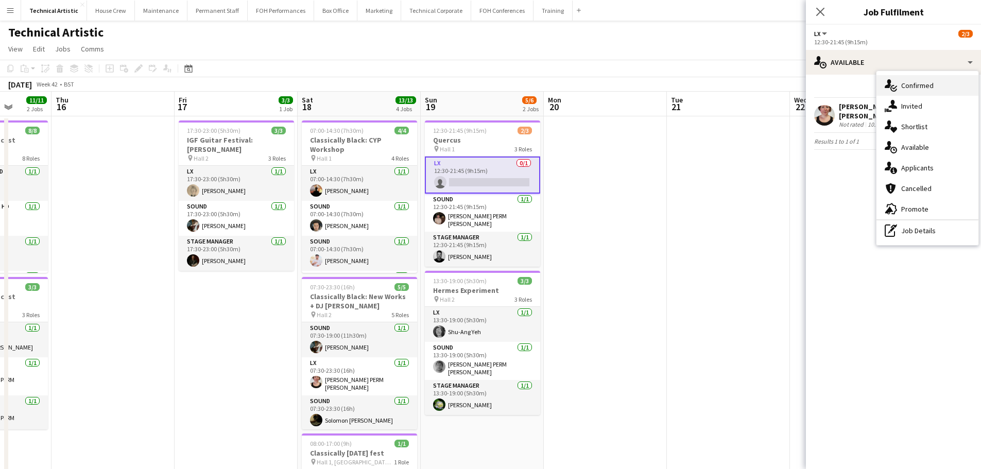
click at [897, 93] on div "single-neutral-actions-check-2 Confirmed" at bounding box center [927, 85] width 102 height 21
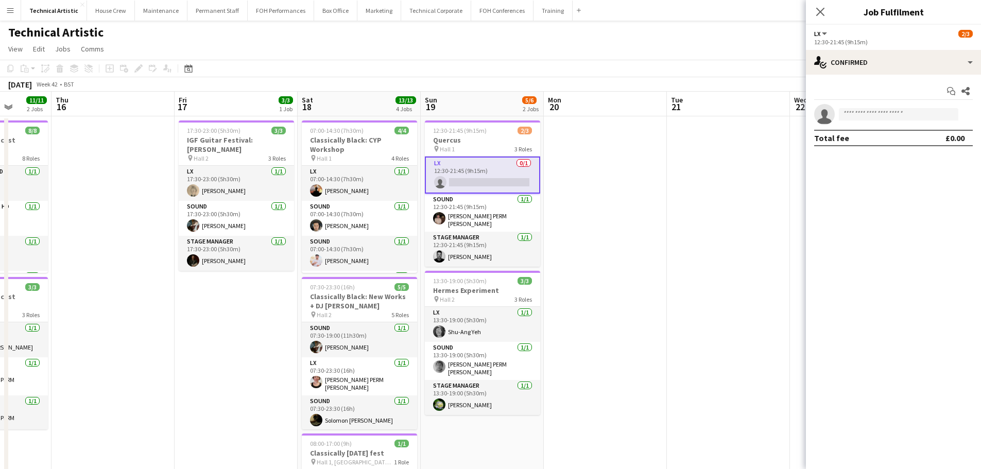
click at [896, 75] on div "Start chat Share single-neutral-actions Total fee £0.00" at bounding box center [893, 115] width 175 height 80
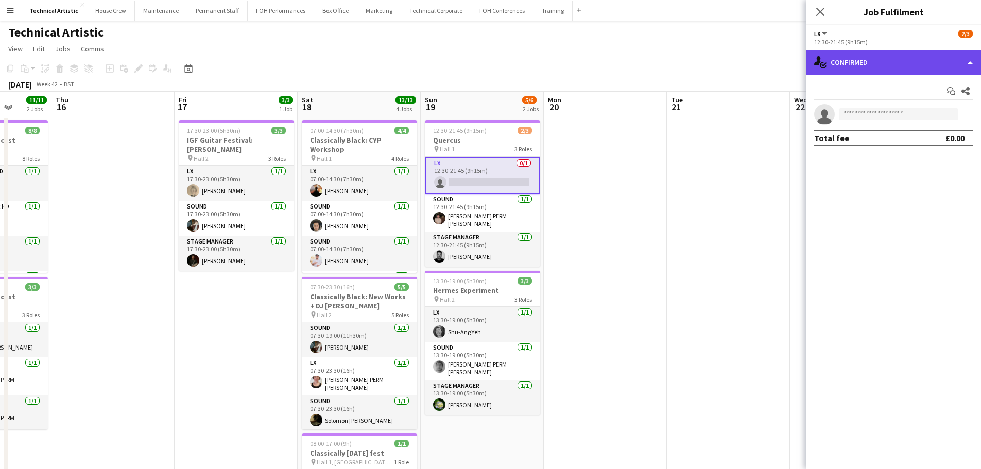
click at [897, 69] on div "single-neutral-actions-check-2 Confirmed" at bounding box center [893, 62] width 175 height 25
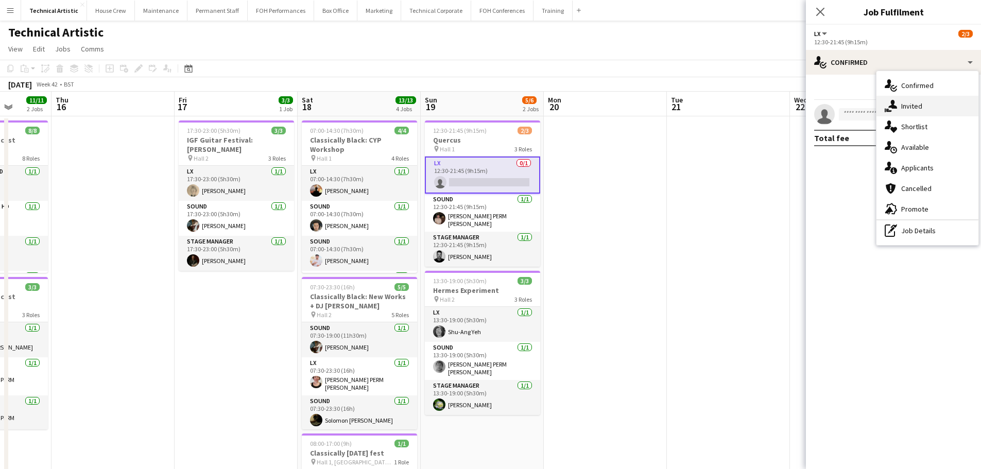
click at [911, 112] on div "single-neutral-actions-share-1 Invited" at bounding box center [927, 106] width 102 height 21
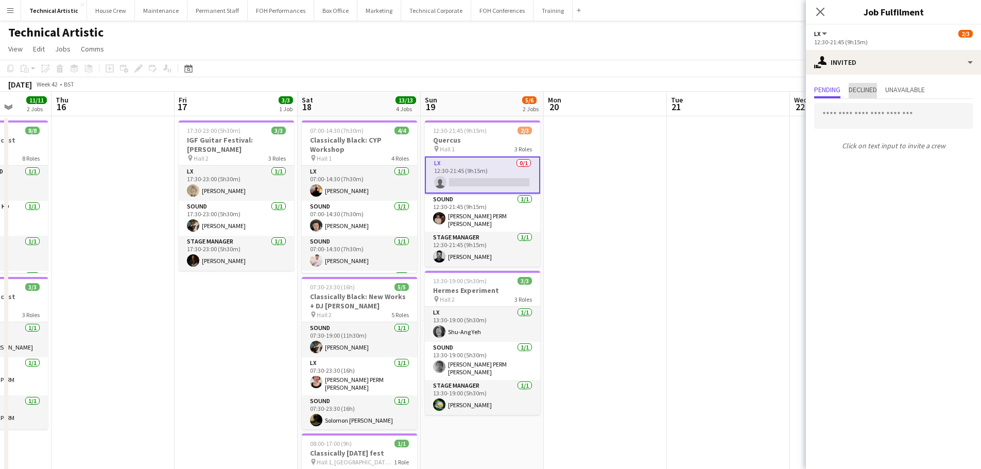
click at [859, 91] on span "Declined" at bounding box center [863, 89] width 28 height 7
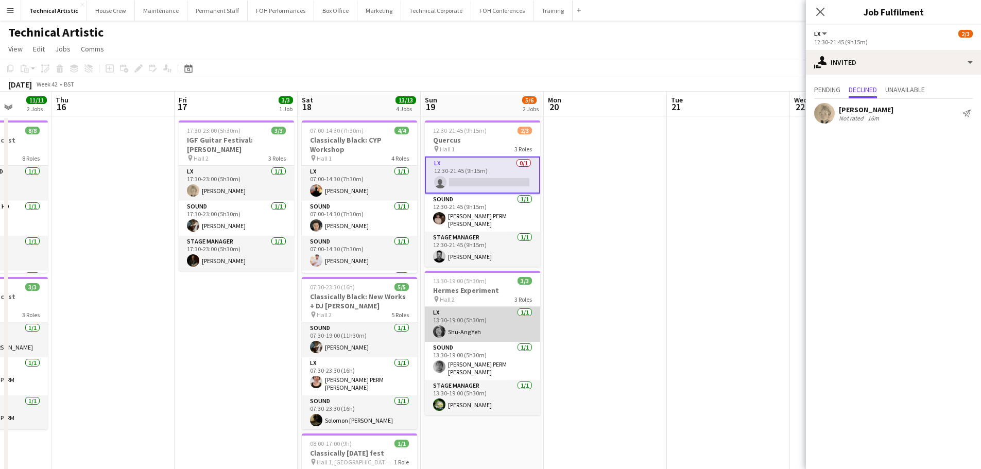
click at [463, 315] on app-card-role "LX 1/1 13:30-19:00 (5h30m) Shu-Ang Yeh" at bounding box center [482, 324] width 115 height 35
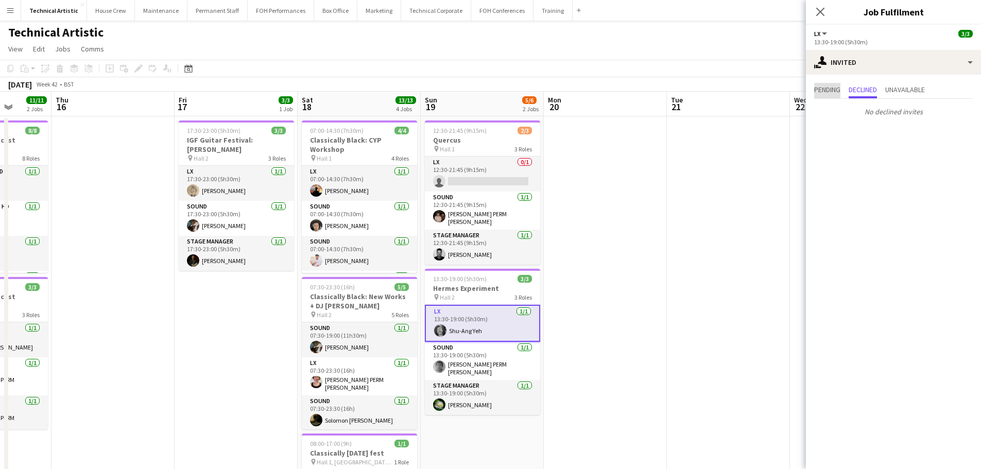
click at [832, 90] on span "Pending" at bounding box center [827, 89] width 26 height 7
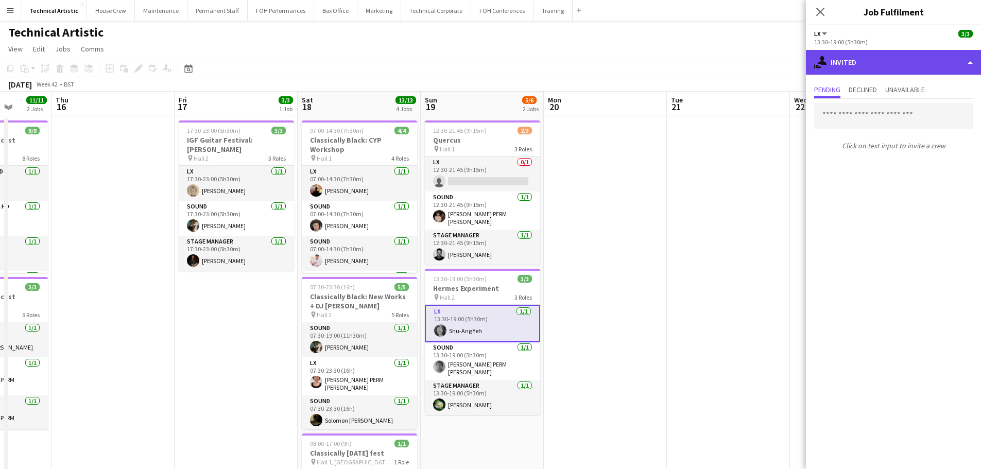
click at [870, 60] on div "single-neutral-actions-share-1 Invited" at bounding box center [893, 62] width 175 height 25
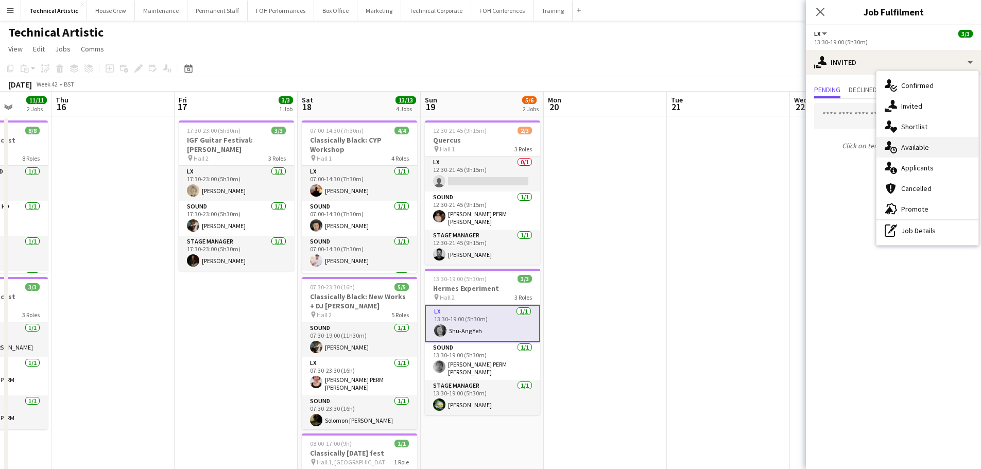
click at [902, 145] on span "Available" at bounding box center [915, 147] width 28 height 9
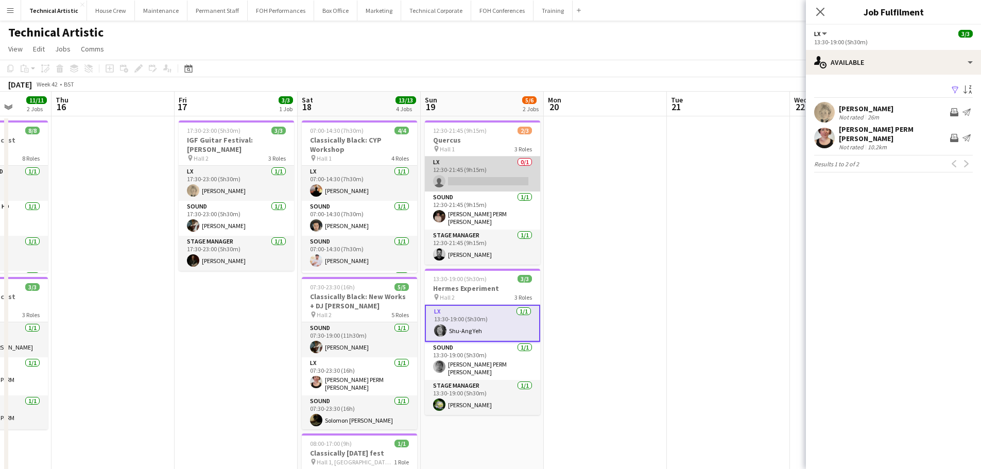
click at [474, 179] on app-card-role "LX 0/1 12:30-21:45 (9h15m) single-neutral-actions" at bounding box center [482, 174] width 115 height 35
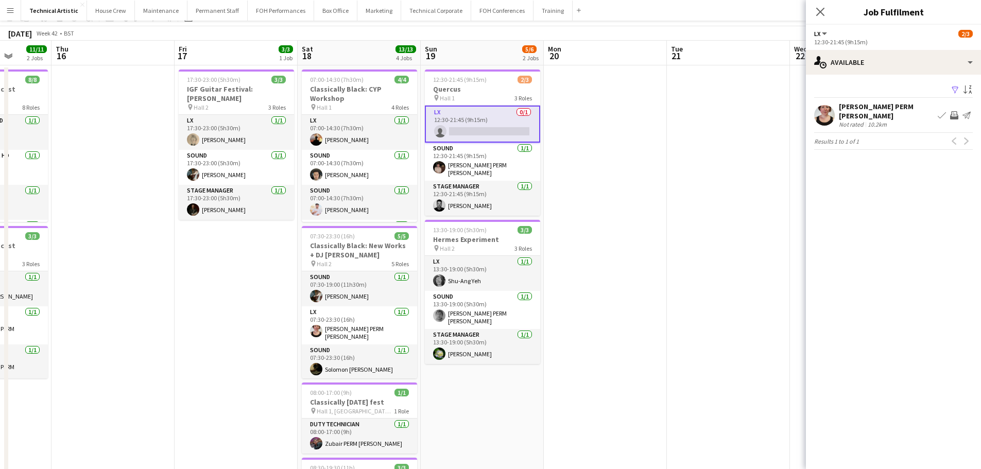
scroll to position [0, 0]
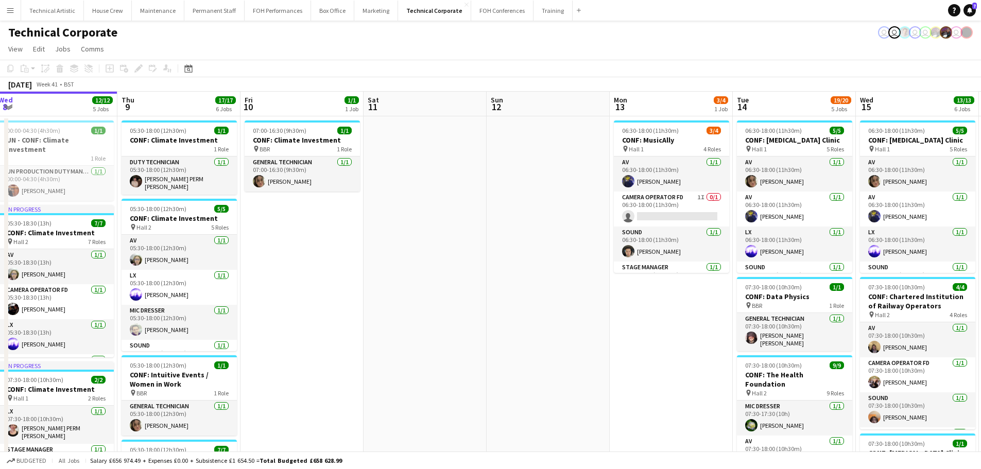
scroll to position [0, 473]
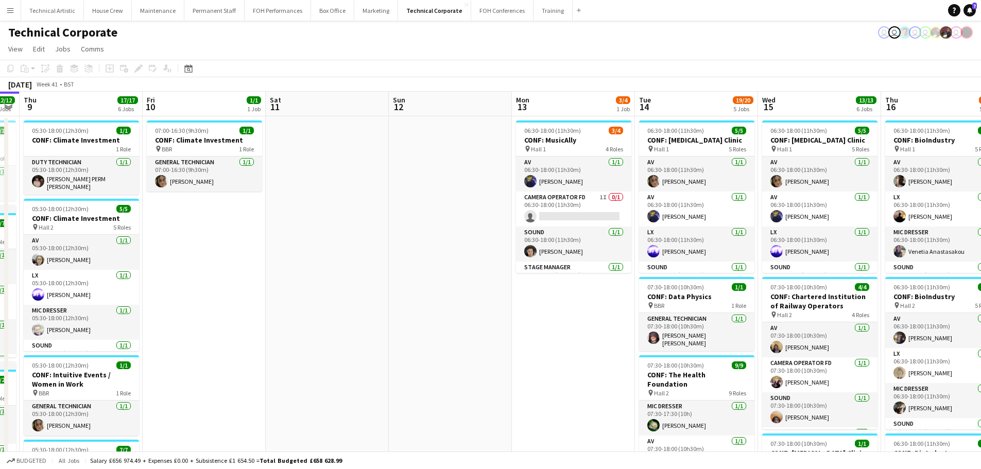
drag, startPoint x: 430, startPoint y: 226, endPoint x: 398, endPoint y: 226, distance: 31.9
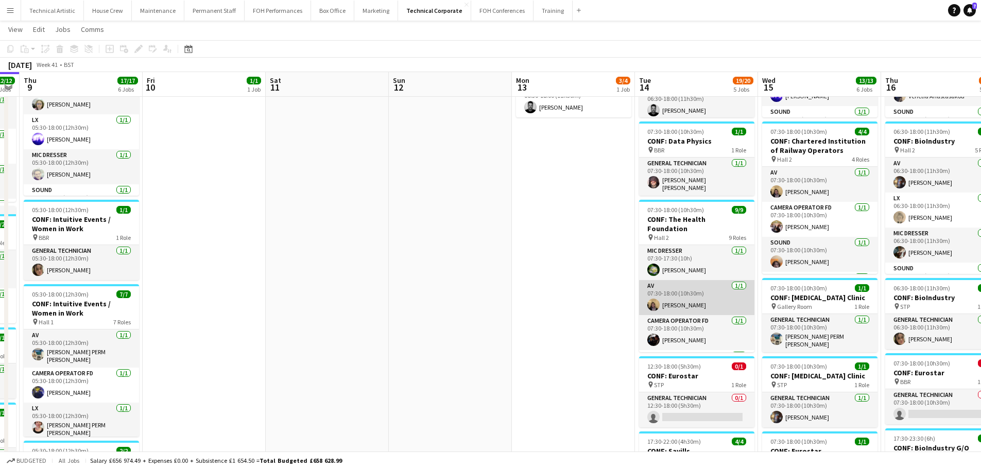
scroll to position [199, 0]
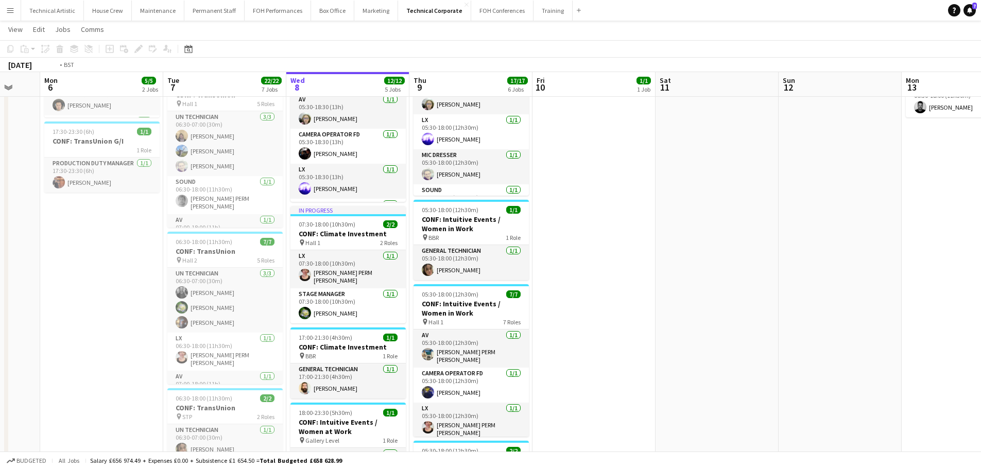
drag, startPoint x: 659, startPoint y: 287, endPoint x: 857, endPoint y: 259, distance: 200.3
click at [857, 259] on app-calendar-viewport "Sat 4 Sun 5 Mon 6 5/5 2 Jobs Tue 7 22/22 7 Jobs Wed 8 12/12 5 Jobs Thu 9 17/17 …" at bounding box center [490, 337] width 981 height 903
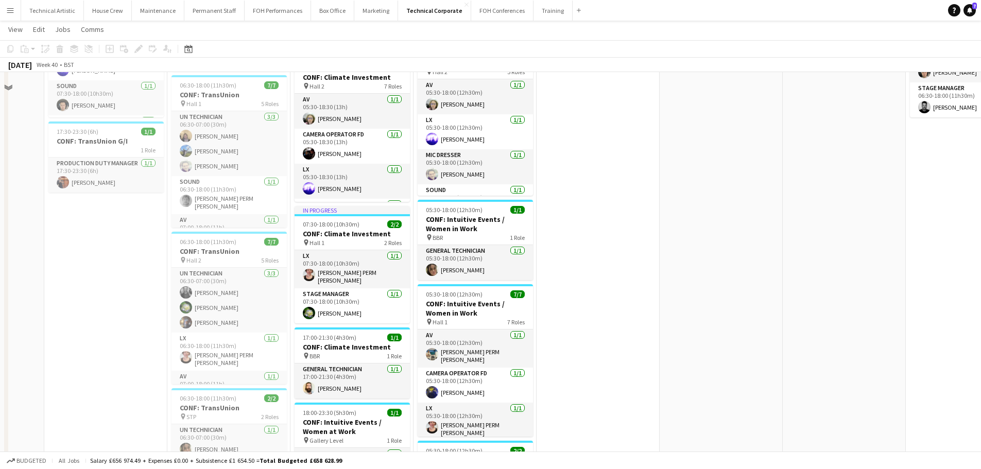
scroll to position [0, 0]
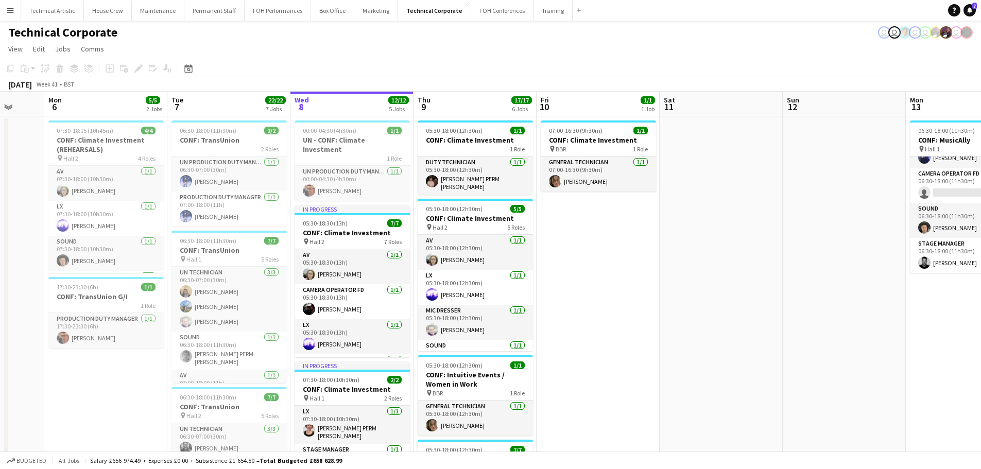
drag, startPoint x: 532, startPoint y: 307, endPoint x: 393, endPoint y: 307, distance: 138.5
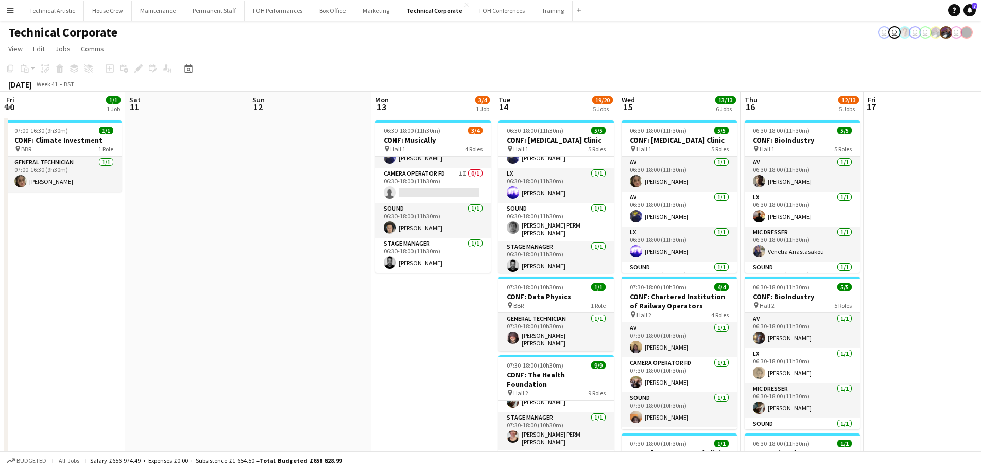
drag, startPoint x: 501, startPoint y: 315, endPoint x: 398, endPoint y: 315, distance: 103.0
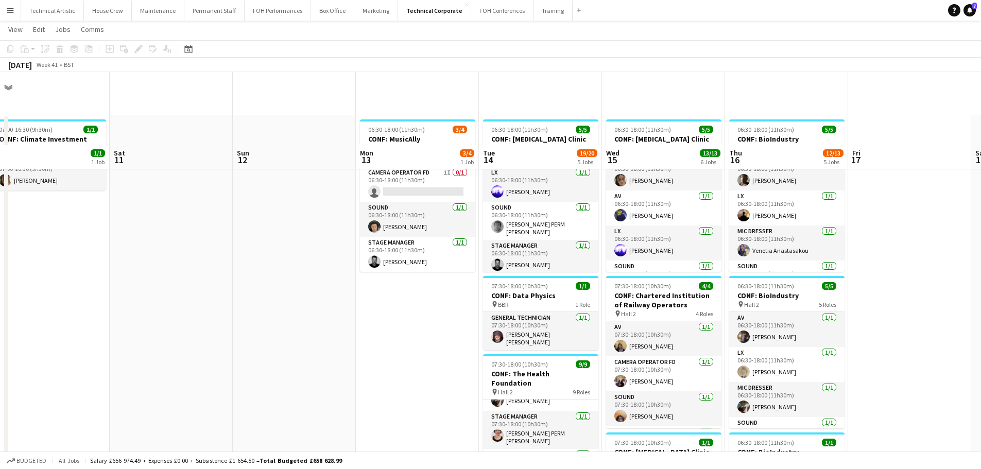
scroll to position [206, 0]
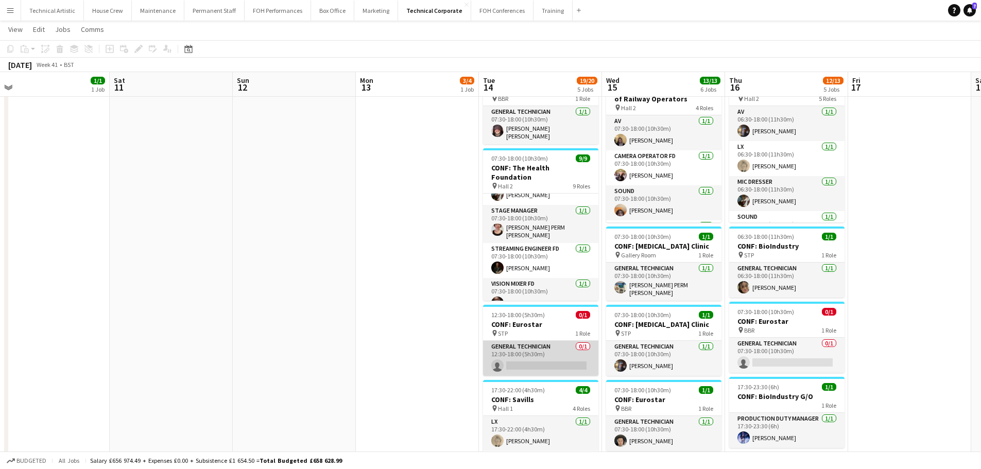
click at [543, 355] on app-card-role "General Technician 0/1 12:30-18:00 (5h30m) single-neutral-actions" at bounding box center [540, 358] width 115 height 35
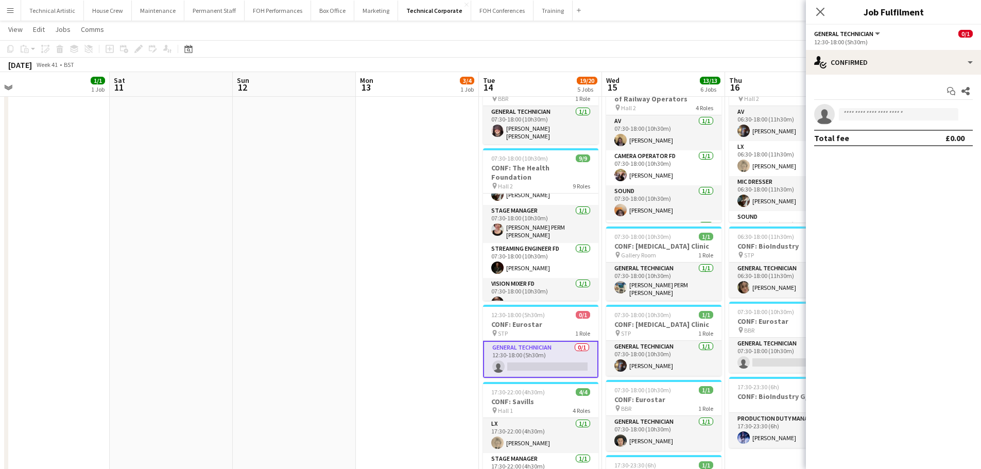
click at [844, 78] on div "Start chat Share single-neutral-actions Total fee £0.00" at bounding box center [893, 115] width 175 height 80
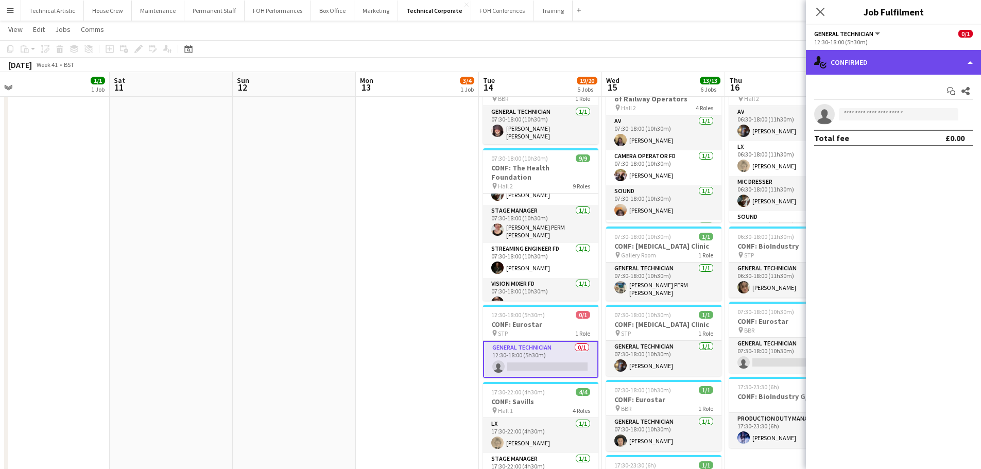
click at [854, 69] on div "single-neutral-actions-check-2 Confirmed" at bounding box center [893, 62] width 175 height 25
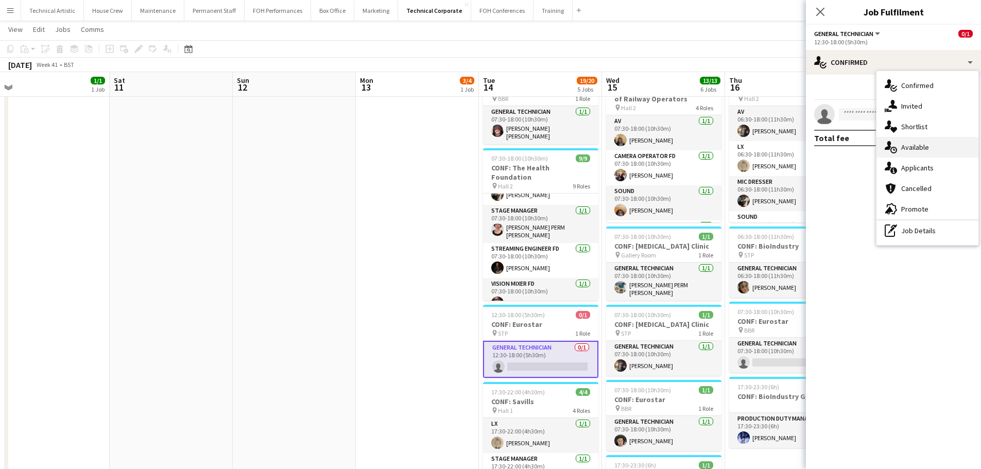
click at [917, 144] on span "Available" at bounding box center [915, 147] width 28 height 9
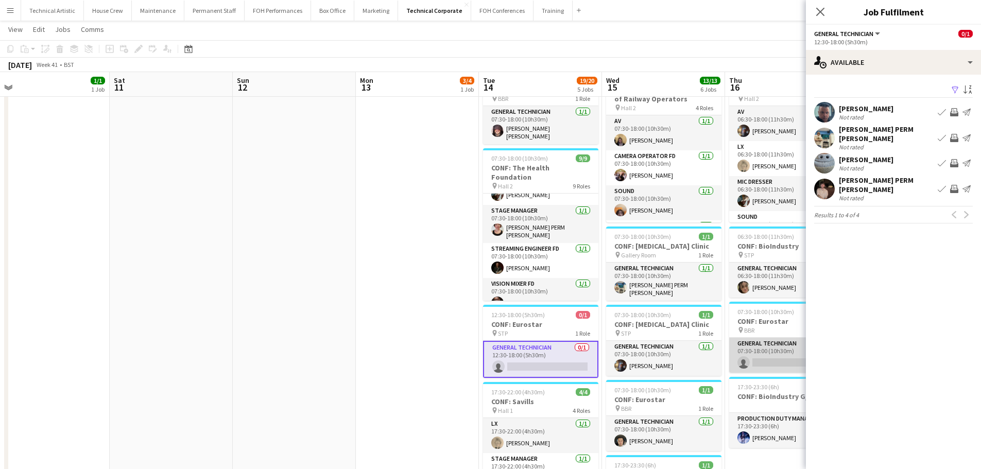
click at [751, 350] on app-card-role "General Technician 0/1 07:30-18:00 (10h30m) single-neutral-actions" at bounding box center [786, 355] width 115 height 35
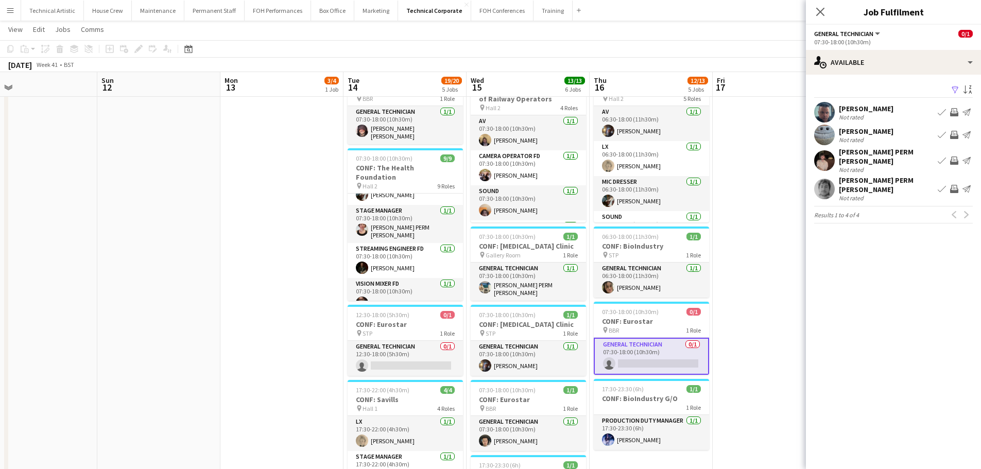
drag, startPoint x: 512, startPoint y: 357, endPoint x: 438, endPoint y: 357, distance: 74.2
click at [438, 357] on app-calendar-viewport "Wed 8 12/12 5 Jobs Thu 9 17/17 6 Jobs Fri 10 1/1 1 Job Sat 11 Sun 12 Mon 13 3/4…" at bounding box center [490, 285] width 981 height 903
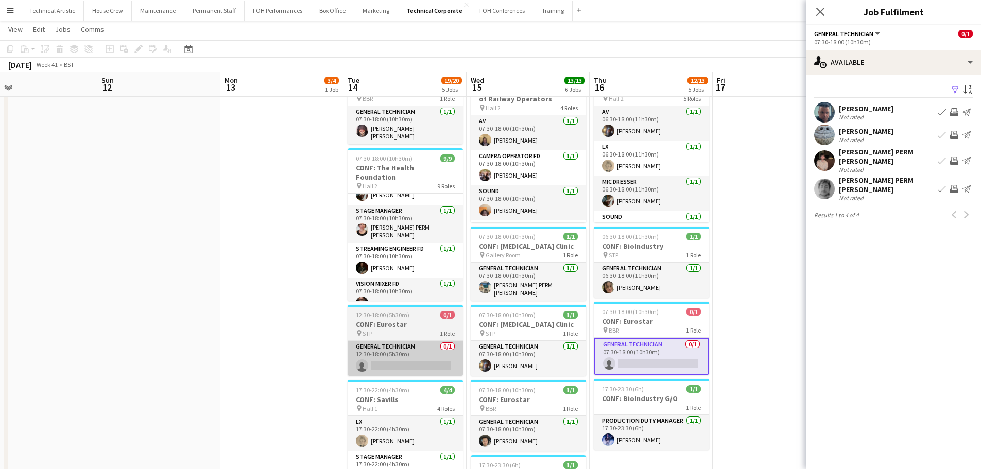
scroll to position [0, 404]
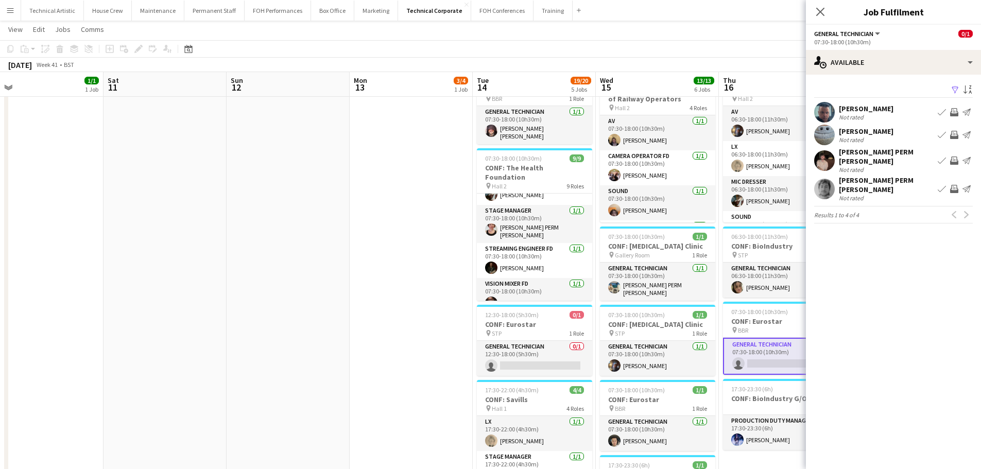
drag, startPoint x: 291, startPoint y: 326, endPoint x: 599, endPoint y: 267, distance: 314.1
click at [651, 267] on app-calendar-viewport "Wed 8 12/12 5 Jobs Thu 9 17/17 6 Jobs Fri 10 1/1 1 Job Sat 11 Sun 12 Mon 13 3/4…" at bounding box center [490, 285] width 981 height 903
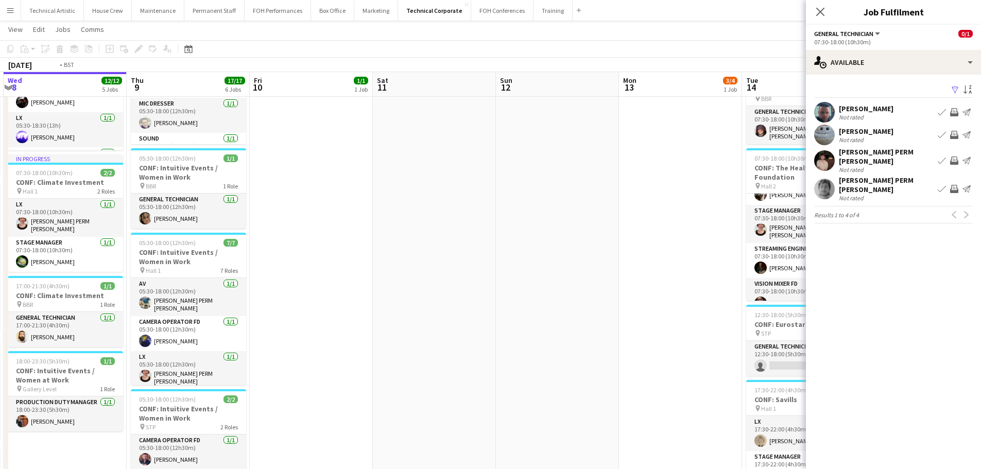
drag, startPoint x: 315, startPoint y: 267, endPoint x: 591, endPoint y: 263, distance: 276.6
click at [591, 263] on app-calendar-viewport "Mon 6 5/5 2 Jobs Tue 7 22/22 7 Jobs Wed 8 12/12 5 Jobs Thu 9 17/17 6 Jobs Fri 1…" at bounding box center [490, 285] width 981 height 903
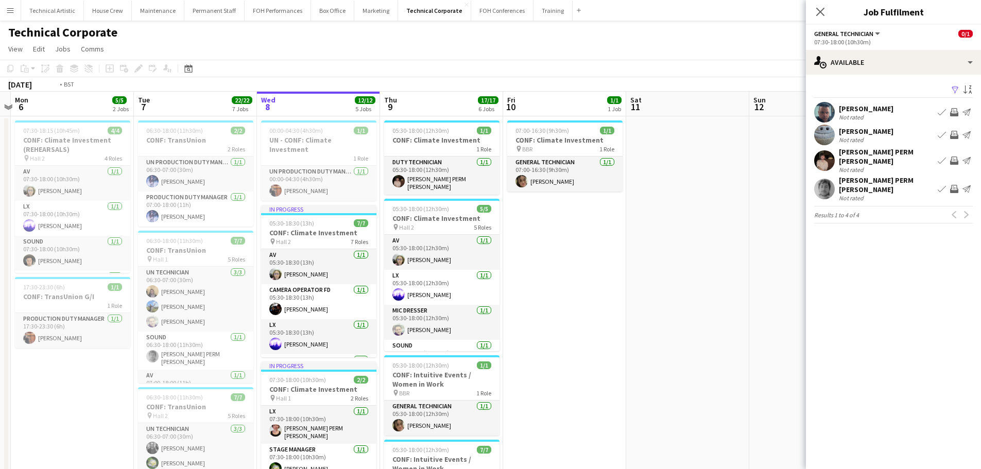
scroll to position [0, 370]
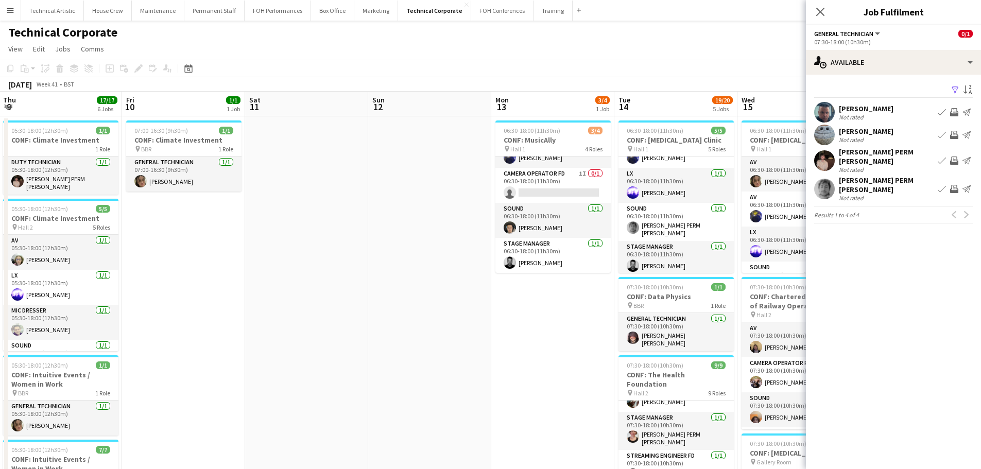
click at [0, 105] on app-board-header-date "Thu 9 17/17 6 Jobs" at bounding box center [60, 104] width 123 height 25
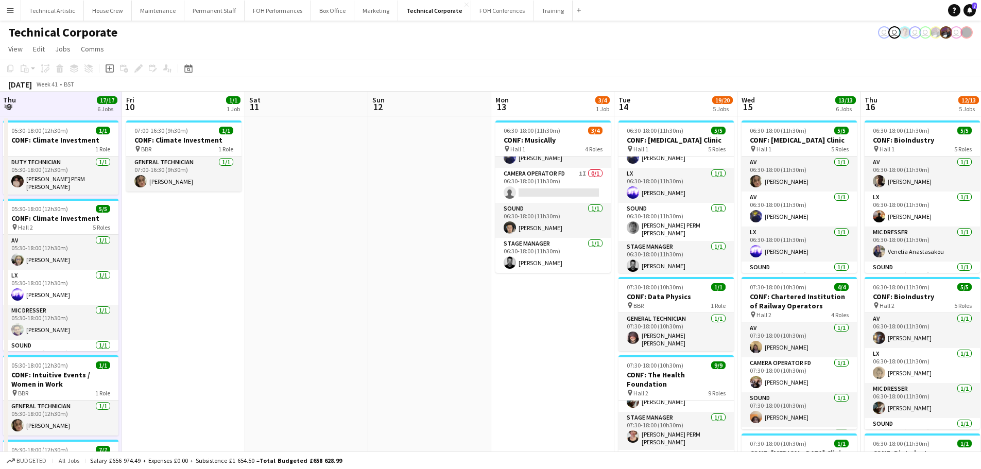
click at [338, 41] on app-page-menu "View Day view expanded Day view collapsed Month view Date picker Jump to [DATE]…" at bounding box center [490, 50] width 981 height 20
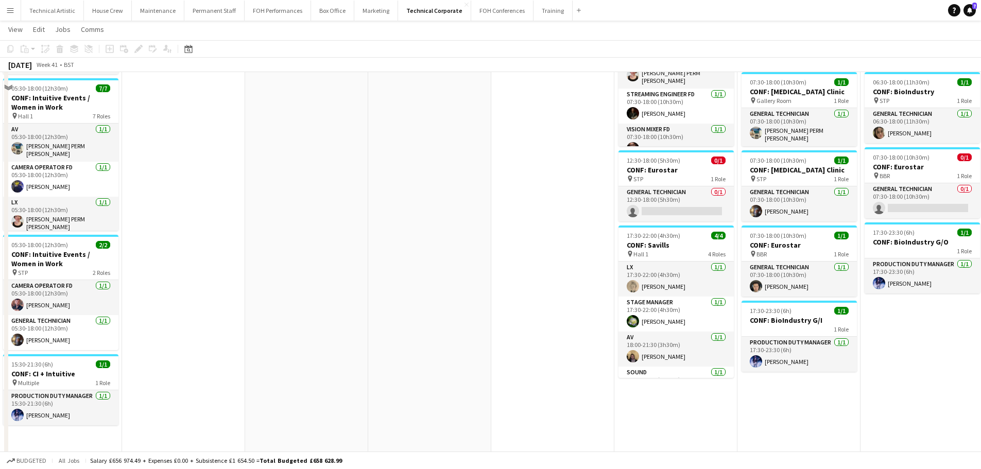
scroll to position [0, 0]
